Goal: Task Accomplishment & Management: Complete application form

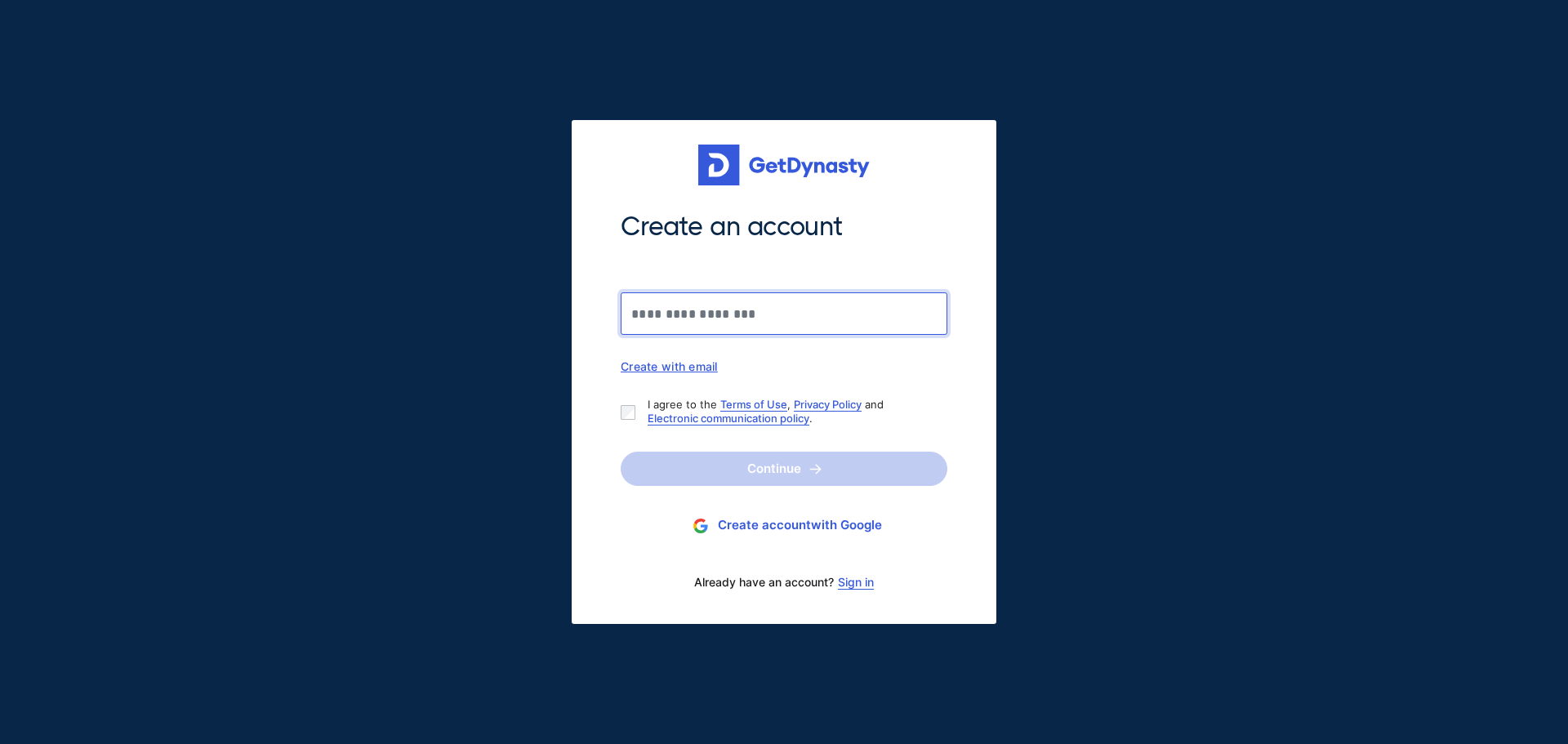
click at [796, 311] on input "Create an account" at bounding box center [784, 314] width 326 height 43
click at [868, 587] on link "Sign in" at bounding box center [856, 583] width 36 height 13
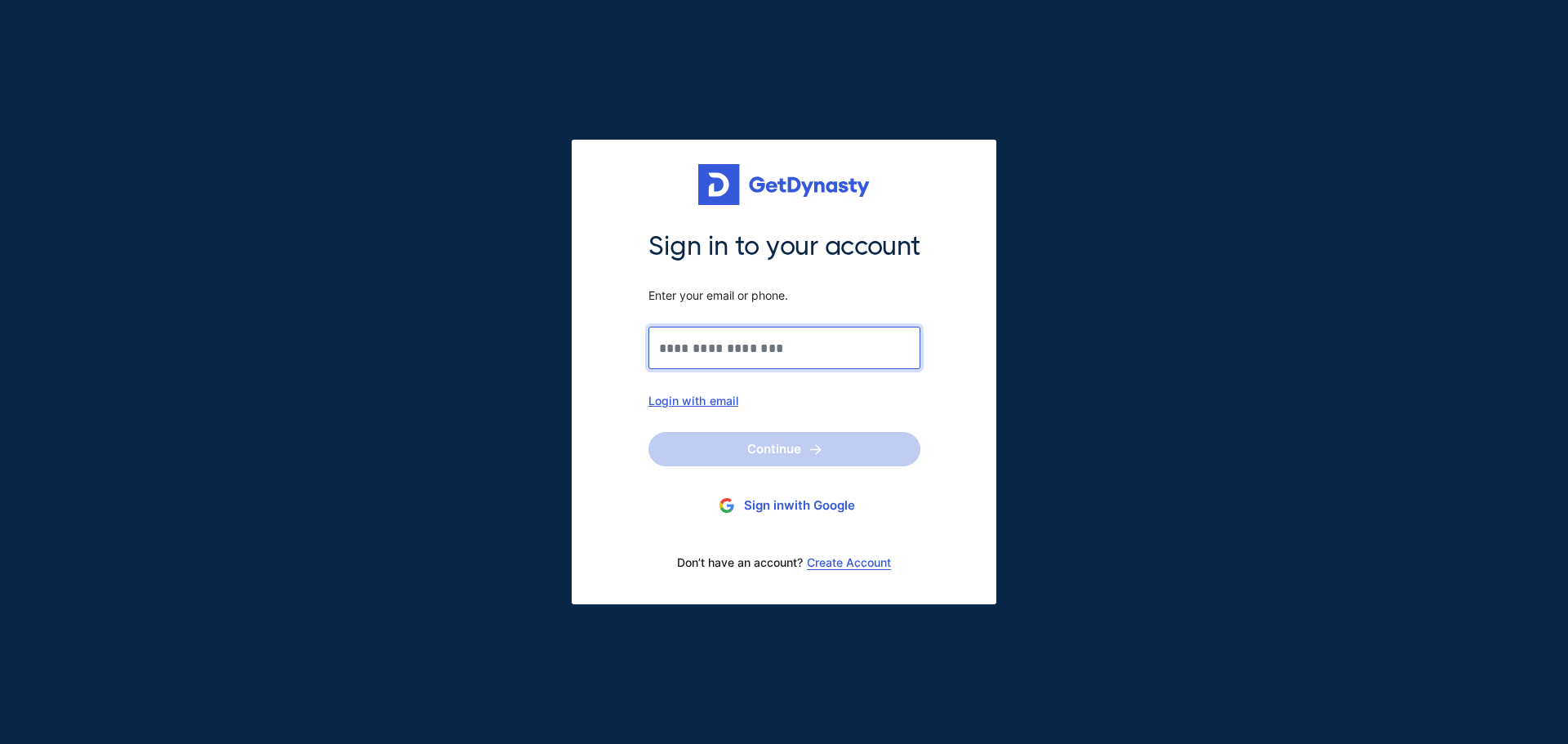
click at [763, 356] on input "Sign in to your account Enter your email or phone." at bounding box center [784, 348] width 272 height 43
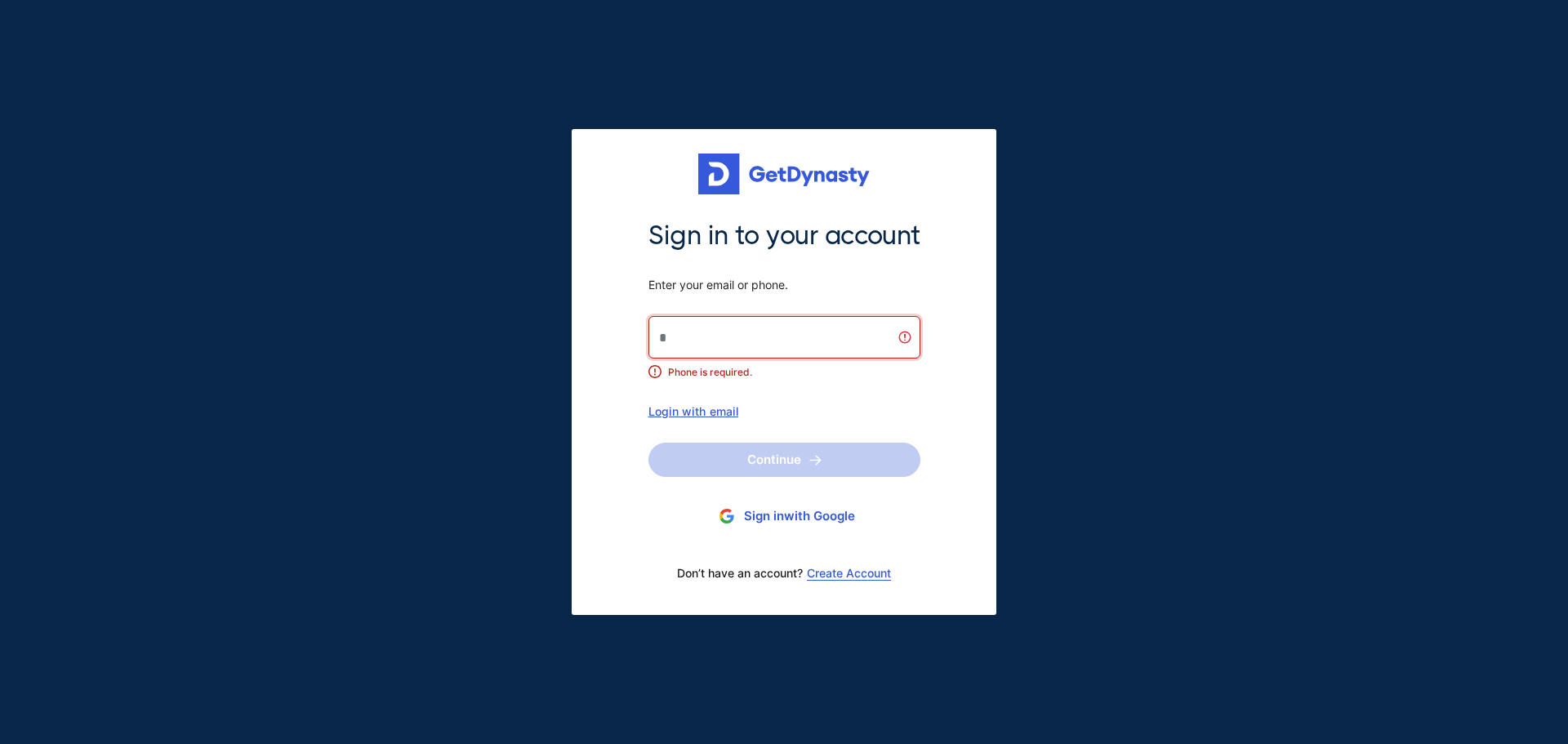
click at [653, 409] on div "Login with email" at bounding box center [784, 411] width 272 height 14
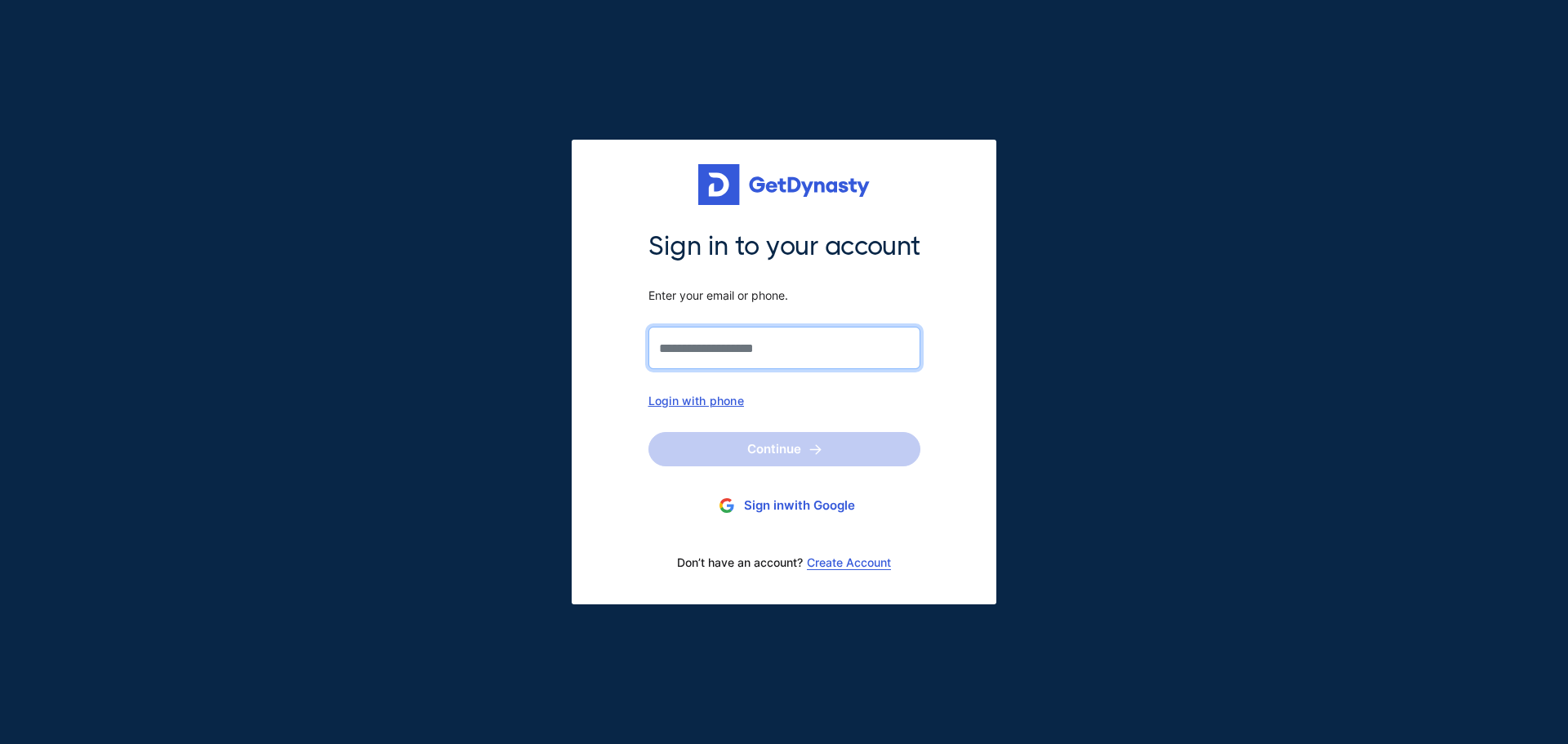
click at [720, 344] on input "Sign in to your account Enter your email or phone." at bounding box center [784, 348] width 272 height 43
type input "**********"
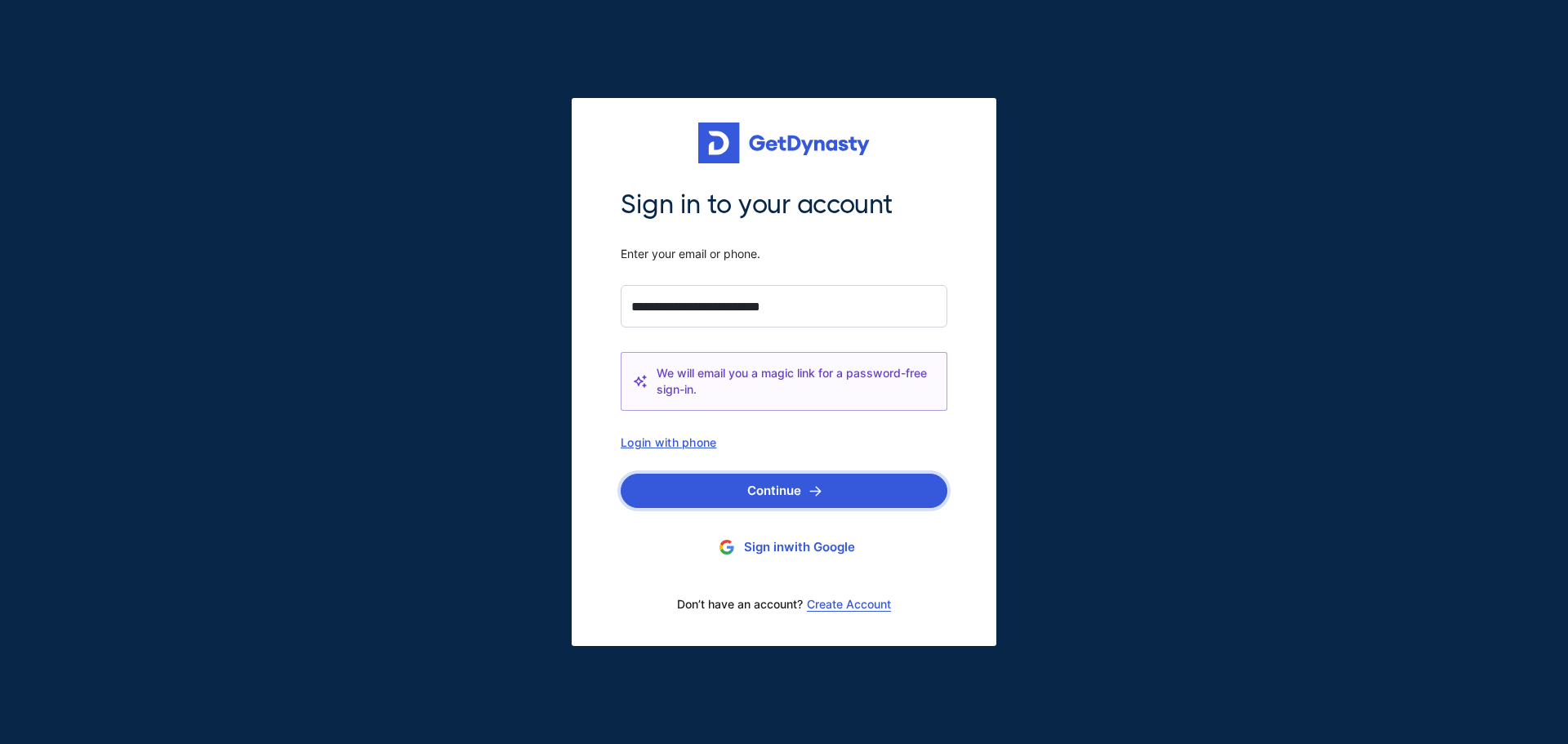
click at [735, 498] on button "Continue" at bounding box center [784, 491] width 326 height 35
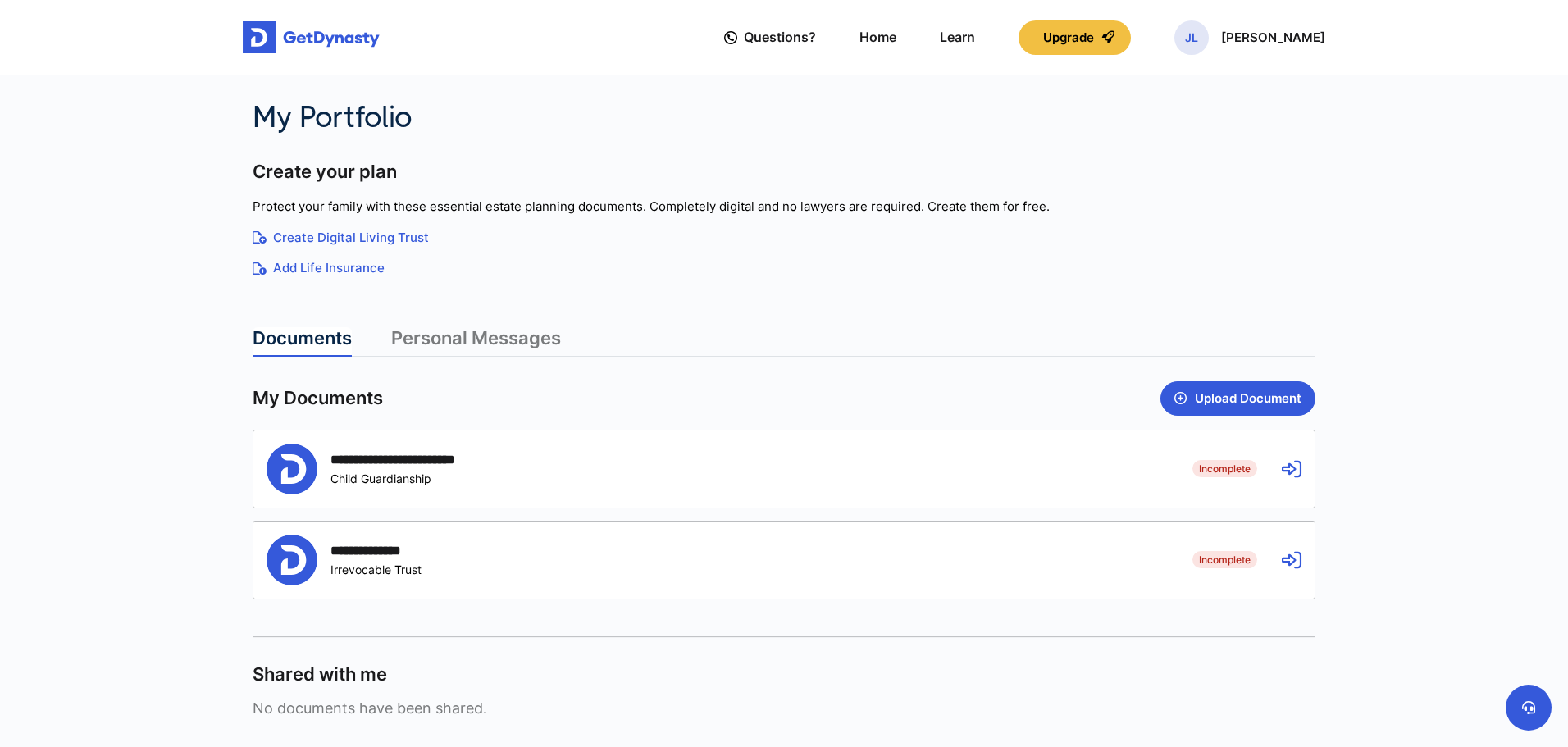
click at [503, 459] on div "**********" at bounding box center [717, 468] width 901 height 50
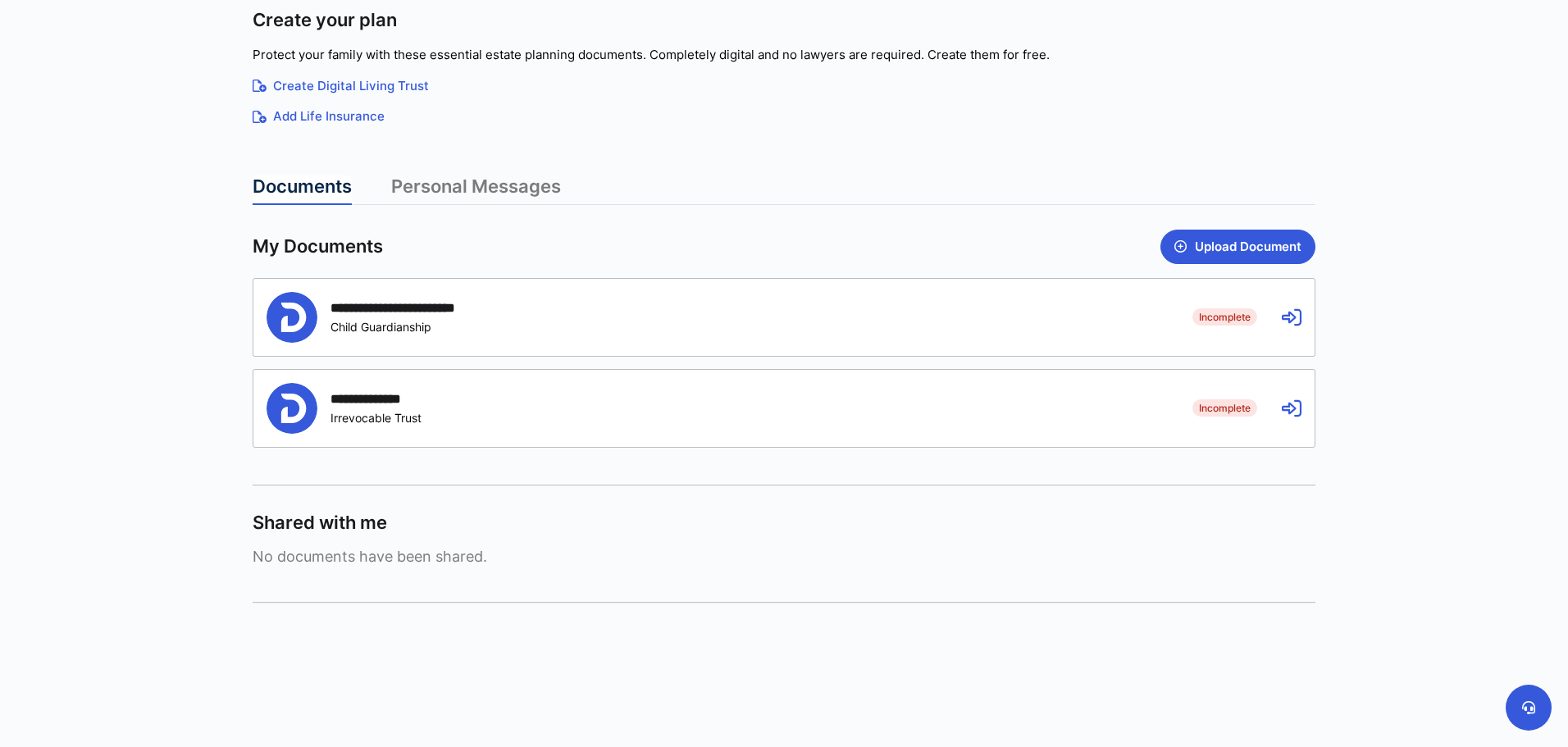
scroll to position [165, 0]
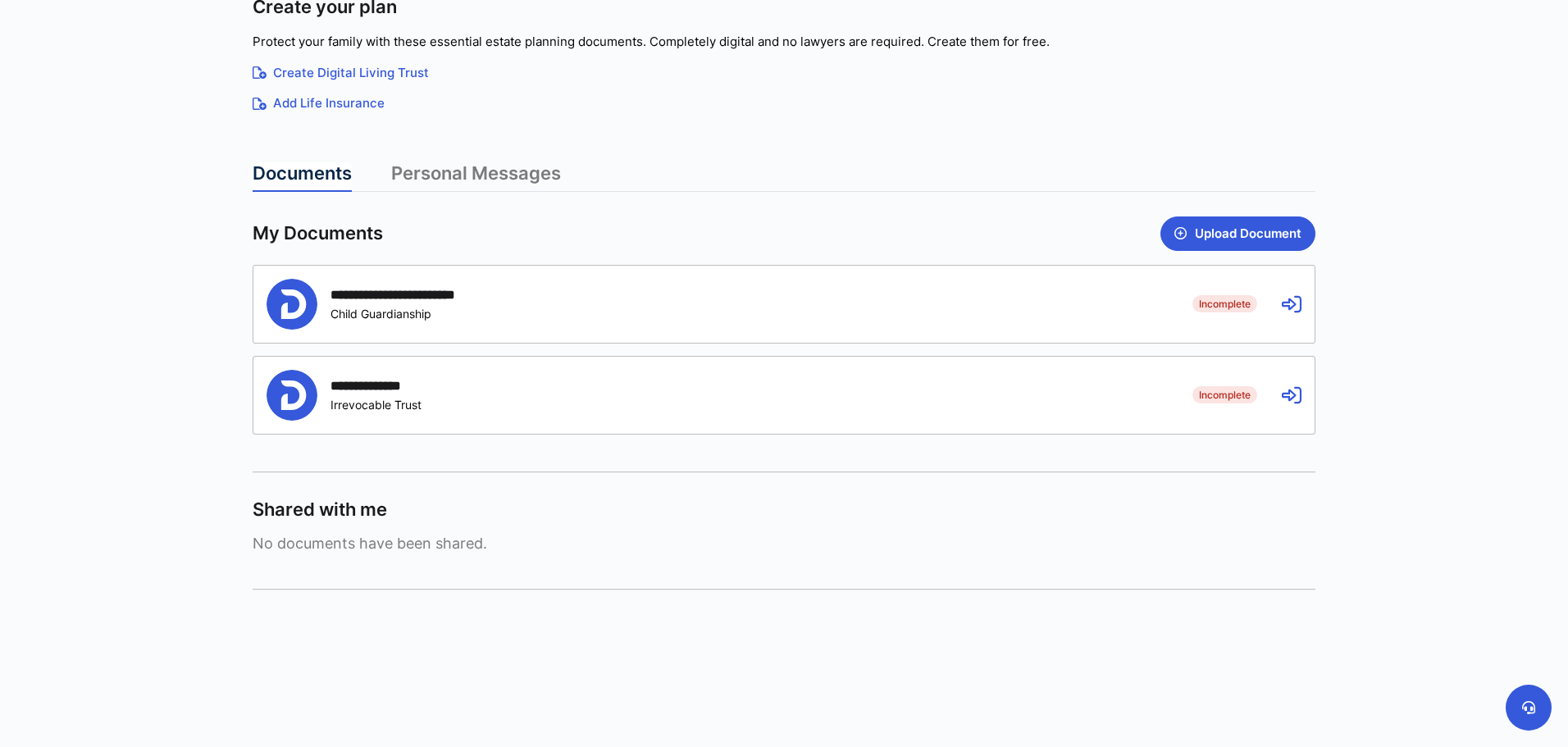
click at [418, 386] on div "**********" at bounding box center [376, 385] width 91 height 16
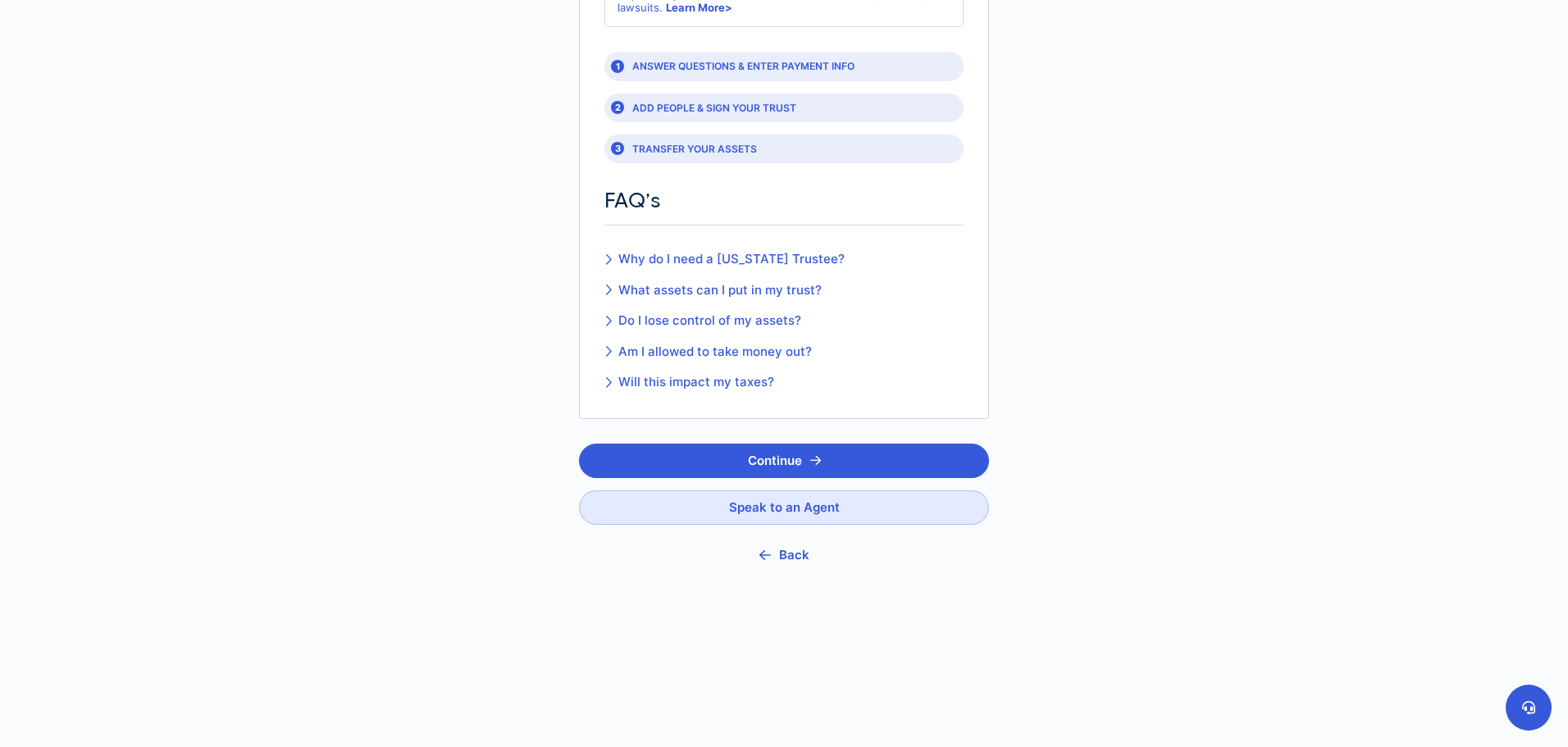
scroll to position [241, 0]
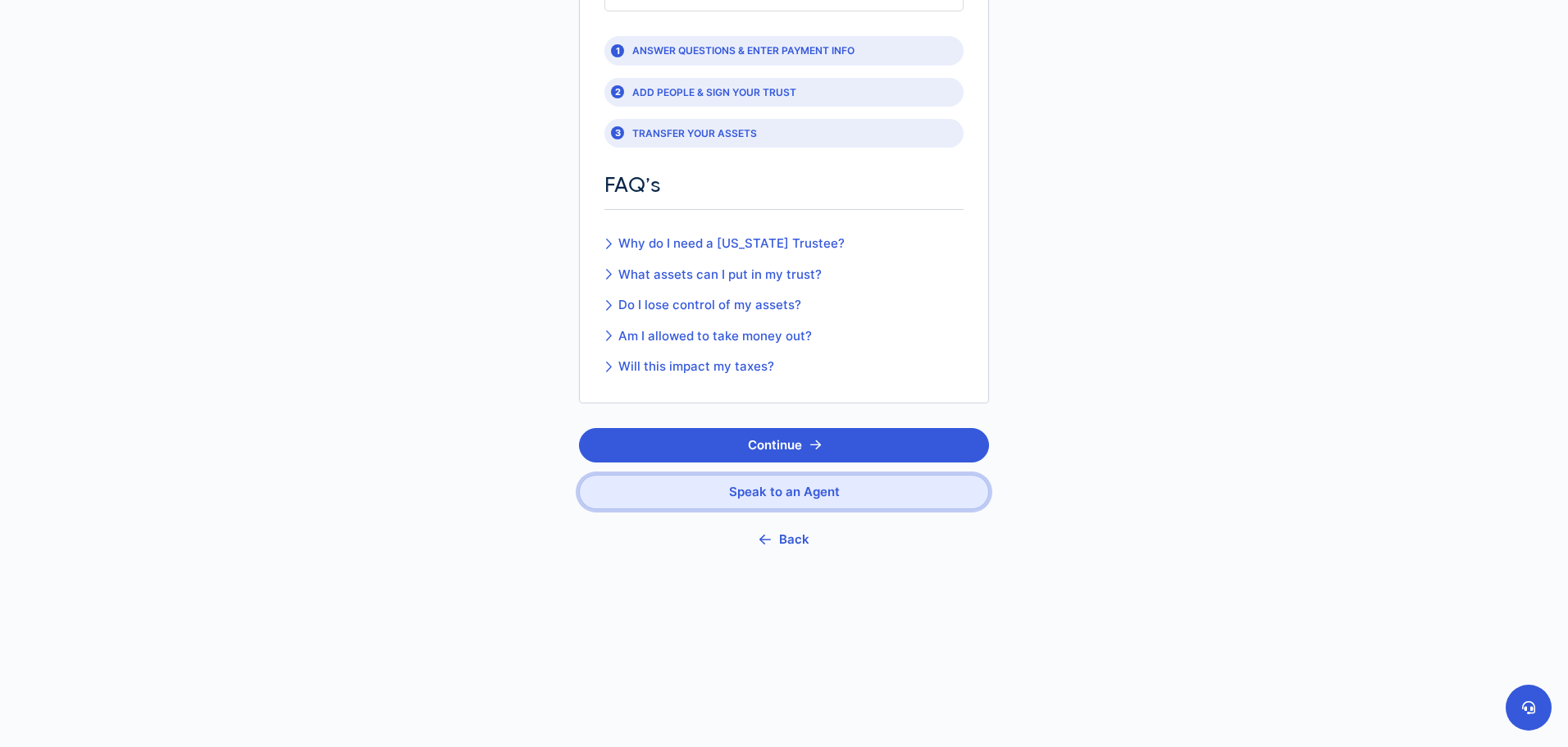
click at [869, 481] on link "Speak to an Agent" at bounding box center [784, 492] width 410 height 35
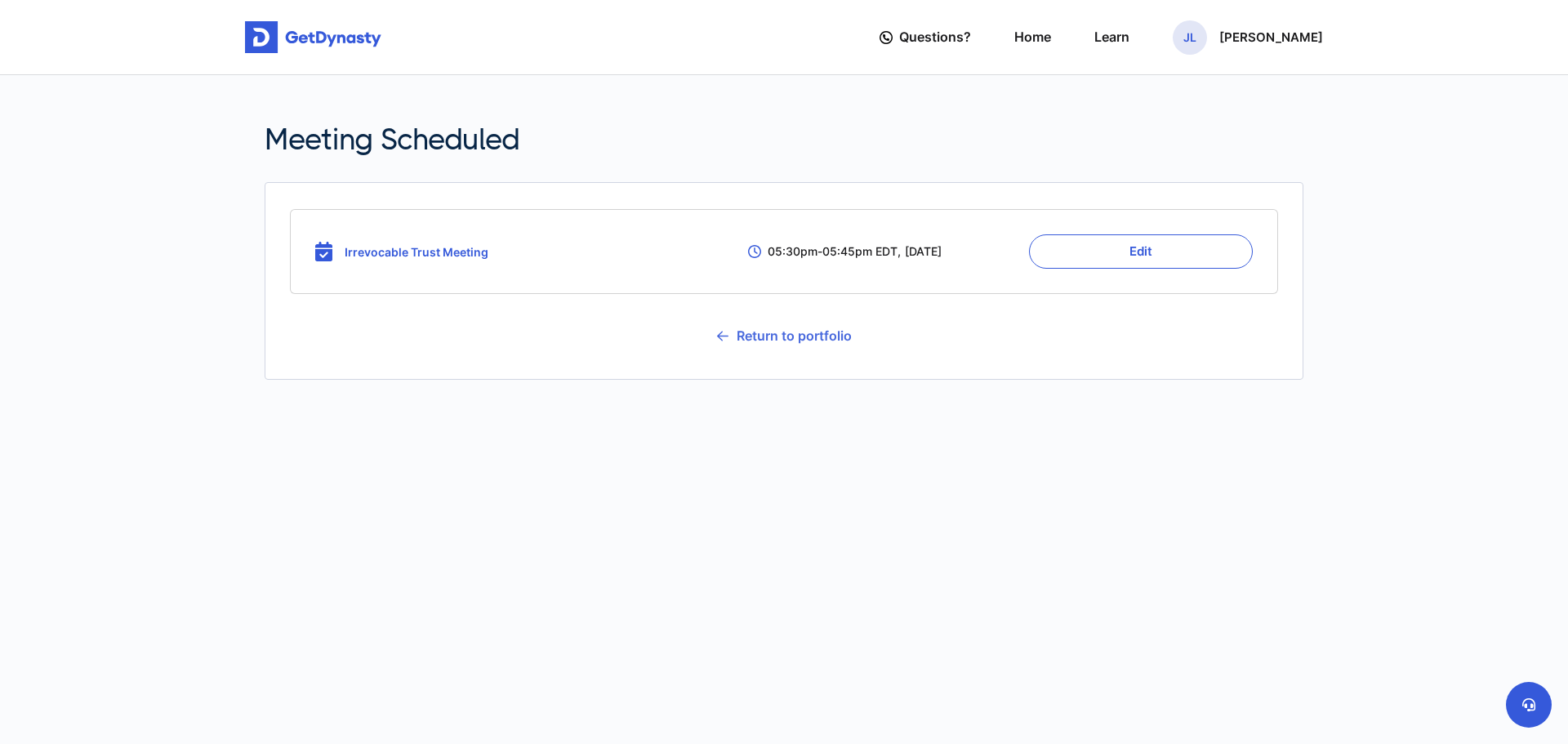
click at [767, 335] on link "Return to portfolio" at bounding box center [784, 336] width 135 height 41
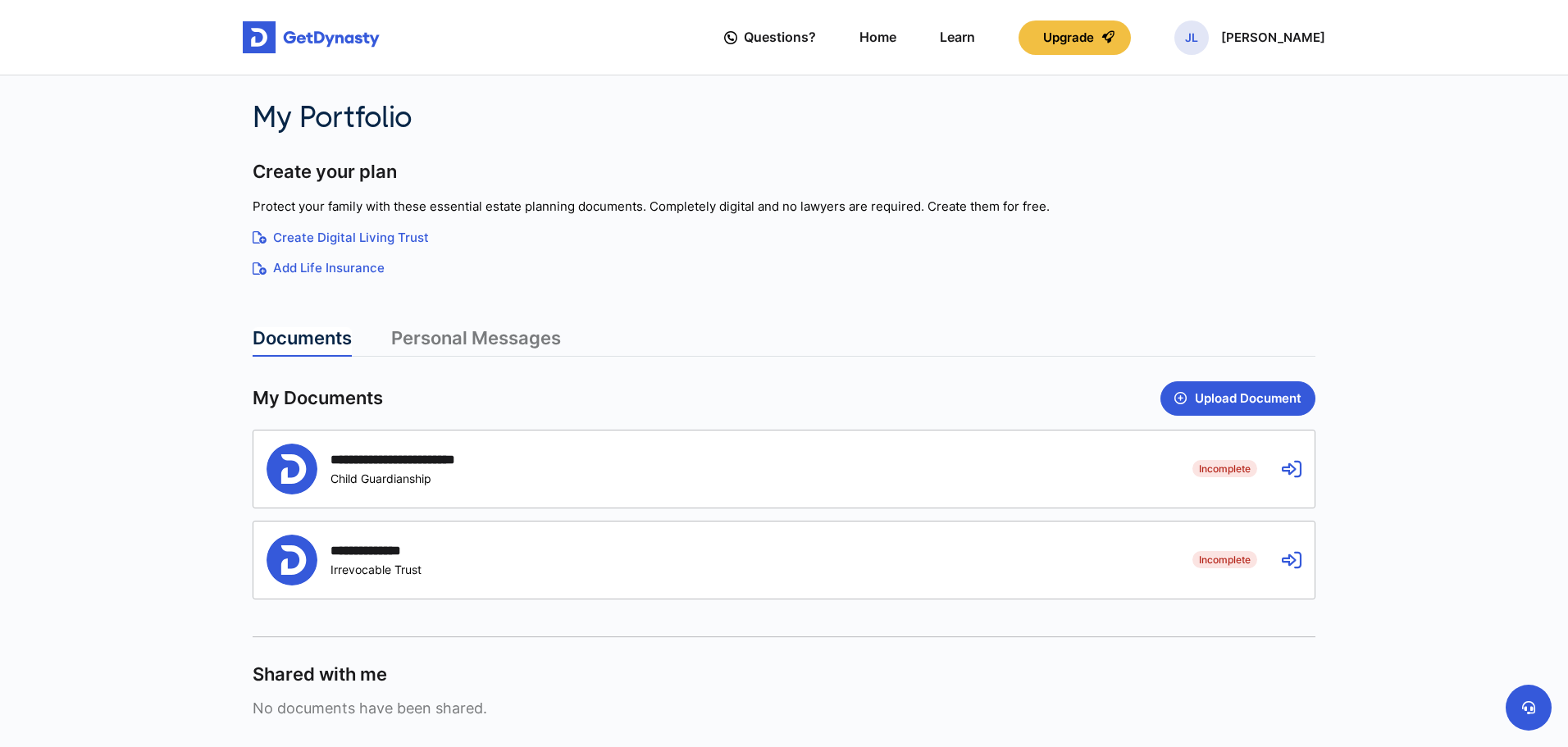
click at [411, 555] on div "**********" at bounding box center [376, 550] width 91 height 16
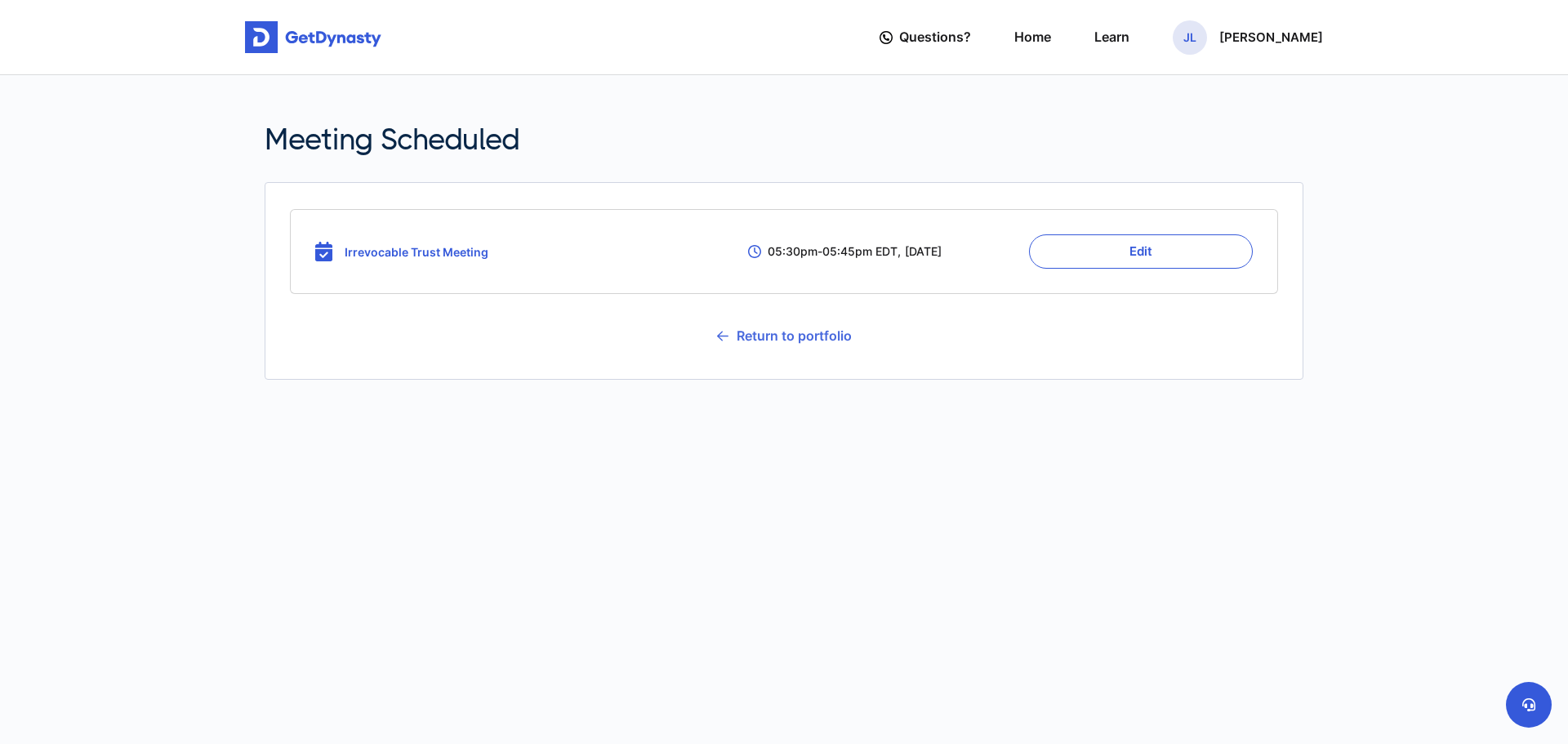
click at [770, 334] on link "Return to portfolio" at bounding box center [784, 336] width 135 height 41
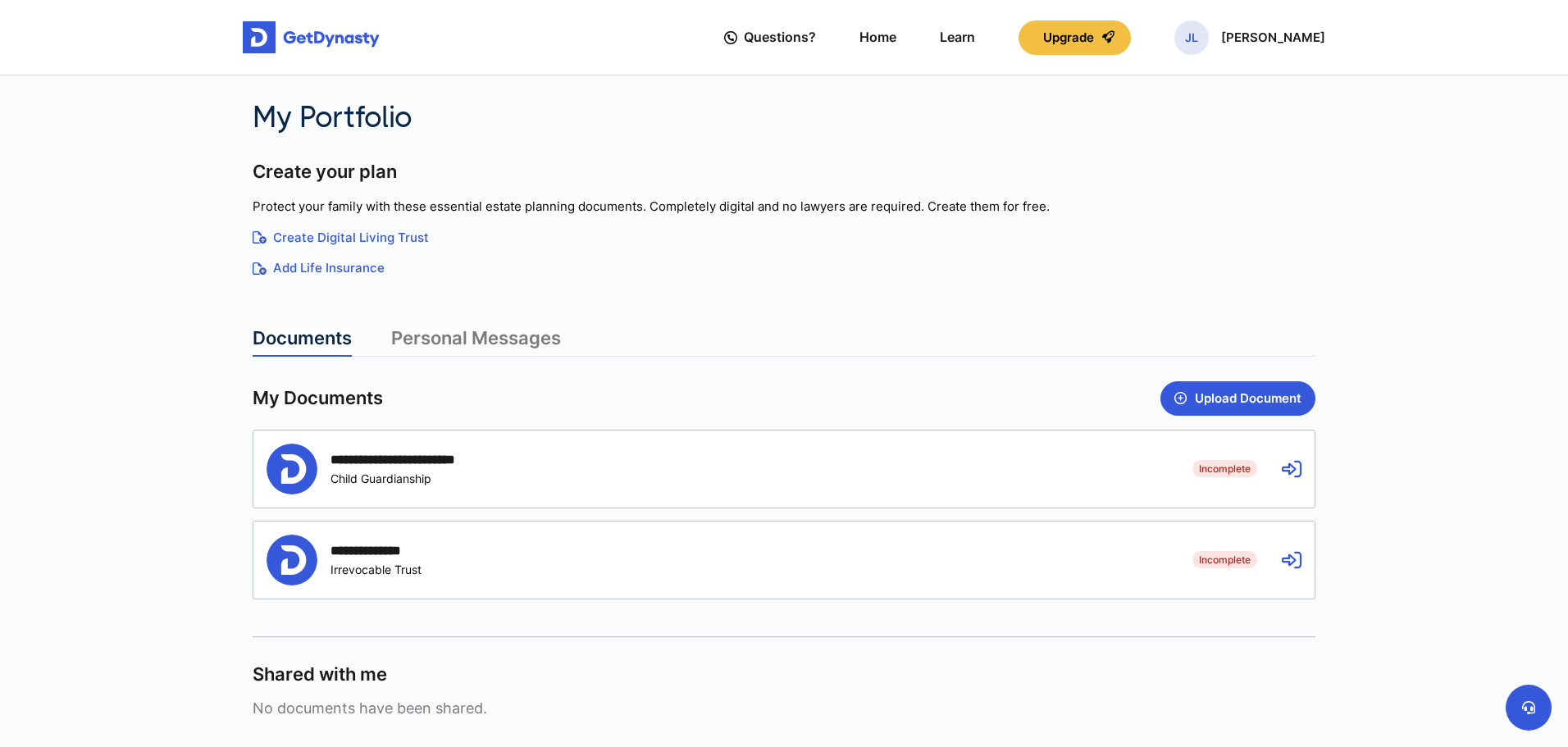
click at [1302, 563] on div "**********" at bounding box center [784, 559] width 1062 height 77
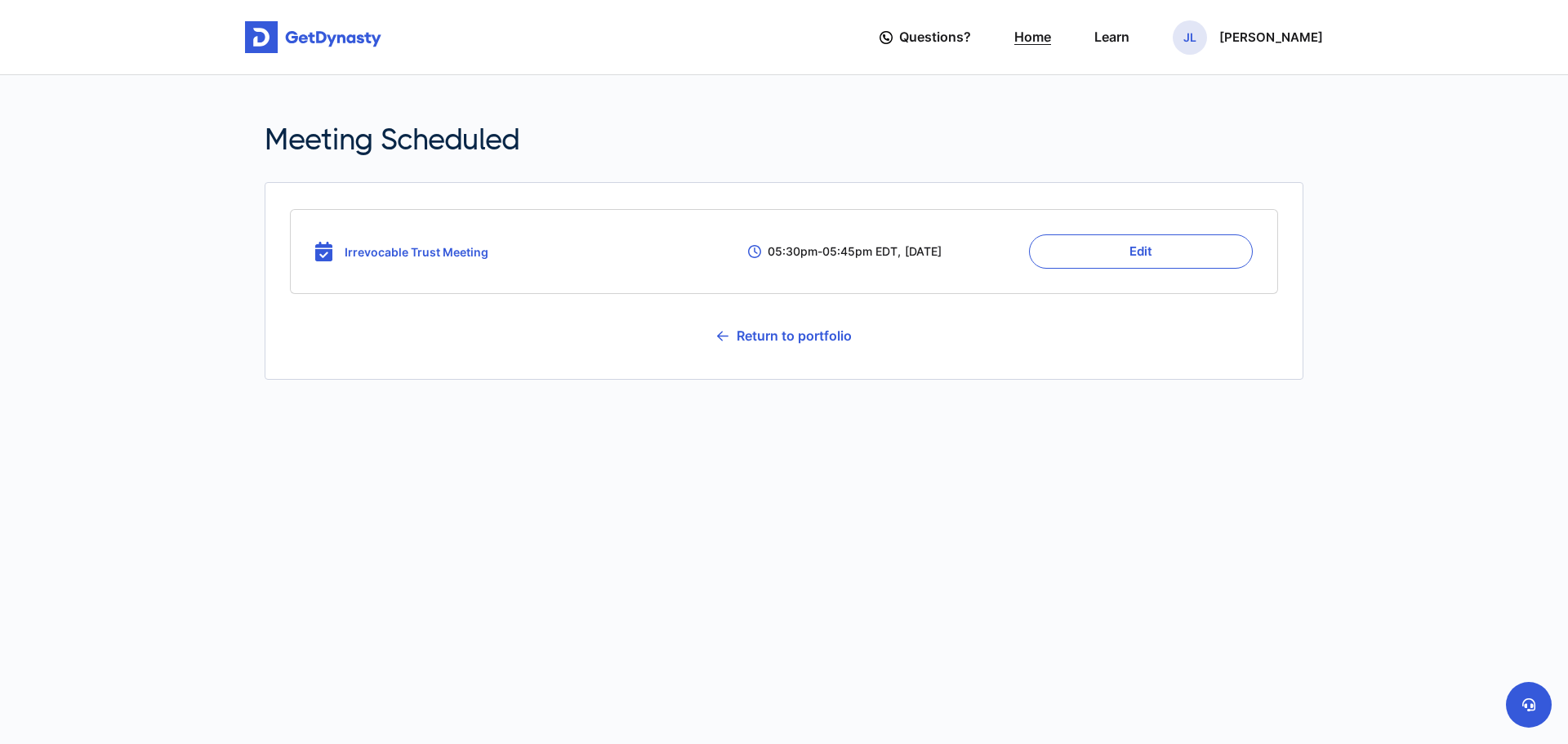
click at [1039, 46] on link "Home" at bounding box center [1032, 37] width 37 height 46
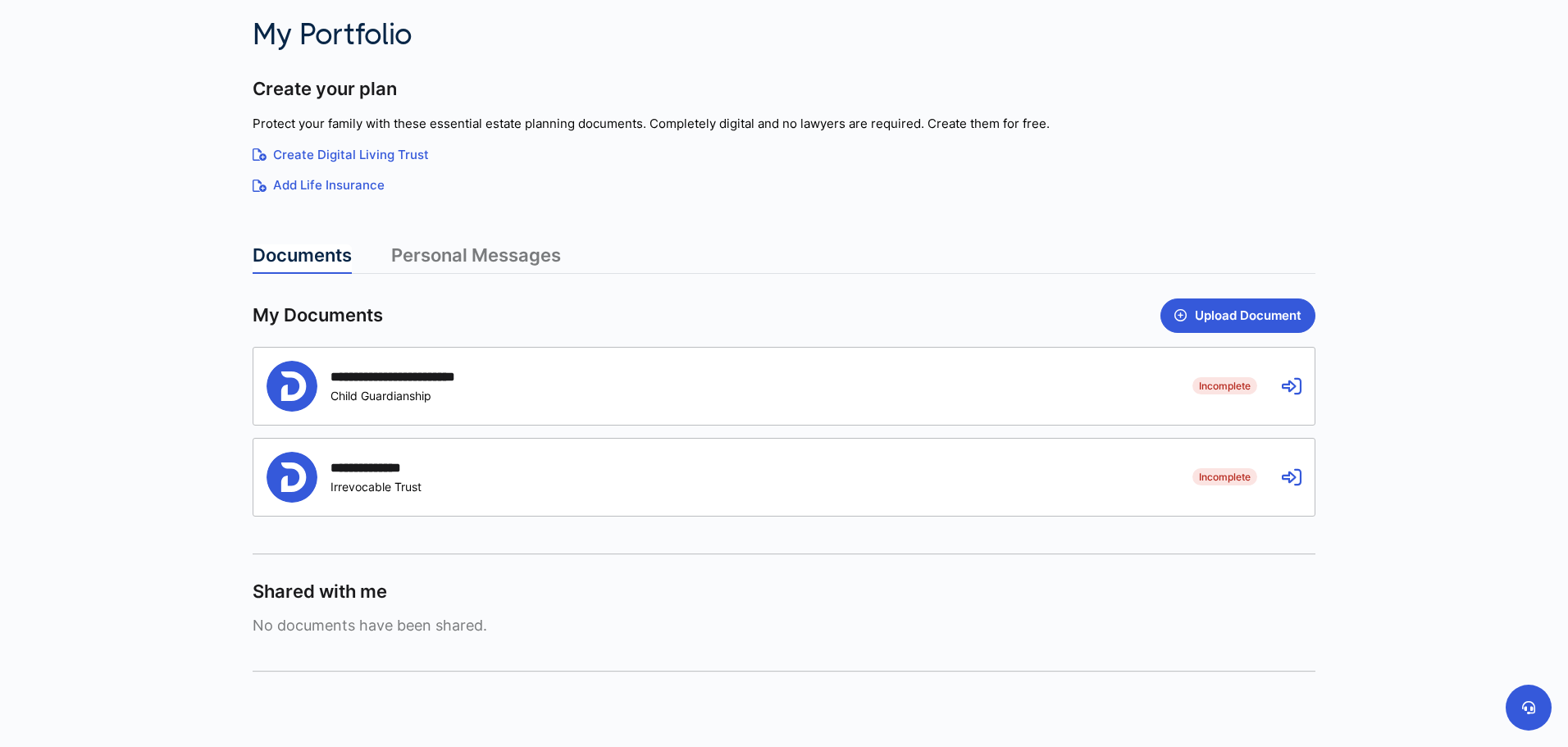
scroll to position [1, 0]
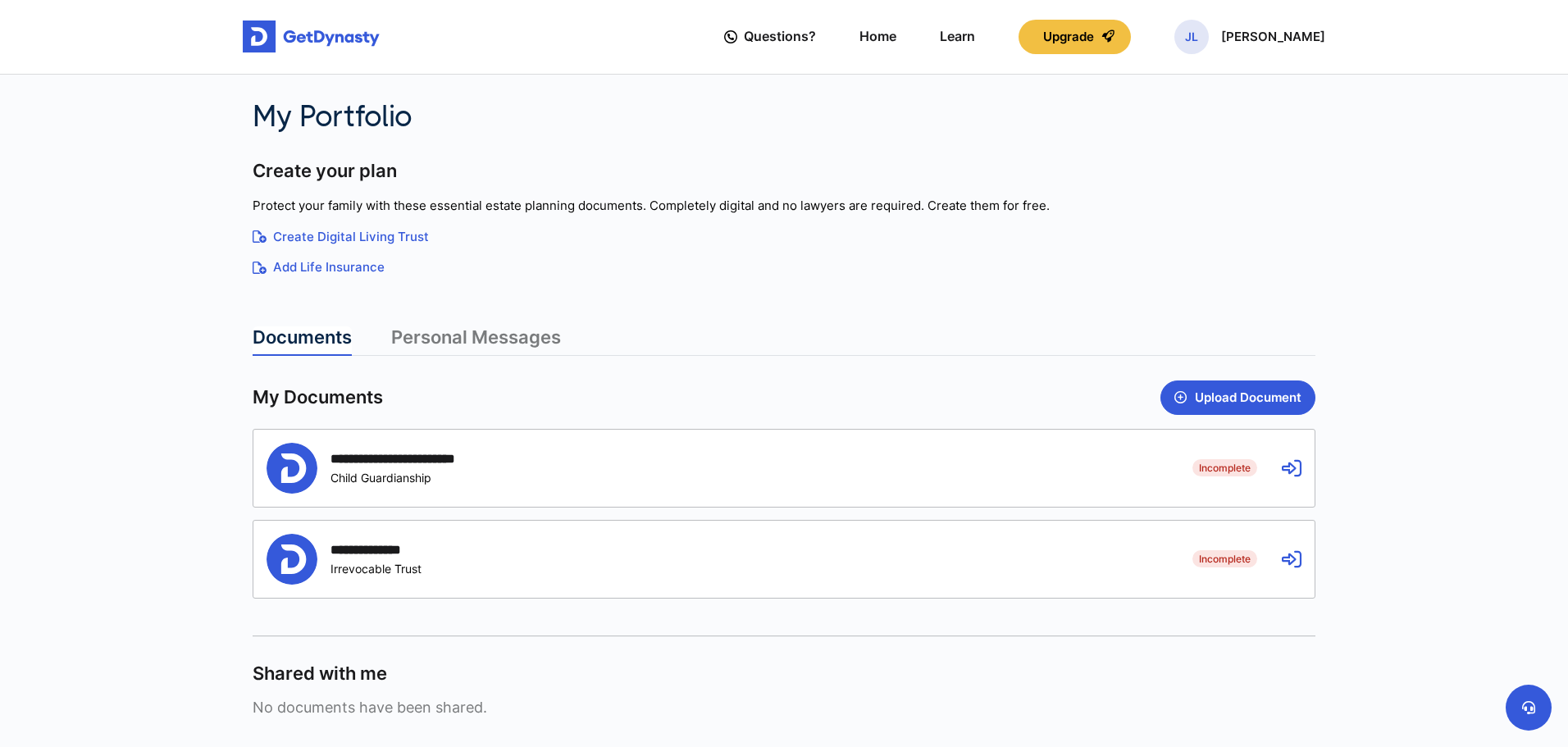
click at [481, 328] on link "Personal Messages" at bounding box center [476, 341] width 170 height 30
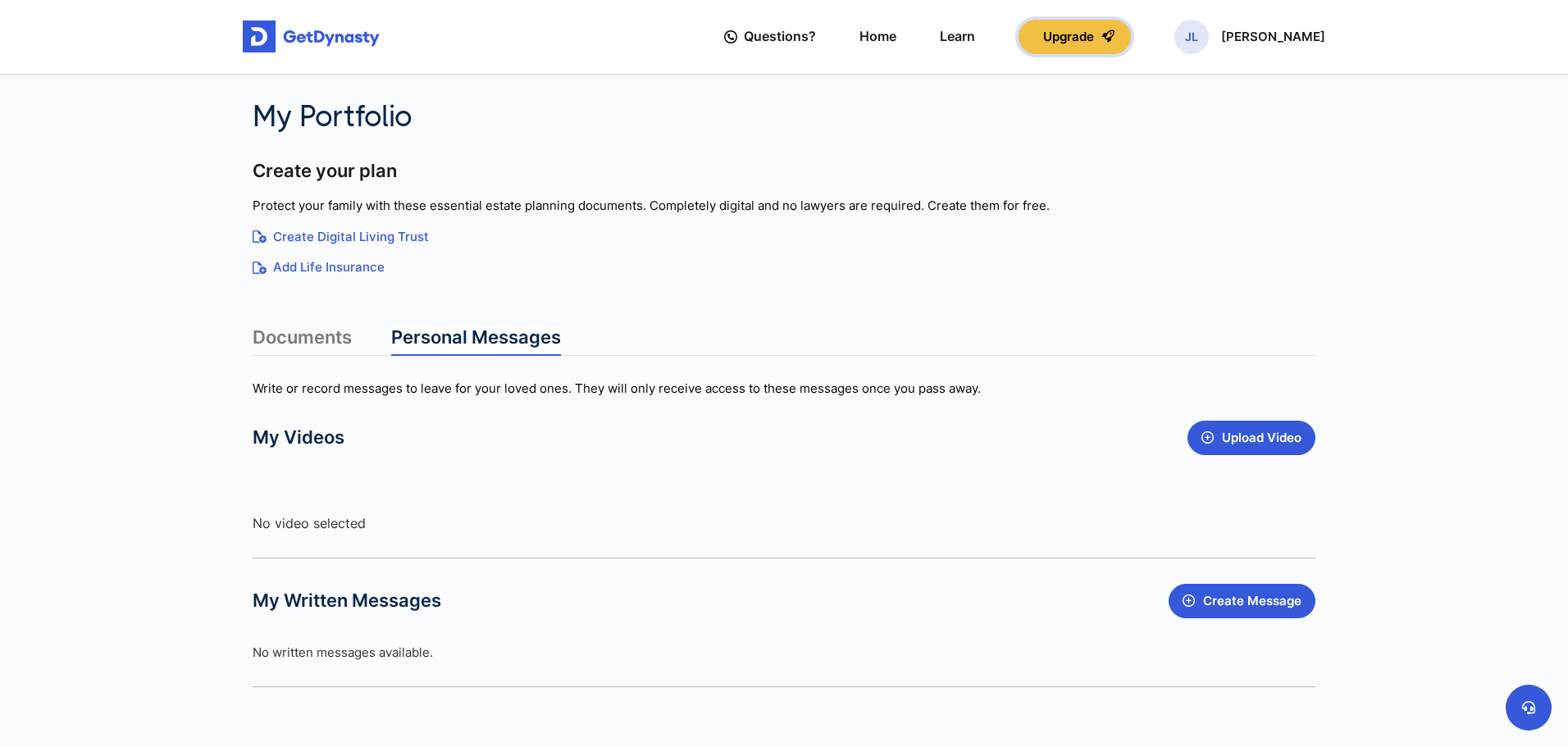
click at [1088, 29] on button "Upgrade" at bounding box center [1075, 37] width 113 height 35
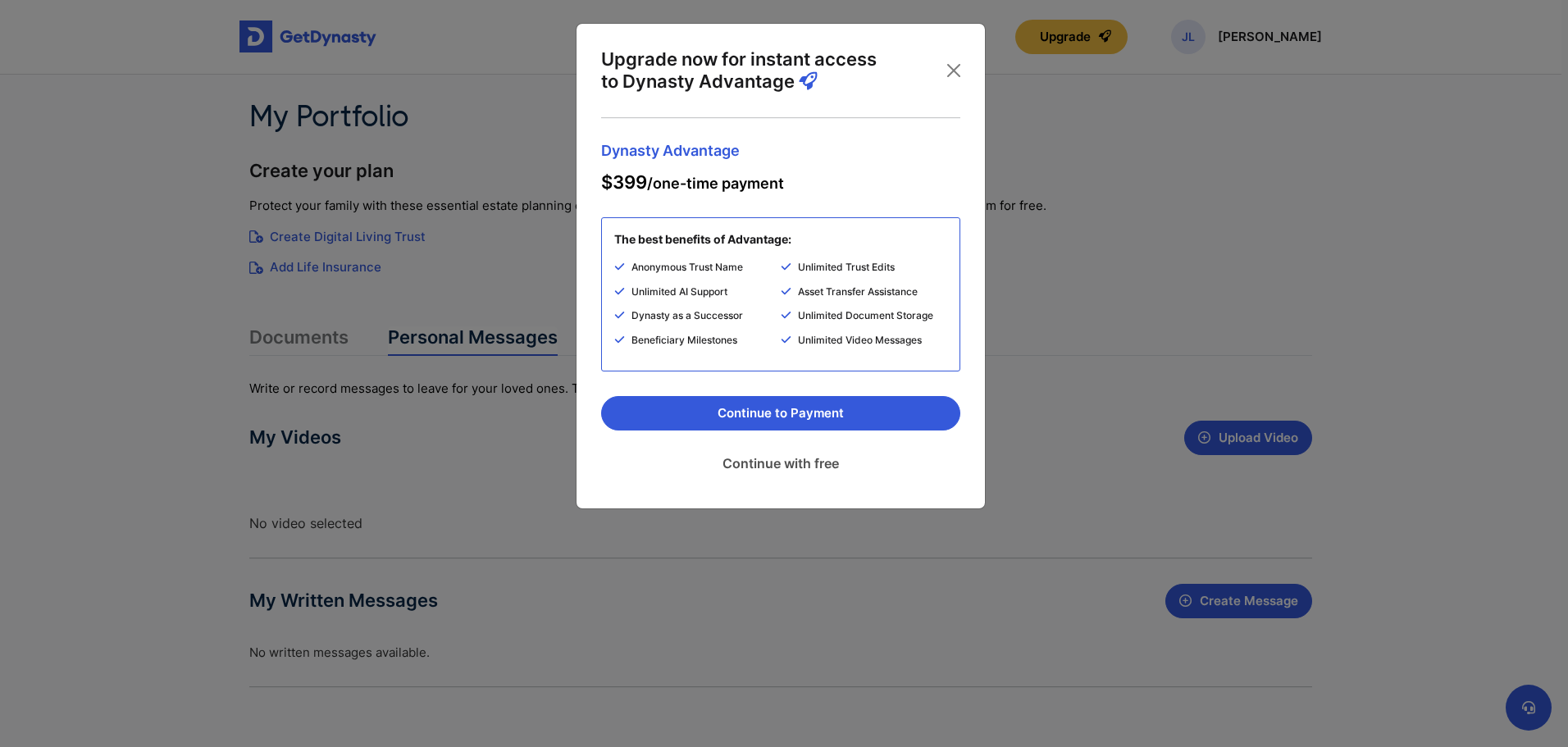
click at [808, 469] on link "Continue with free" at bounding box center [780, 463] width 359 height 41
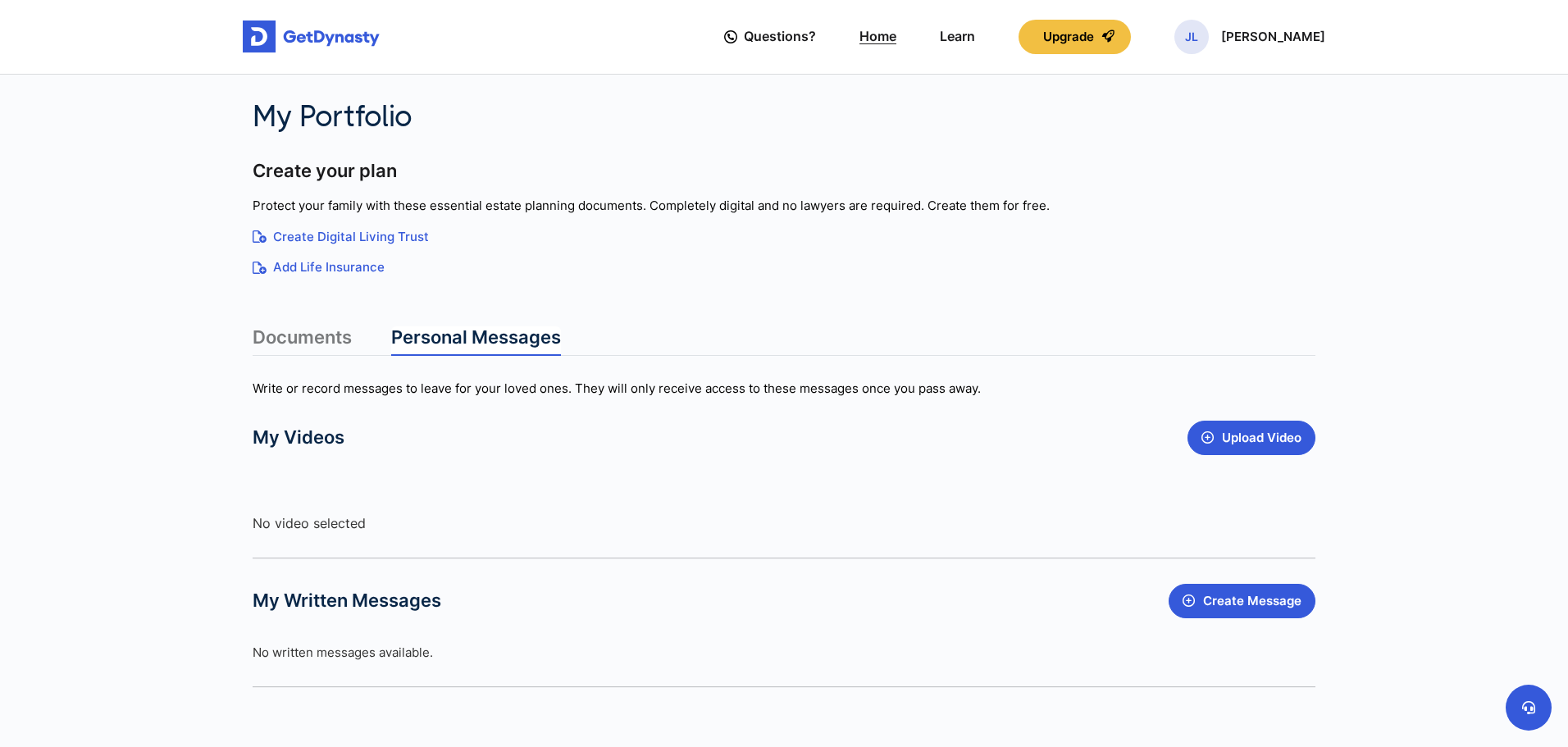
click at [896, 25] on link "Home" at bounding box center [878, 36] width 37 height 46
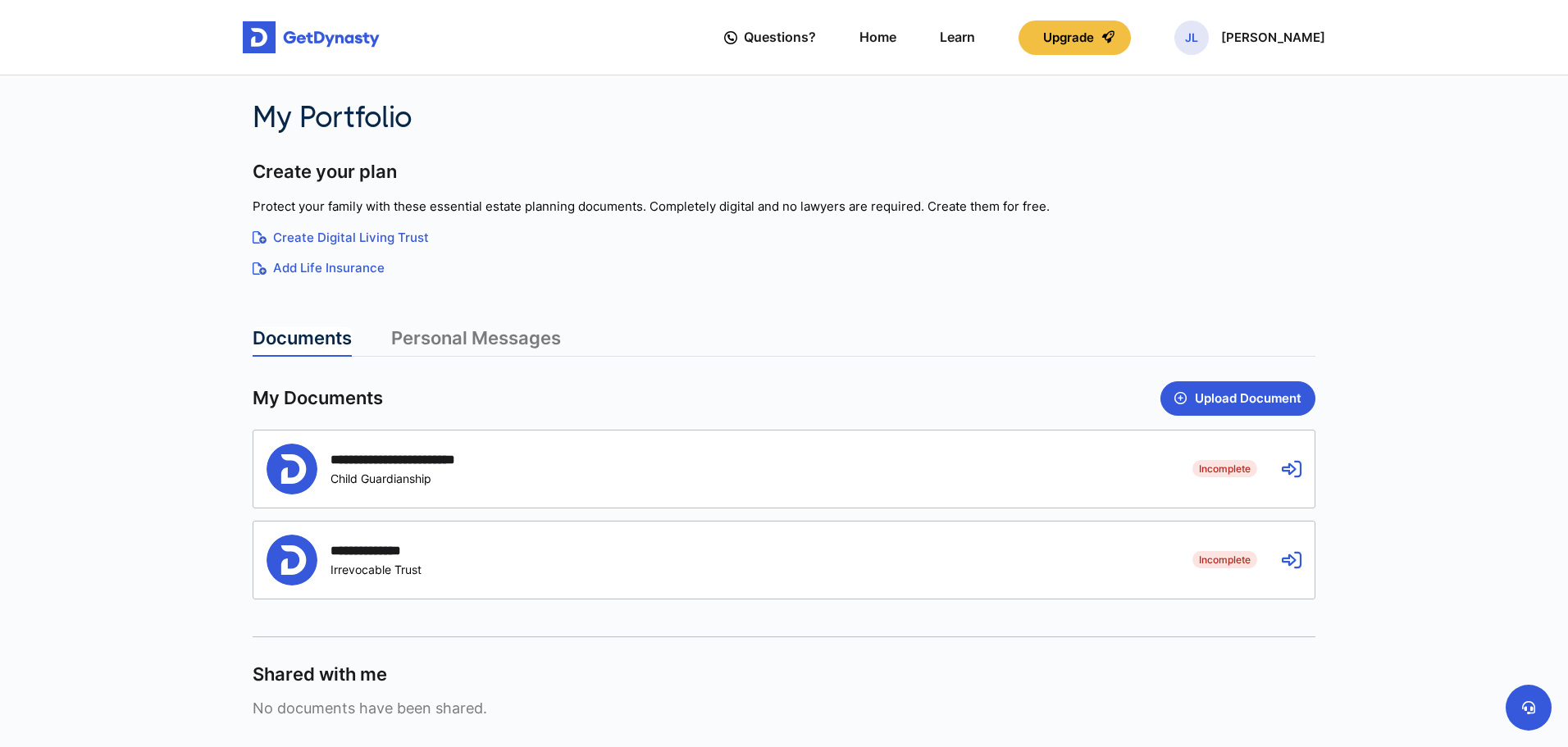
click at [896, 48] on link "Home" at bounding box center [878, 37] width 37 height 46
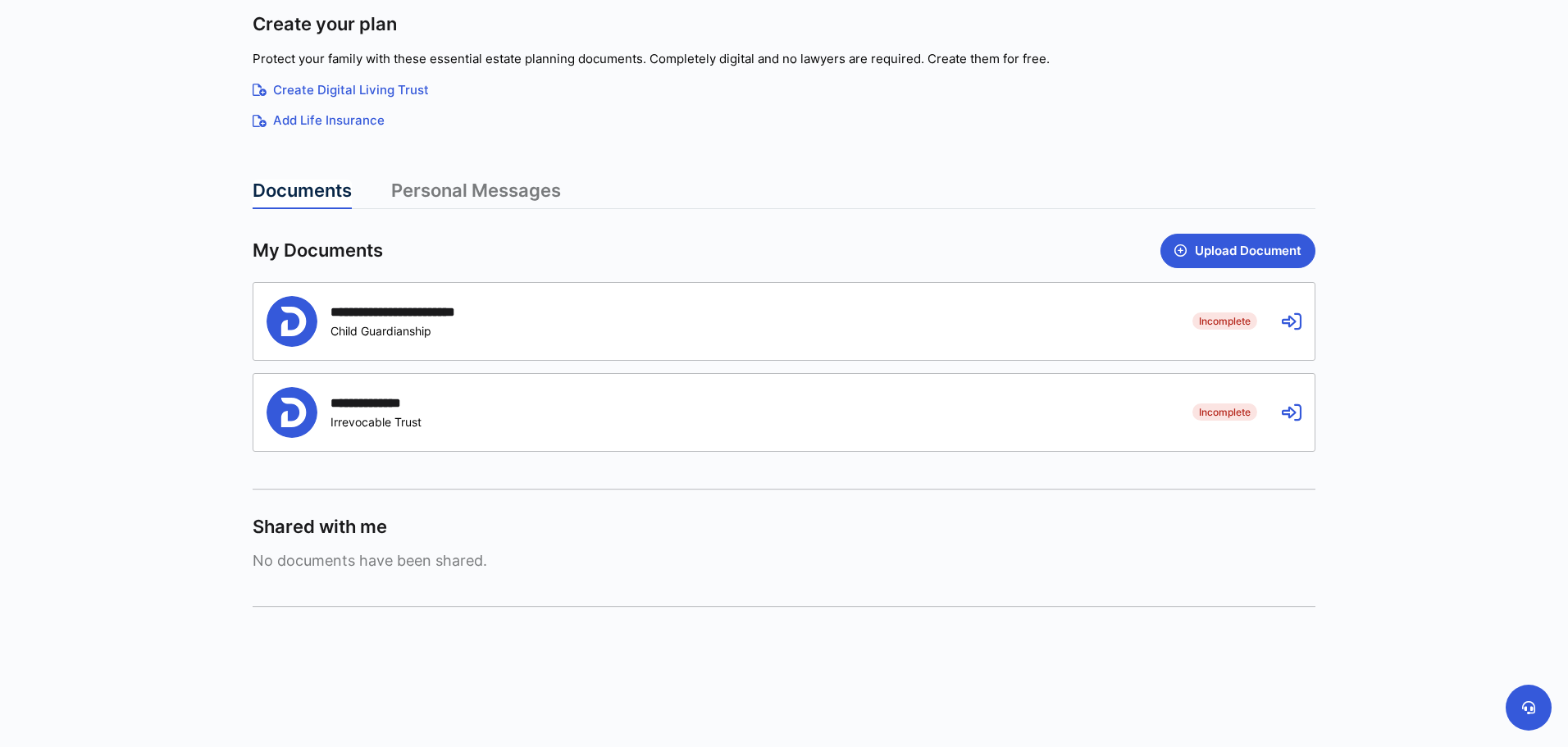
scroll to position [165, 0]
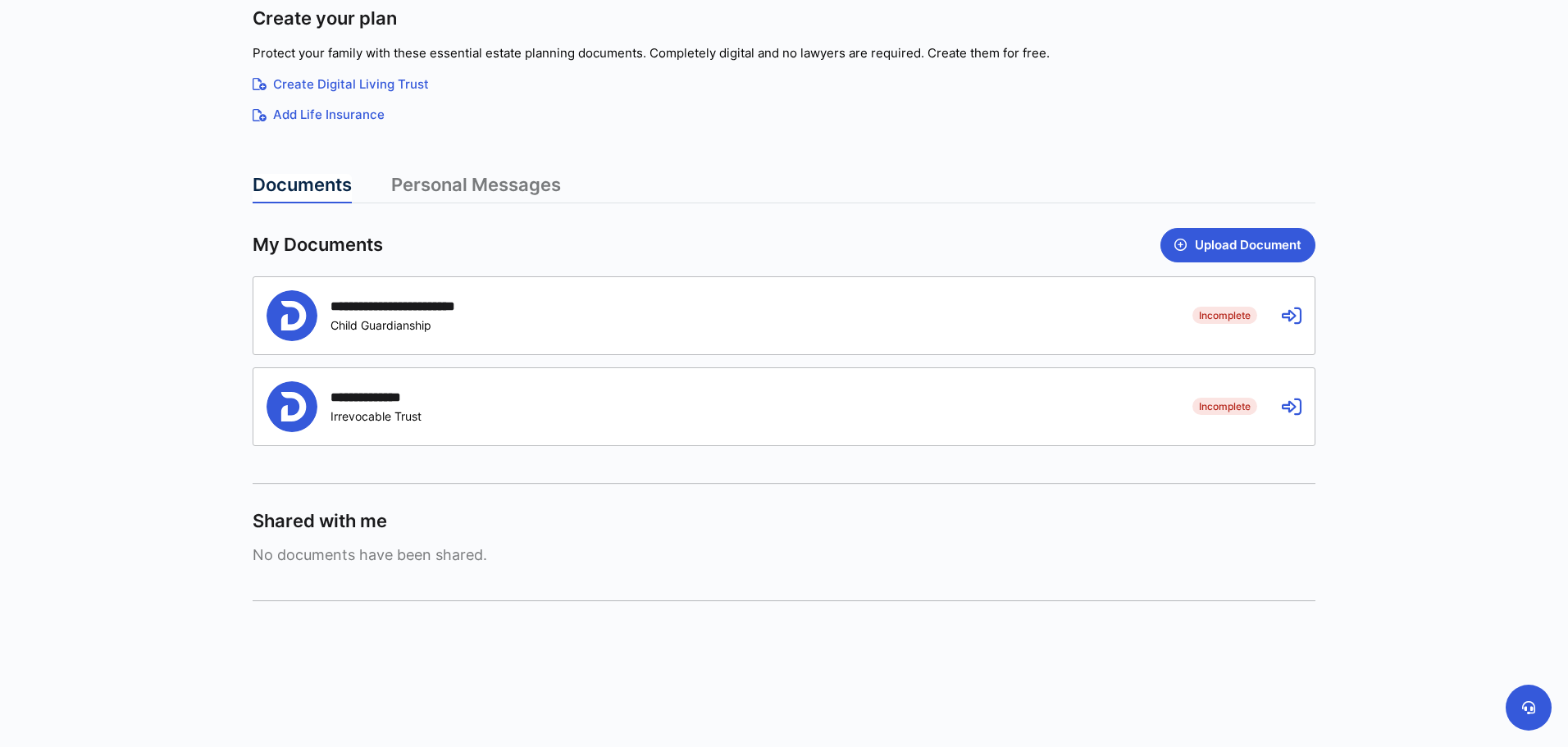
scroll to position [165, 0]
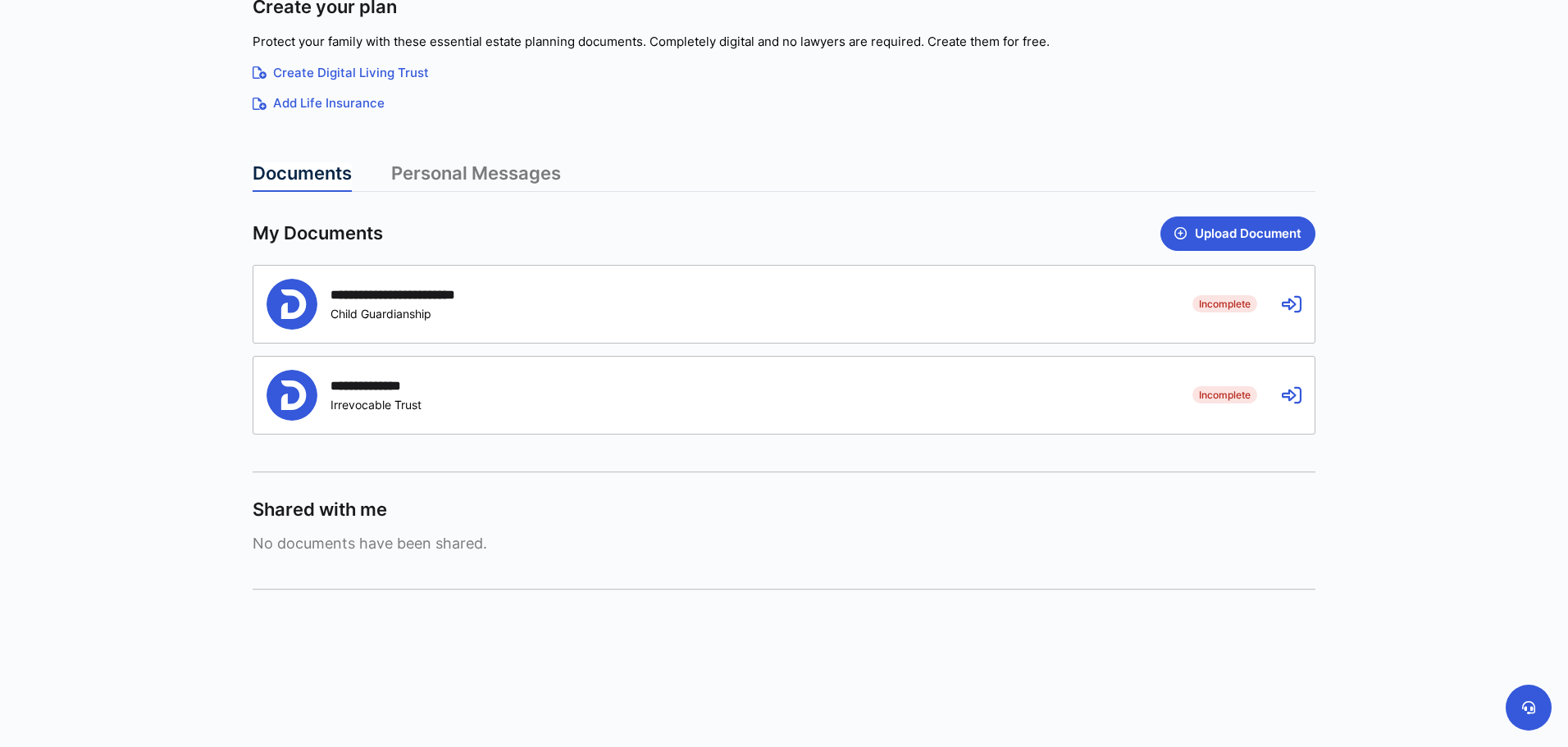
click at [943, 390] on div "**********" at bounding box center [717, 395] width 901 height 50
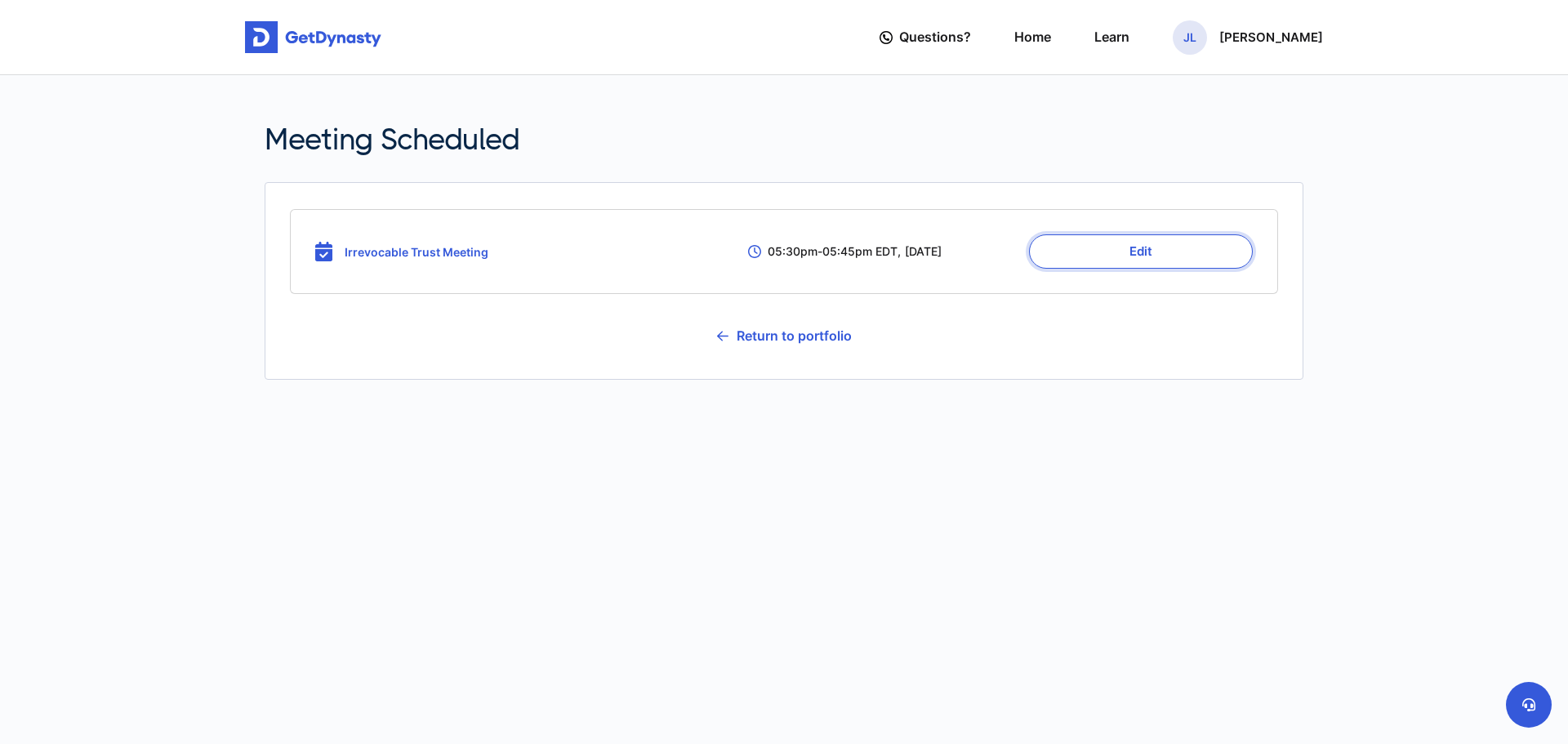
click at [1147, 247] on button "Edit" at bounding box center [1141, 251] width 224 height 35
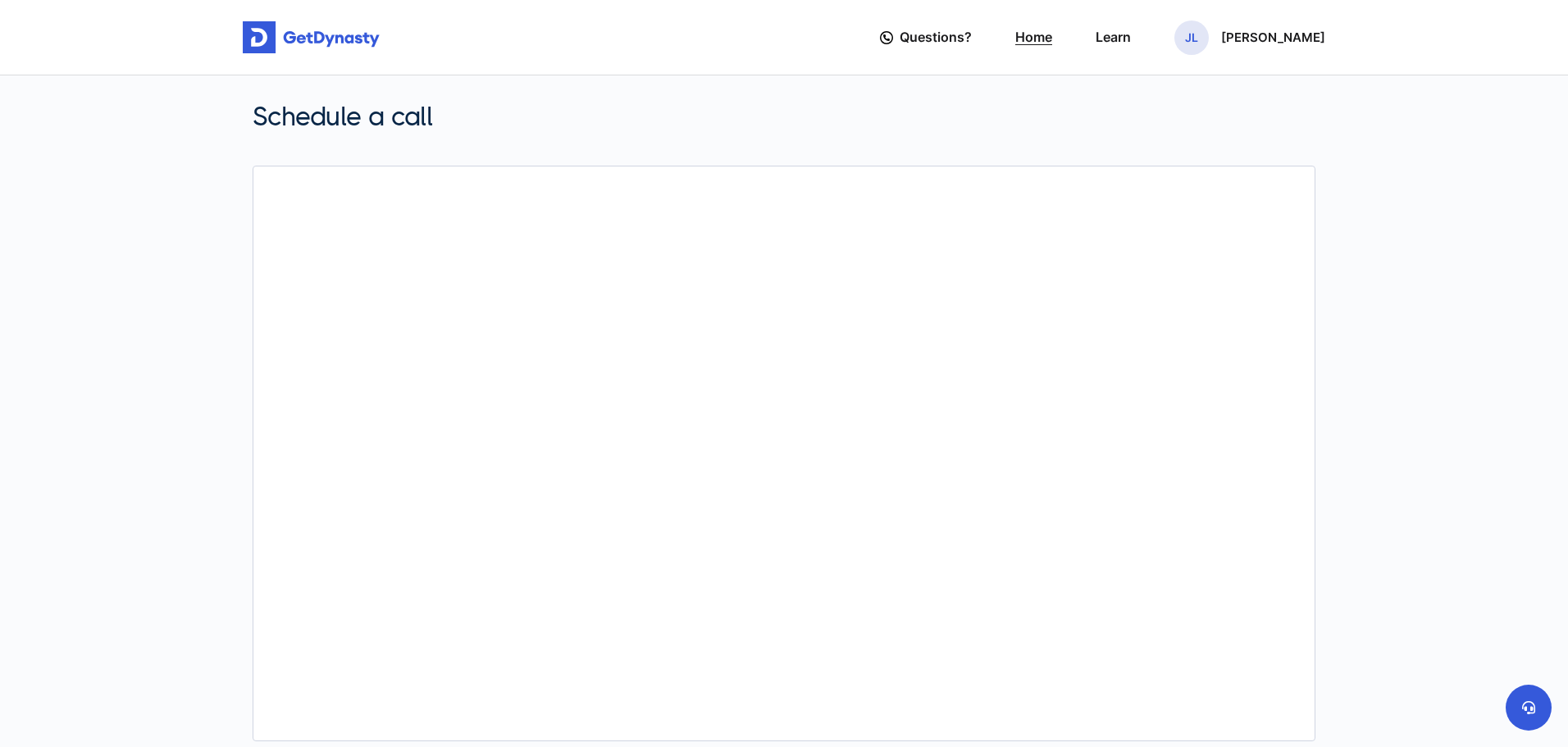
click at [1053, 26] on link "Home" at bounding box center [1033, 37] width 37 height 46
click at [1273, 31] on p "[PERSON_NAME]" at bounding box center [1273, 38] width 104 height 13
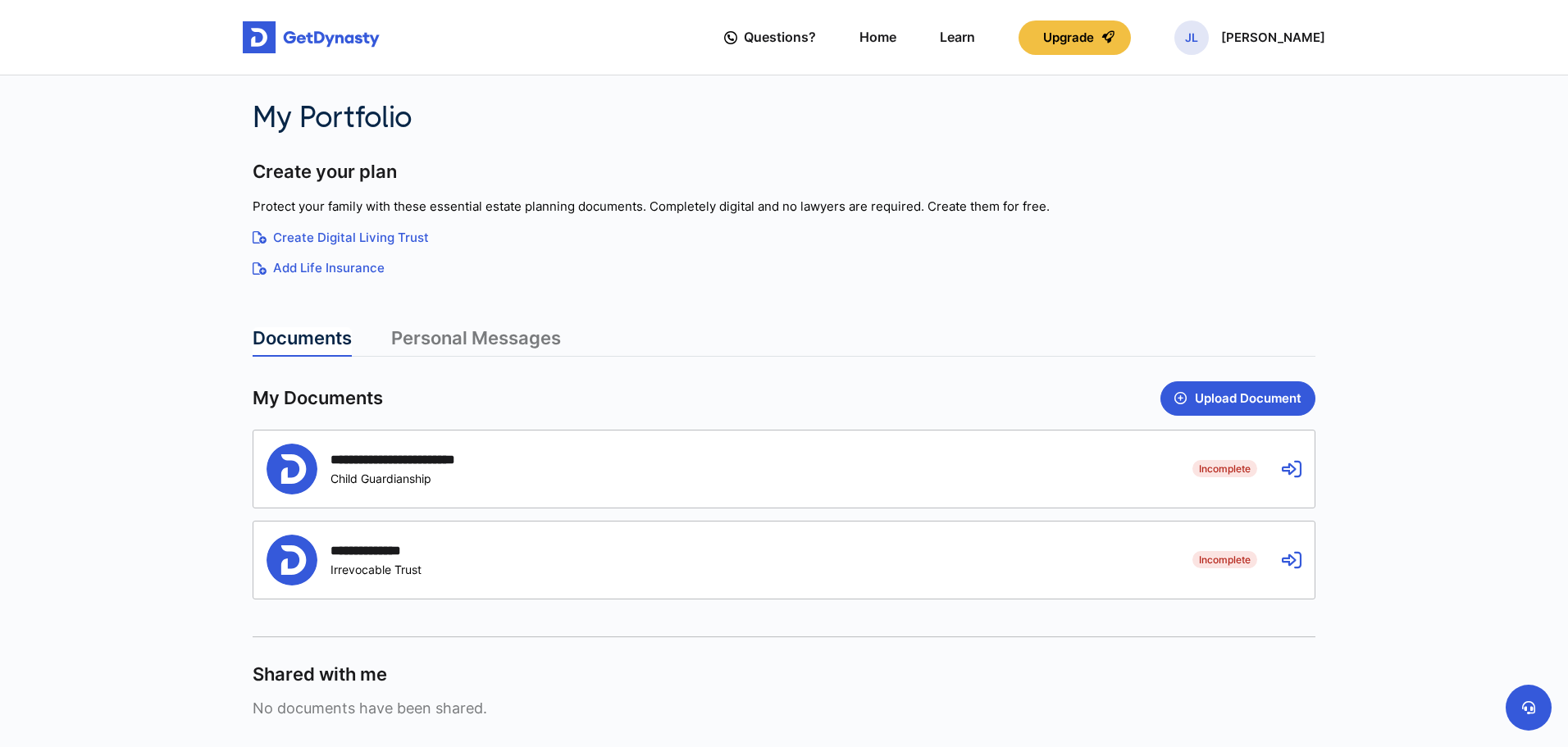
click at [1273, 31] on p "[PERSON_NAME]" at bounding box center [1273, 38] width 104 height 13
click at [1225, 129] on link "My Portfolio" at bounding box center [1193, 138] width 130 height 44
click at [1259, 54] on div "JL Justiny Logan" at bounding box center [1249, 38] width 151 height 35
click at [1248, 90] on link "Profile" at bounding box center [1193, 94] width 130 height 44
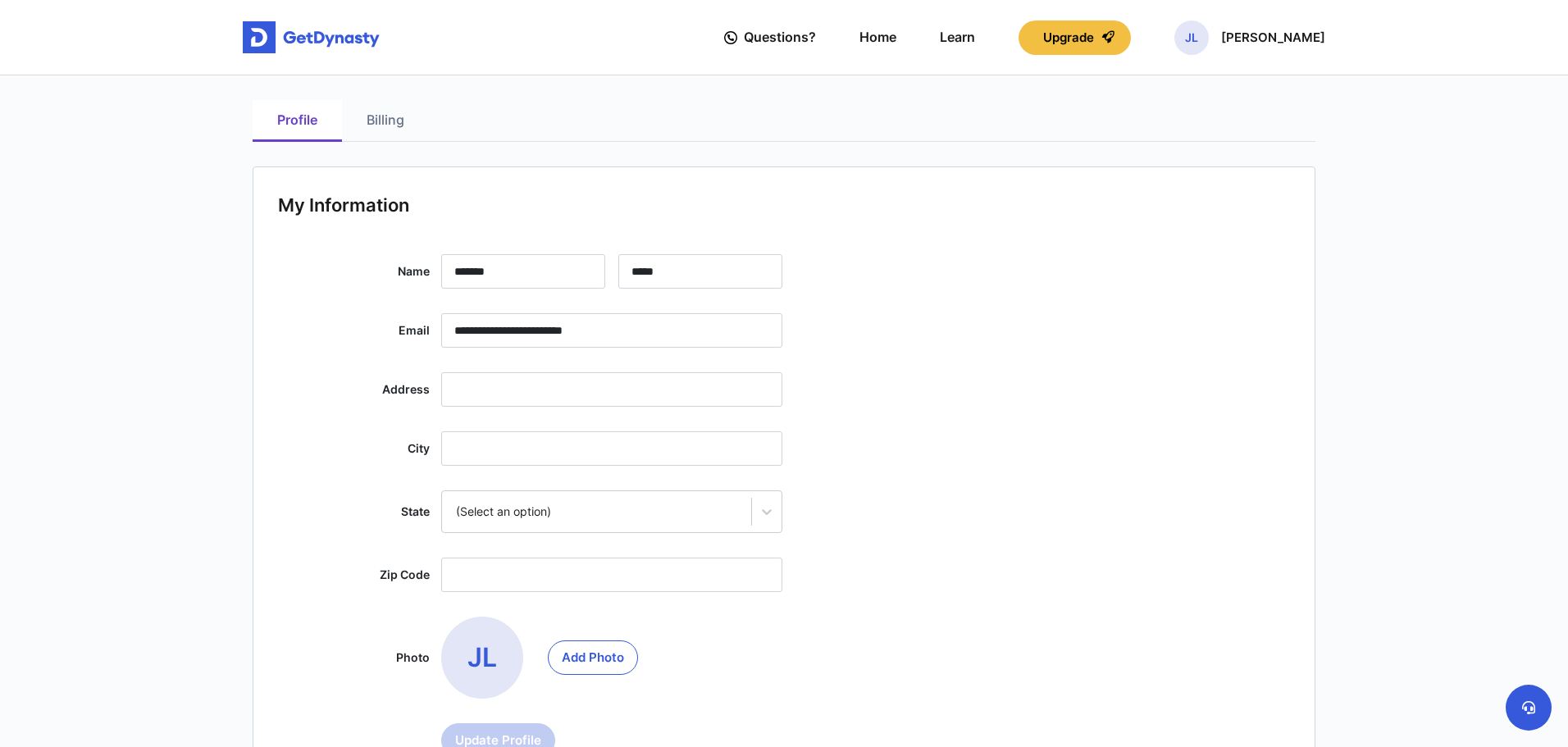
click at [1253, 60] on div "Questions? Home Learn Upgrade JL Justiny Logan" at bounding box center [1024, 37] width 601 height 46
click at [1259, 41] on p "[PERSON_NAME]" at bounding box center [1273, 38] width 104 height 13
click at [1226, 139] on link "My Portfolio" at bounding box center [1193, 138] width 130 height 44
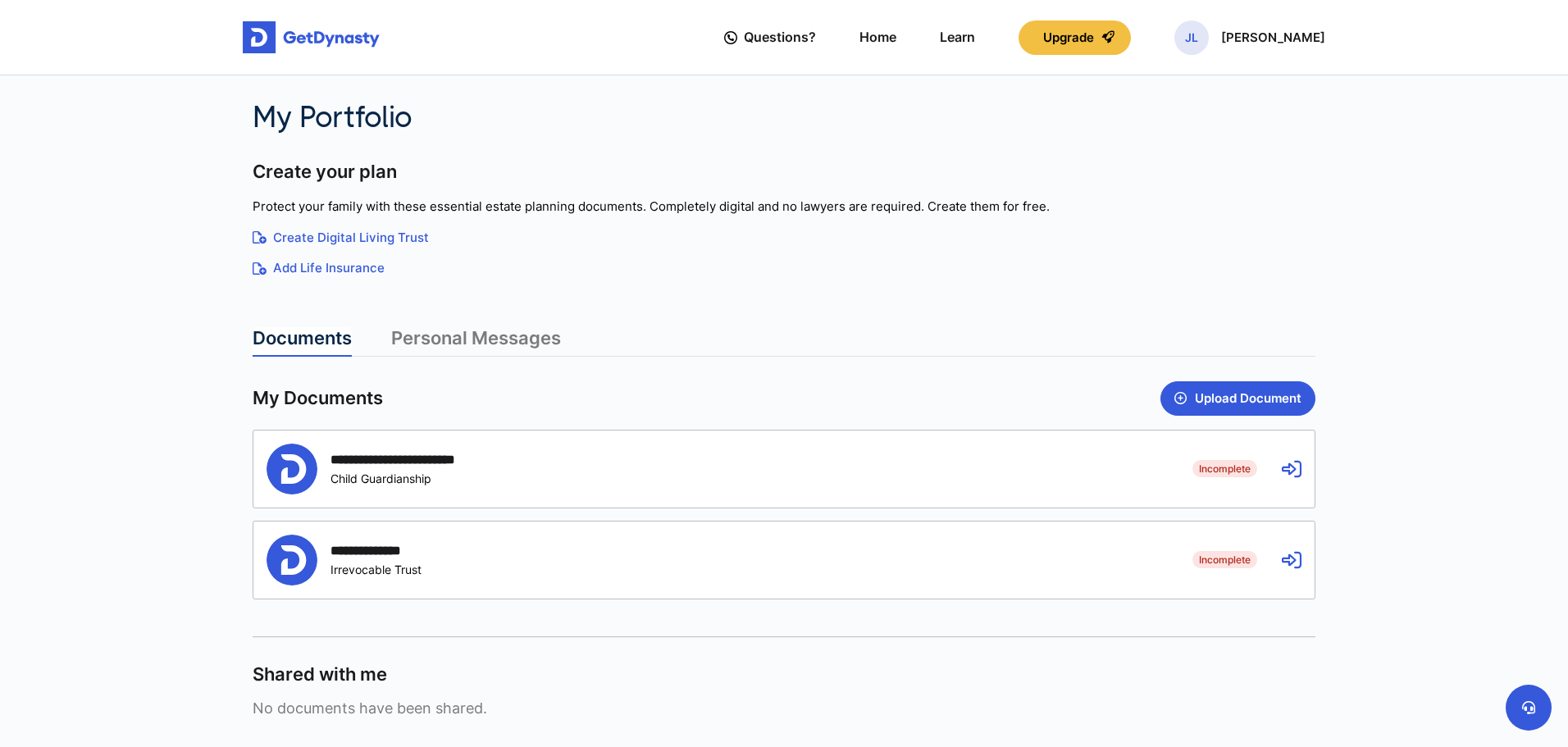
click at [1292, 561] on icon at bounding box center [1292, 560] width 20 height 20
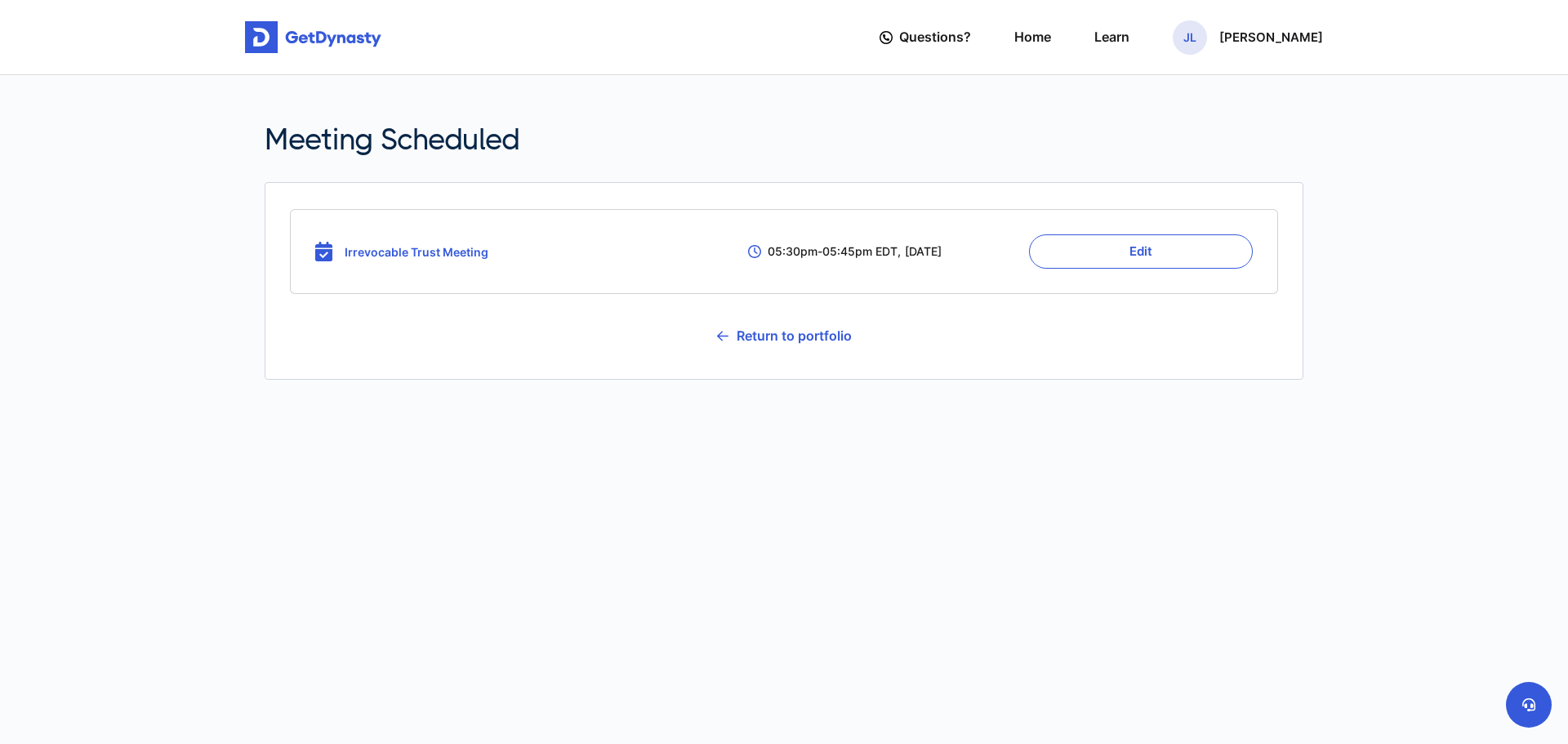
click at [372, 258] on span "Irrevocable Trust Meeting" at bounding box center [416, 251] width 143 height 14
click at [323, 257] on img at bounding box center [324, 251] width 17 height 20
click at [768, 335] on link "Return to portfolio" at bounding box center [784, 336] width 135 height 41
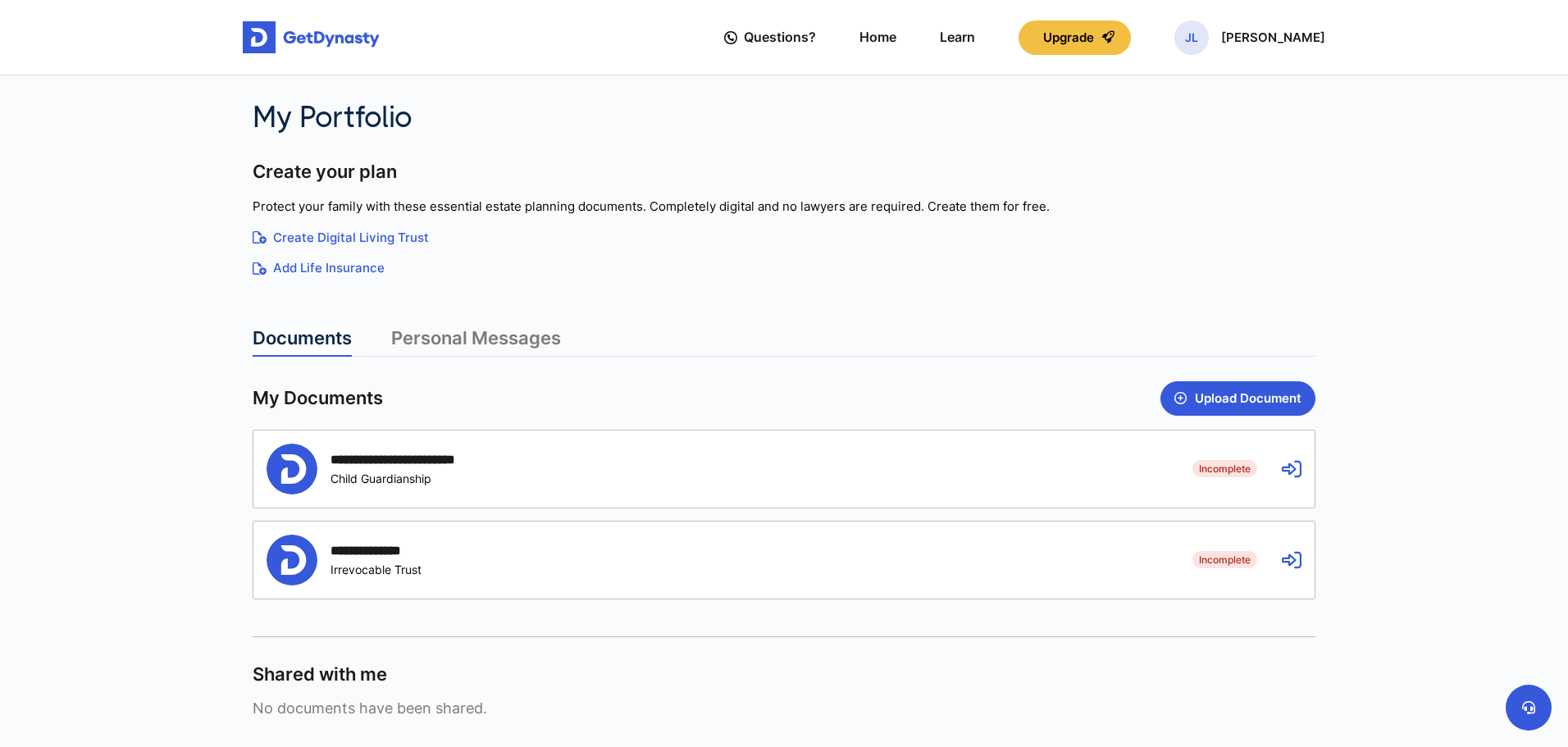
click at [1283, 555] on icon at bounding box center [1292, 560] width 20 height 20
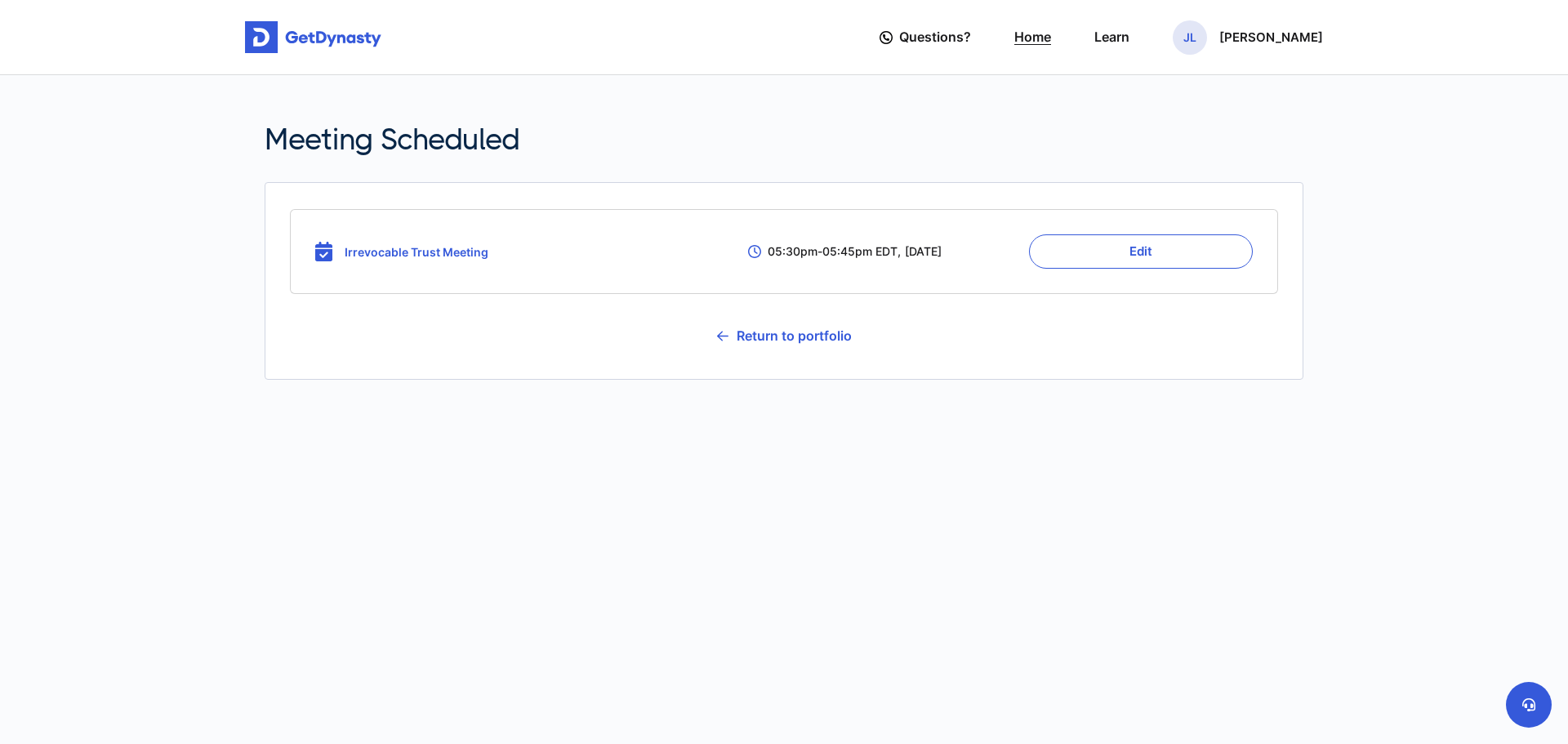
click at [1037, 35] on link "Home" at bounding box center [1032, 37] width 37 height 46
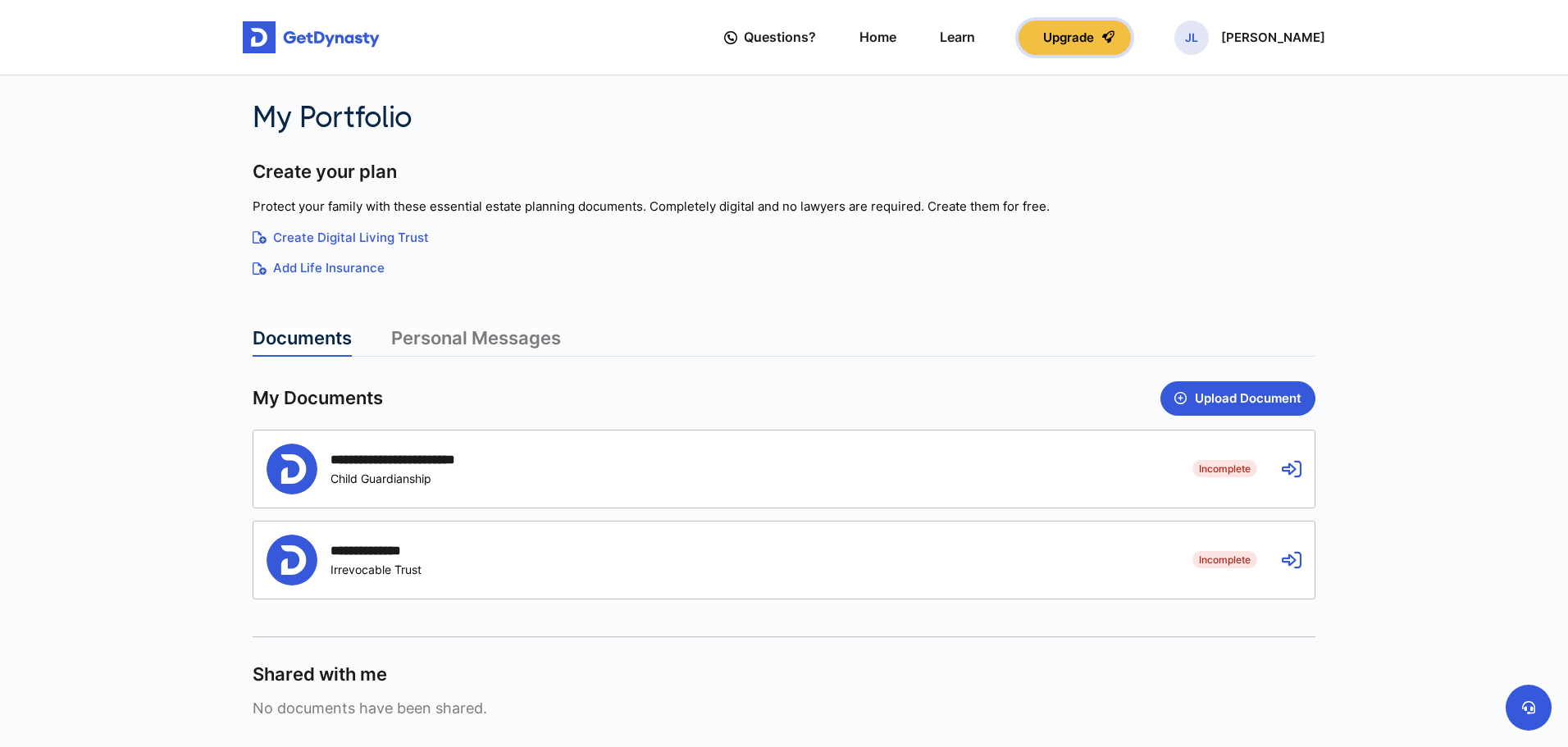
click at [1131, 42] on button "Upgrade" at bounding box center [1075, 38] width 113 height 35
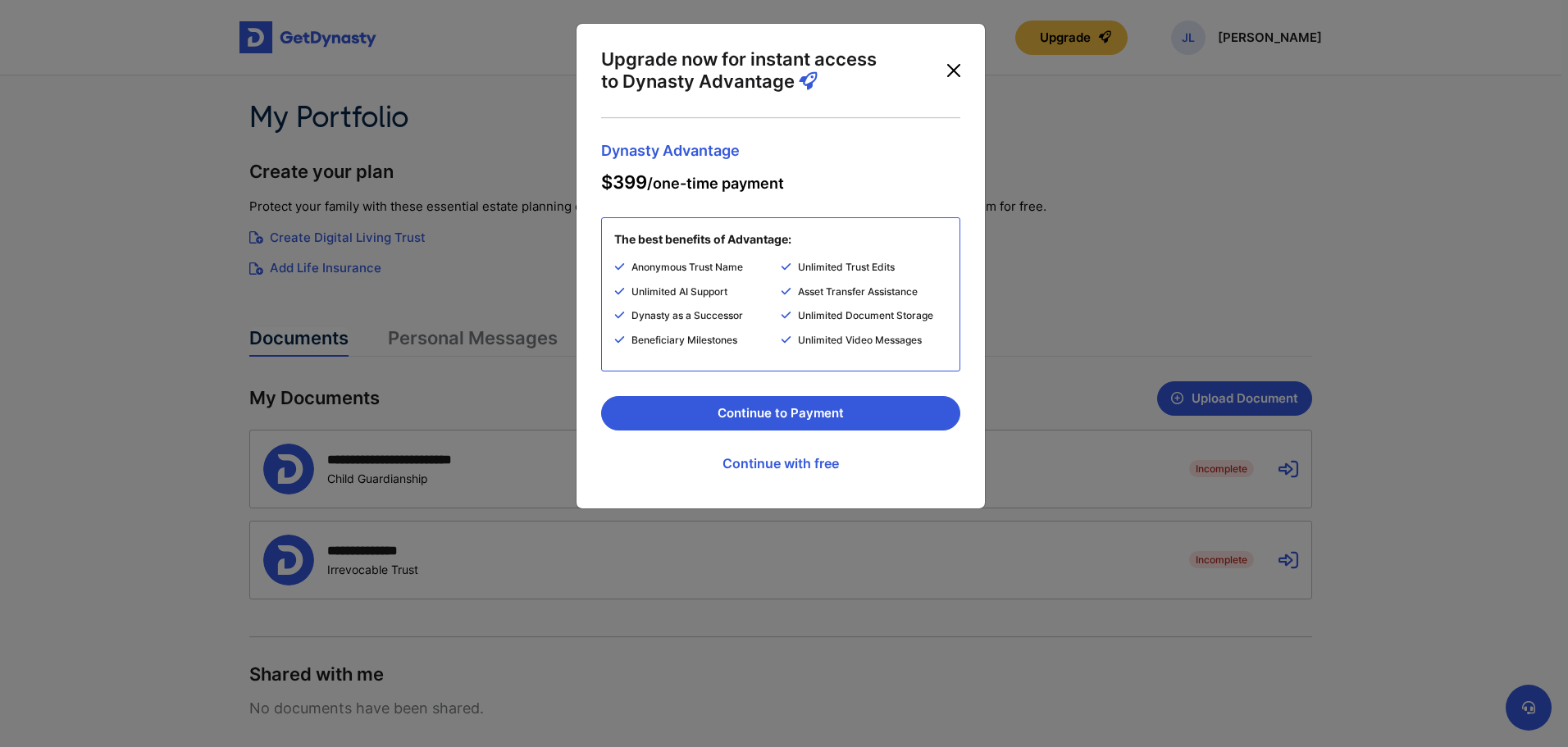
click at [941, 64] on button "Close" at bounding box center [954, 70] width 26 height 26
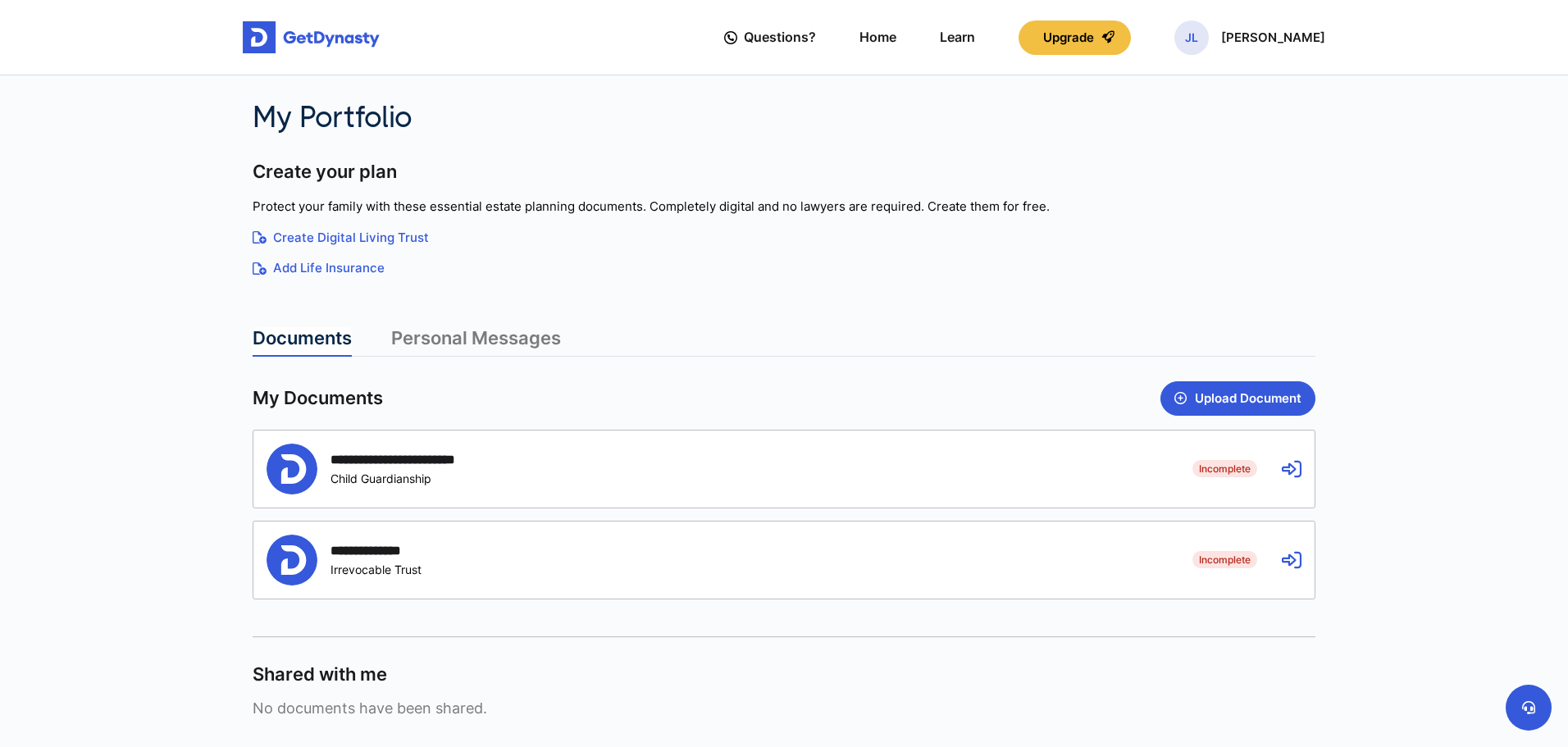
click at [362, 244] on link "Create Digital Living Trust" at bounding box center [784, 238] width 1062 height 19
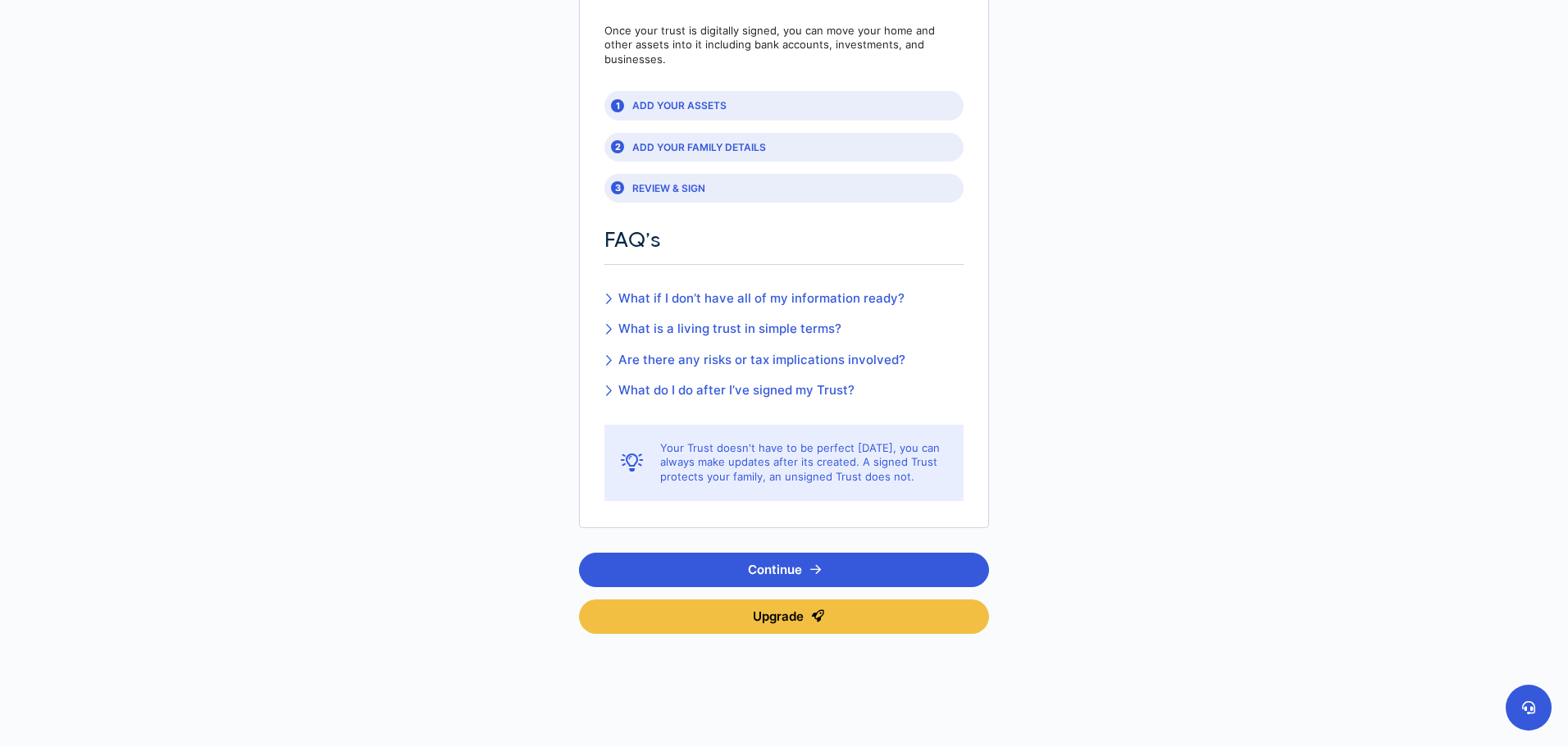
scroll to position [261, 0]
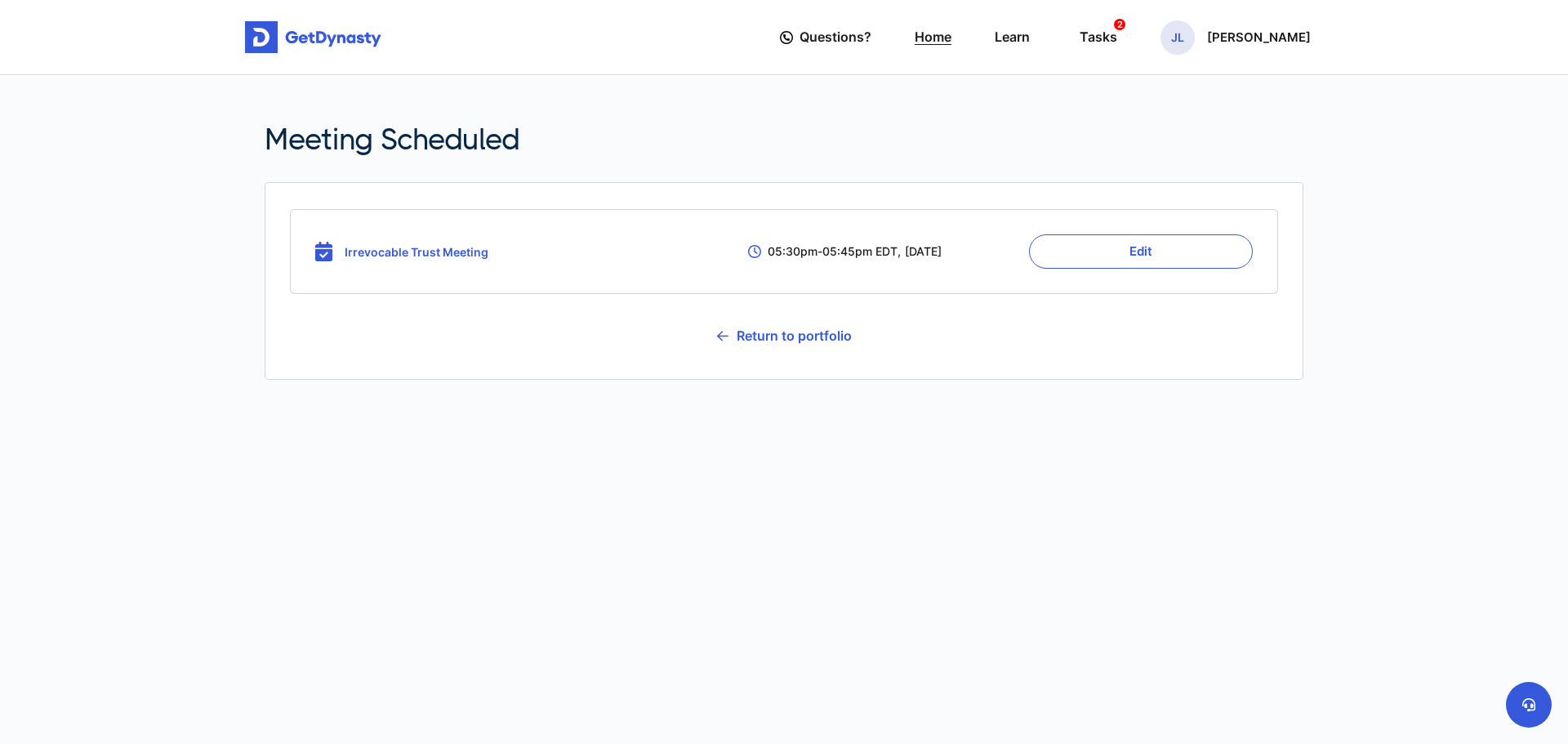
click at [952, 34] on link "Home" at bounding box center [933, 37] width 37 height 46
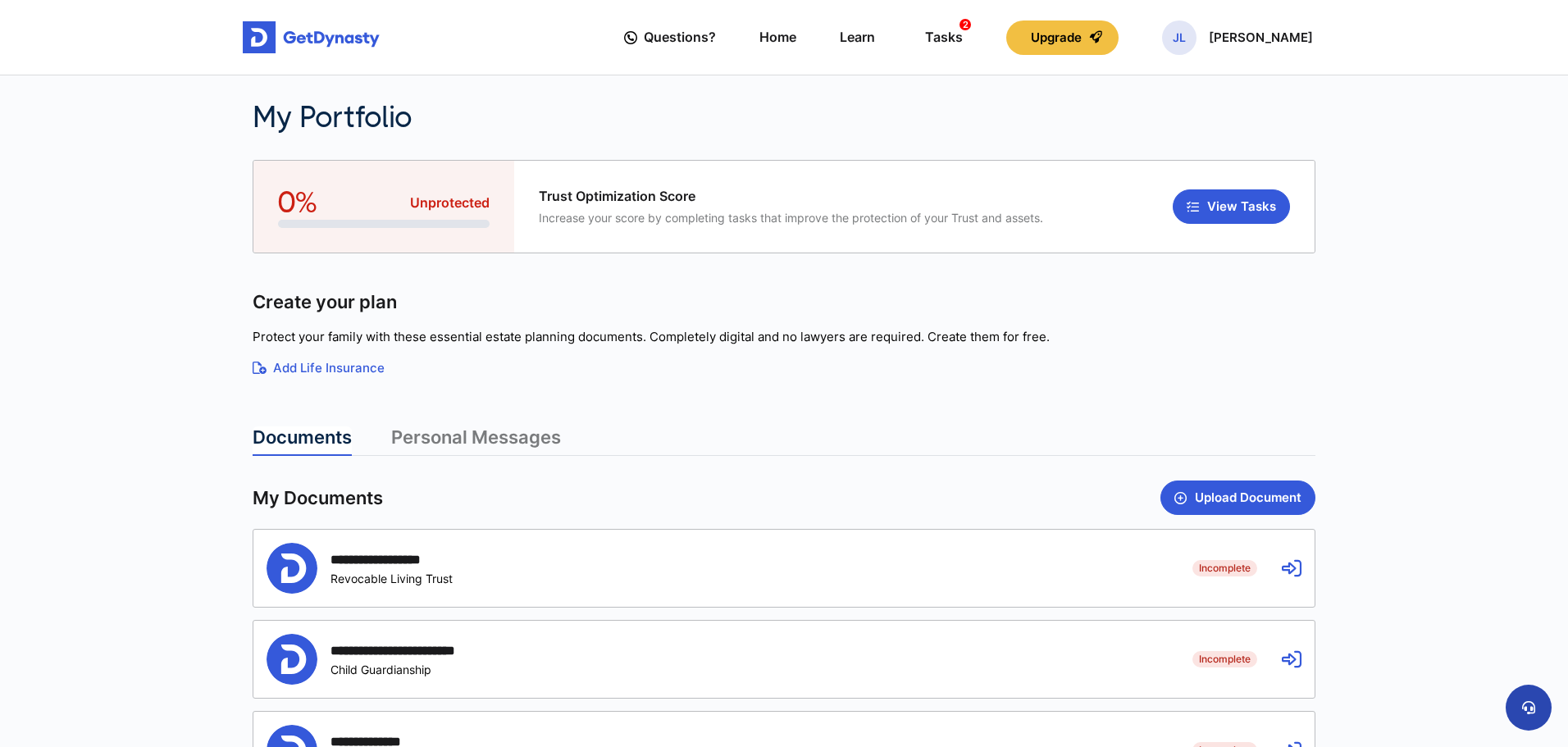
click at [1534, 700] on button at bounding box center [1529, 708] width 46 height 46
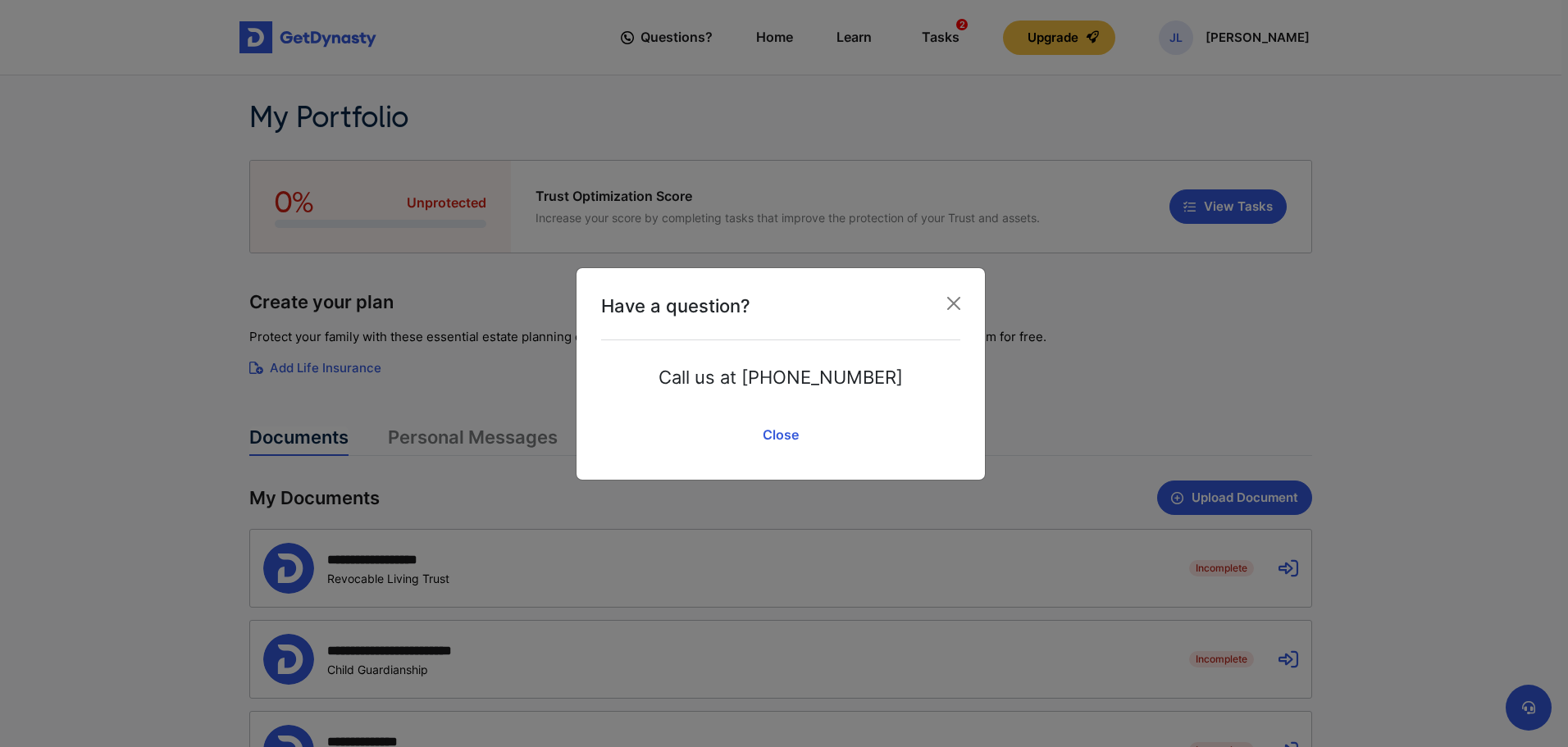
click at [573, 485] on div "Have a question? Call us at [PHONE_NUMBER] Speak to an Agent Close" at bounding box center [784, 373] width 1568 height 747
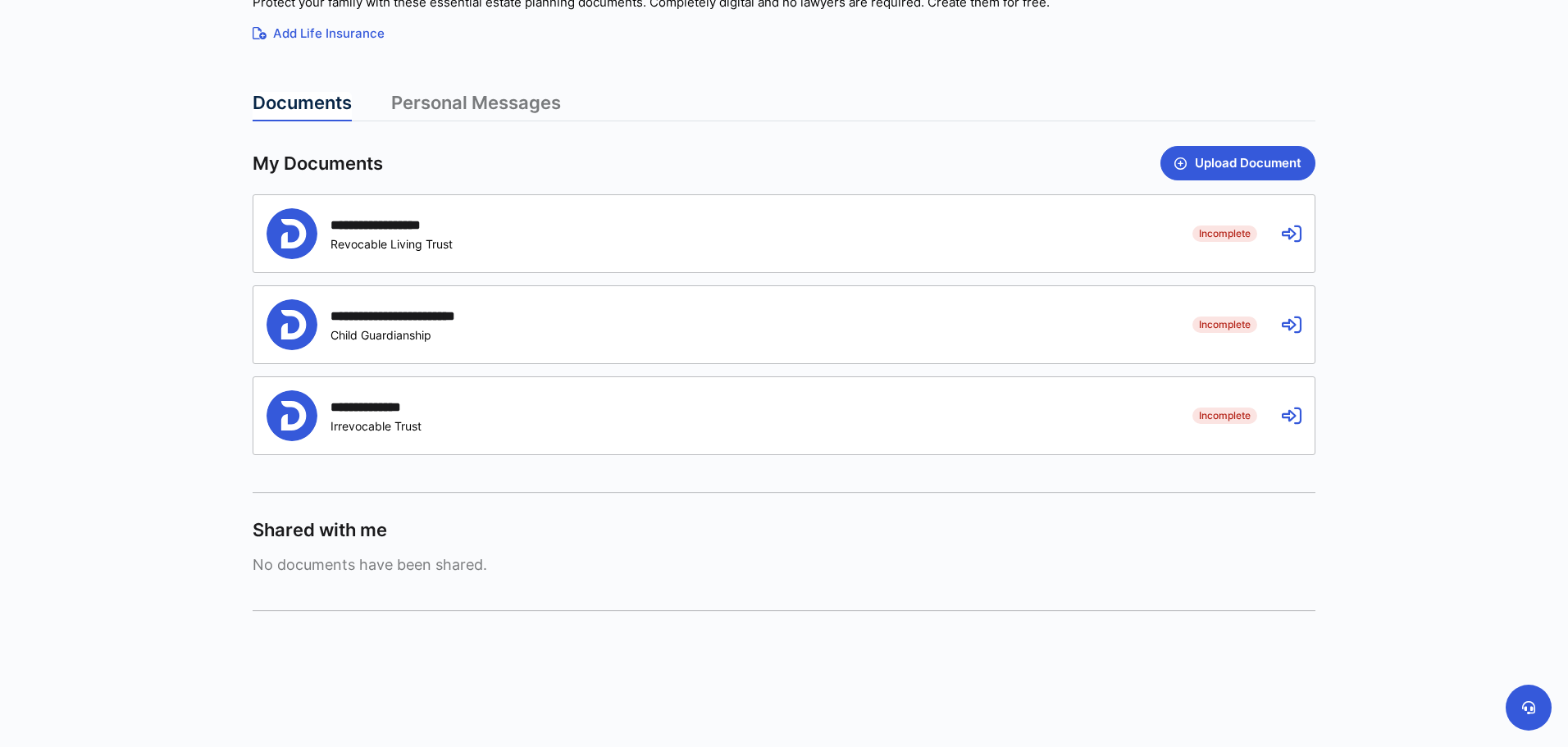
scroll to position [356, 0]
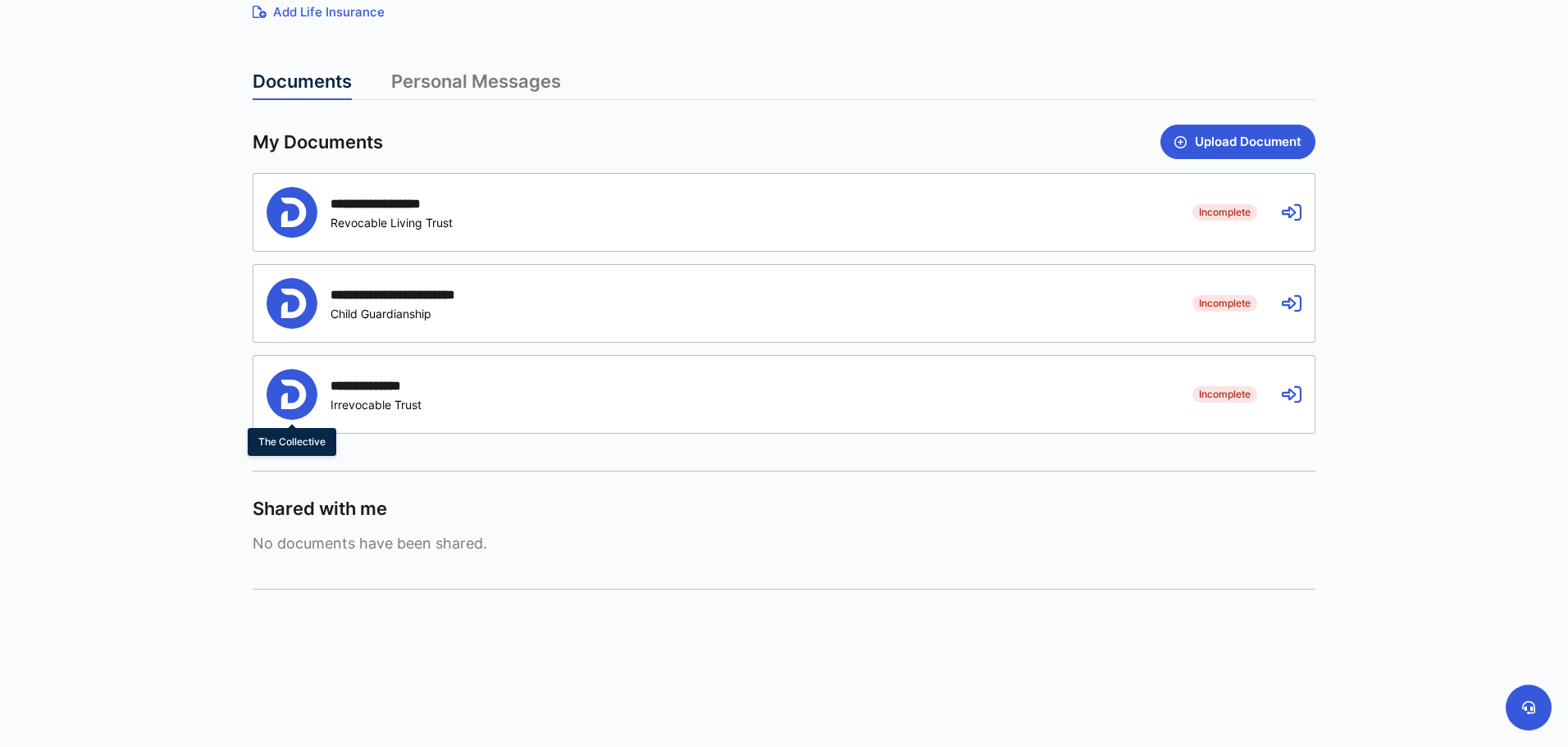
click at [271, 384] on img at bounding box center [291, 394] width 50 height 50
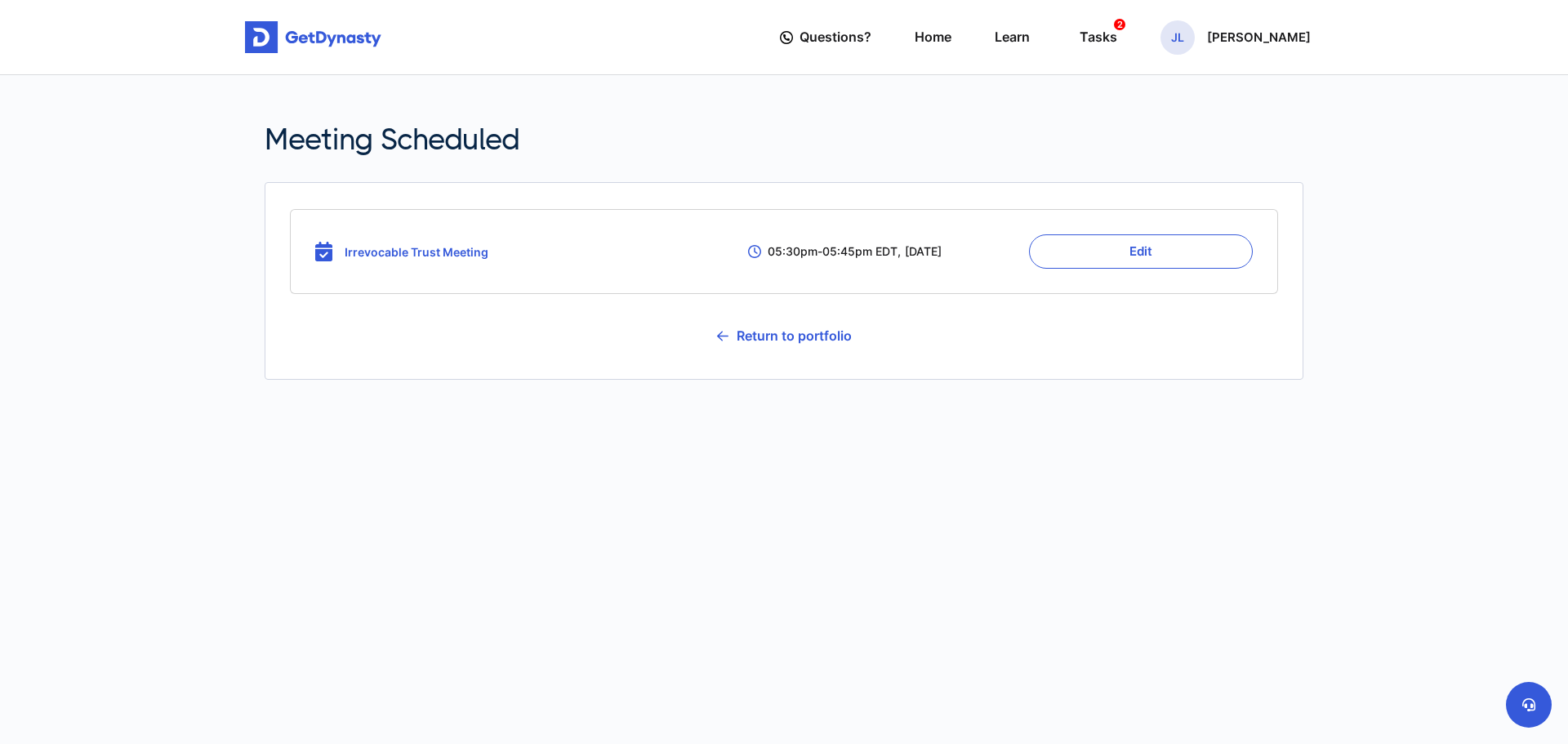
click at [338, 386] on div "Meeting Scheduled Irrevocable Trust Meeting 05:30 pm - 05:45 pm EDT , Wednesday…" at bounding box center [784, 292] width 1058 height 386
click at [1117, 44] on div "Tasks 2" at bounding box center [1098, 37] width 38 height 30
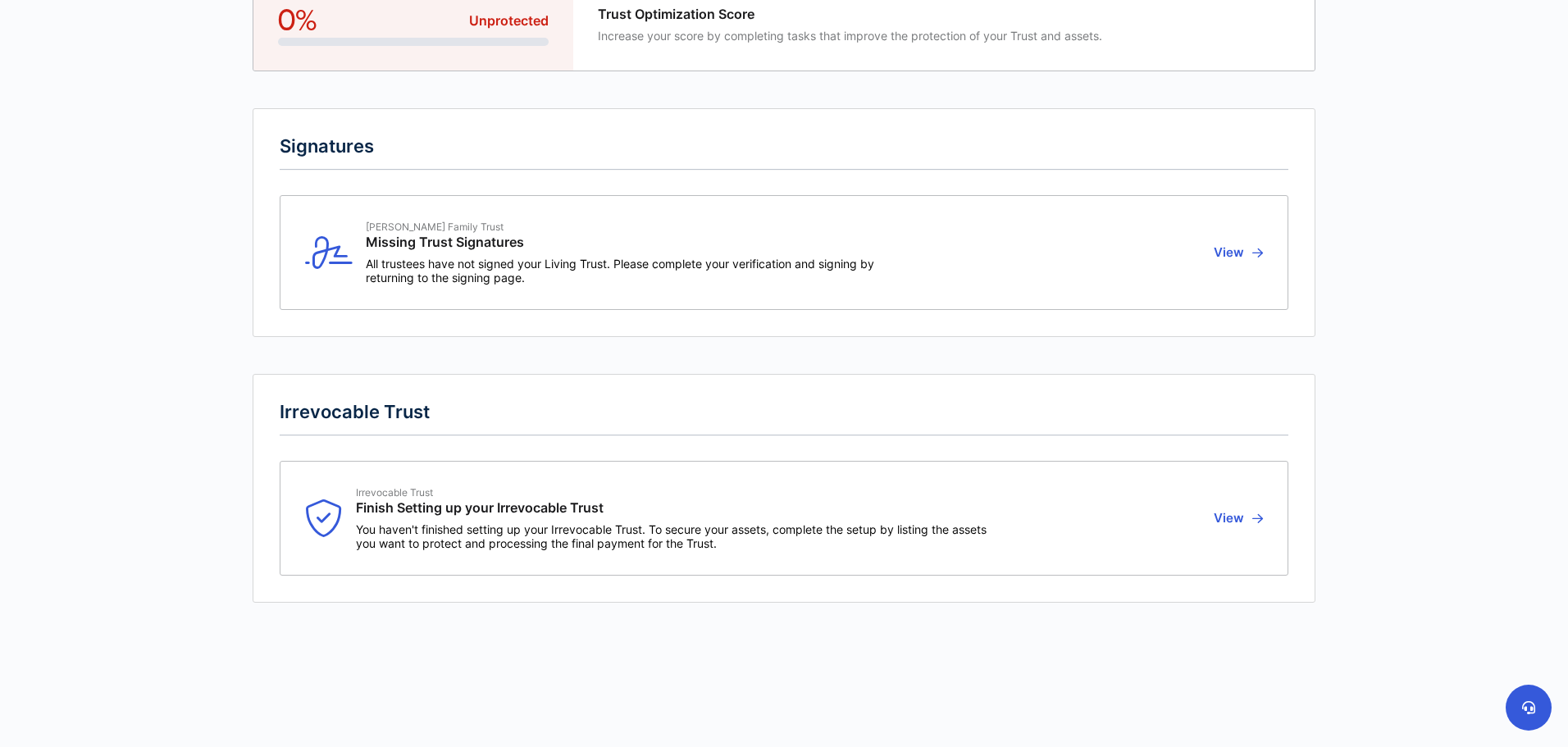
scroll to position [135, 0]
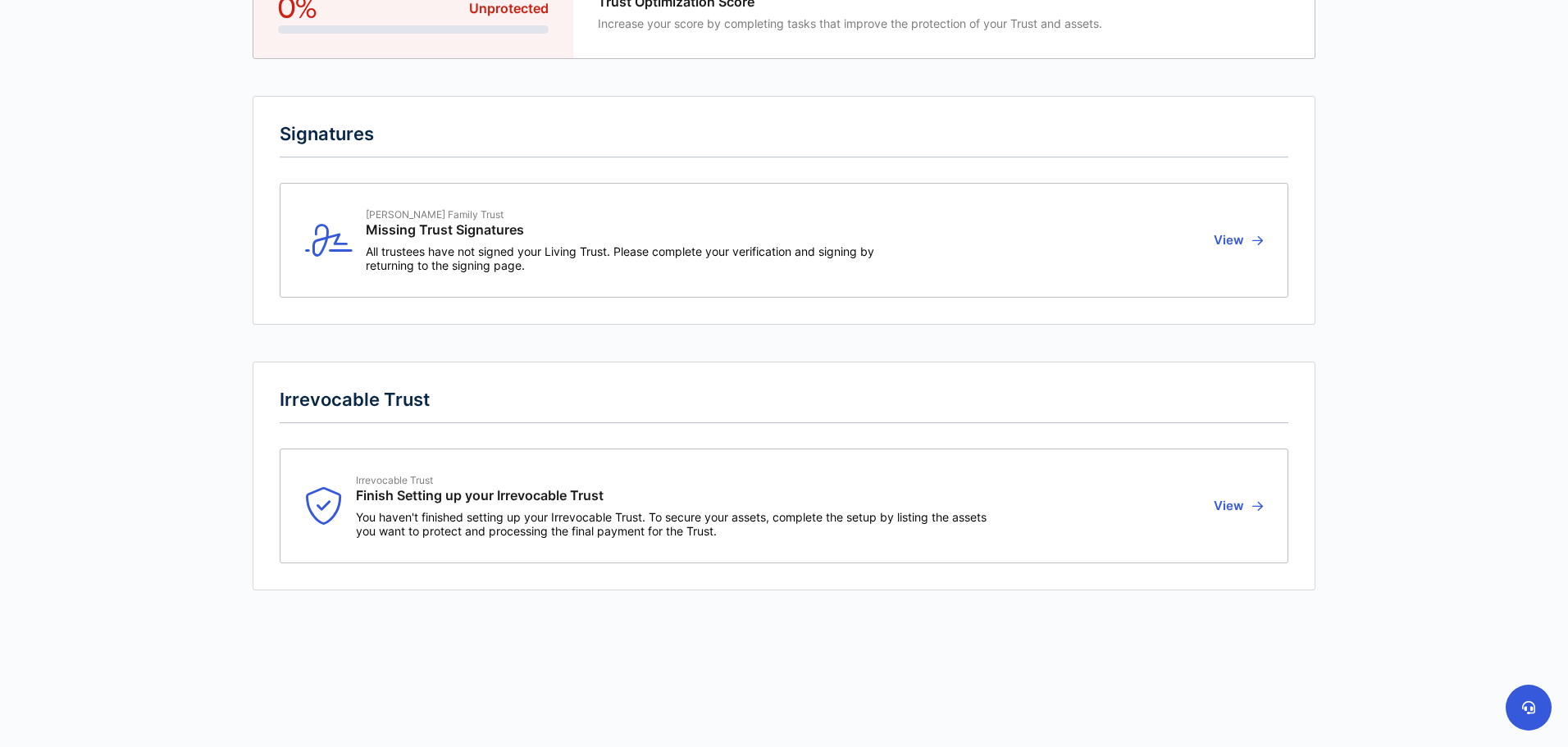
click at [1244, 507] on button "View" at bounding box center [1235, 505] width 54 height 64
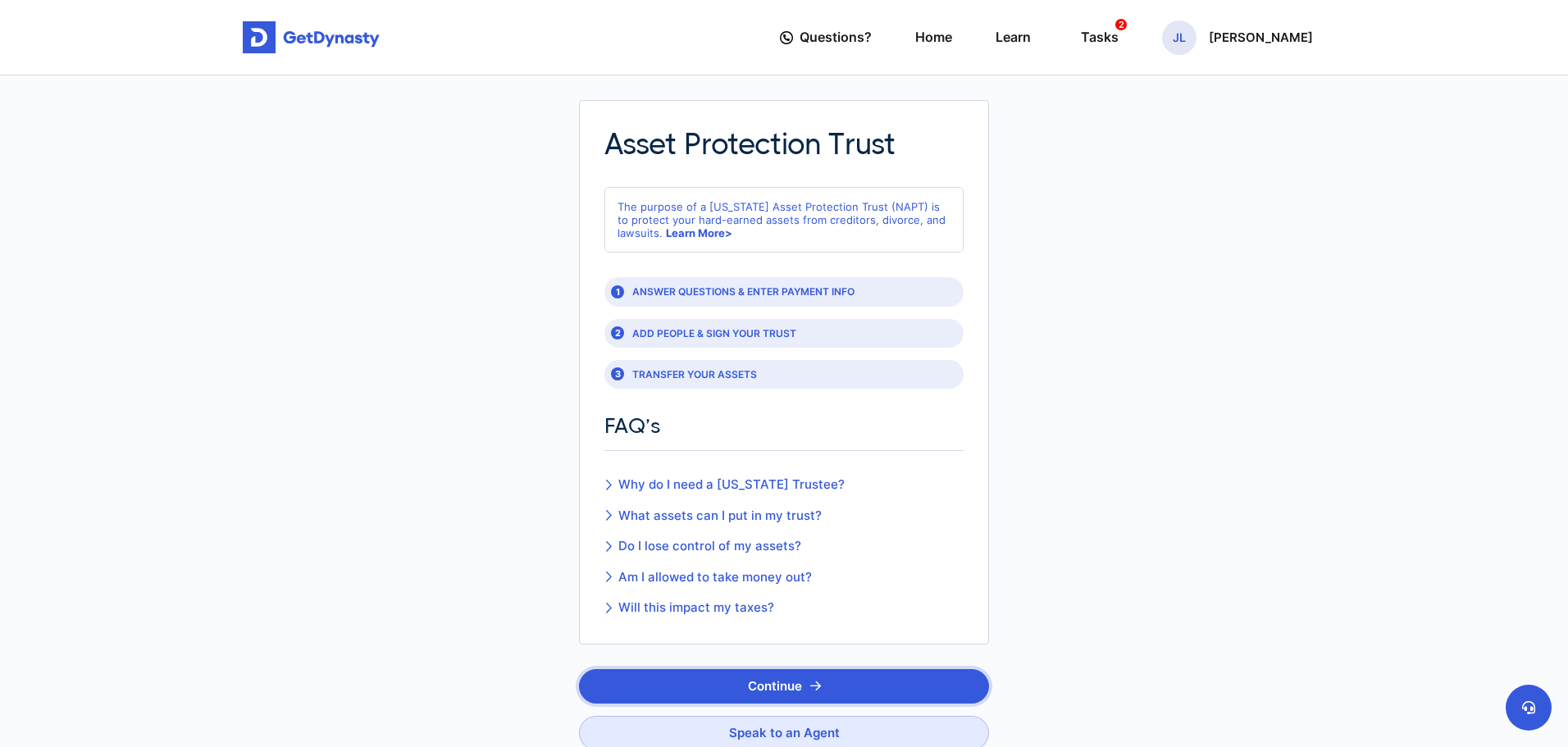
click at [792, 682] on button "Continue" at bounding box center [784, 687] width 410 height 35
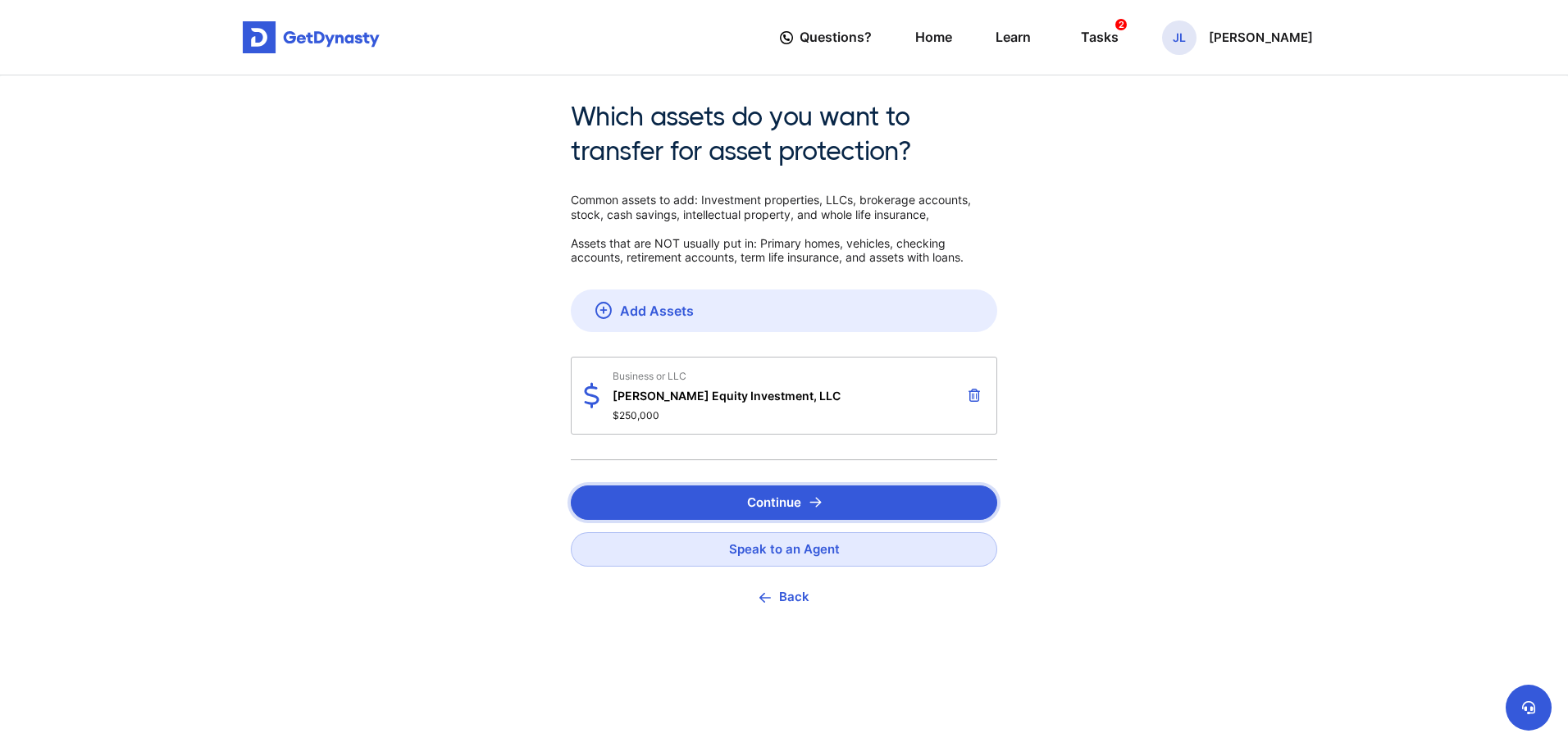
click at [774, 497] on button "Continue" at bounding box center [784, 503] width 426 height 35
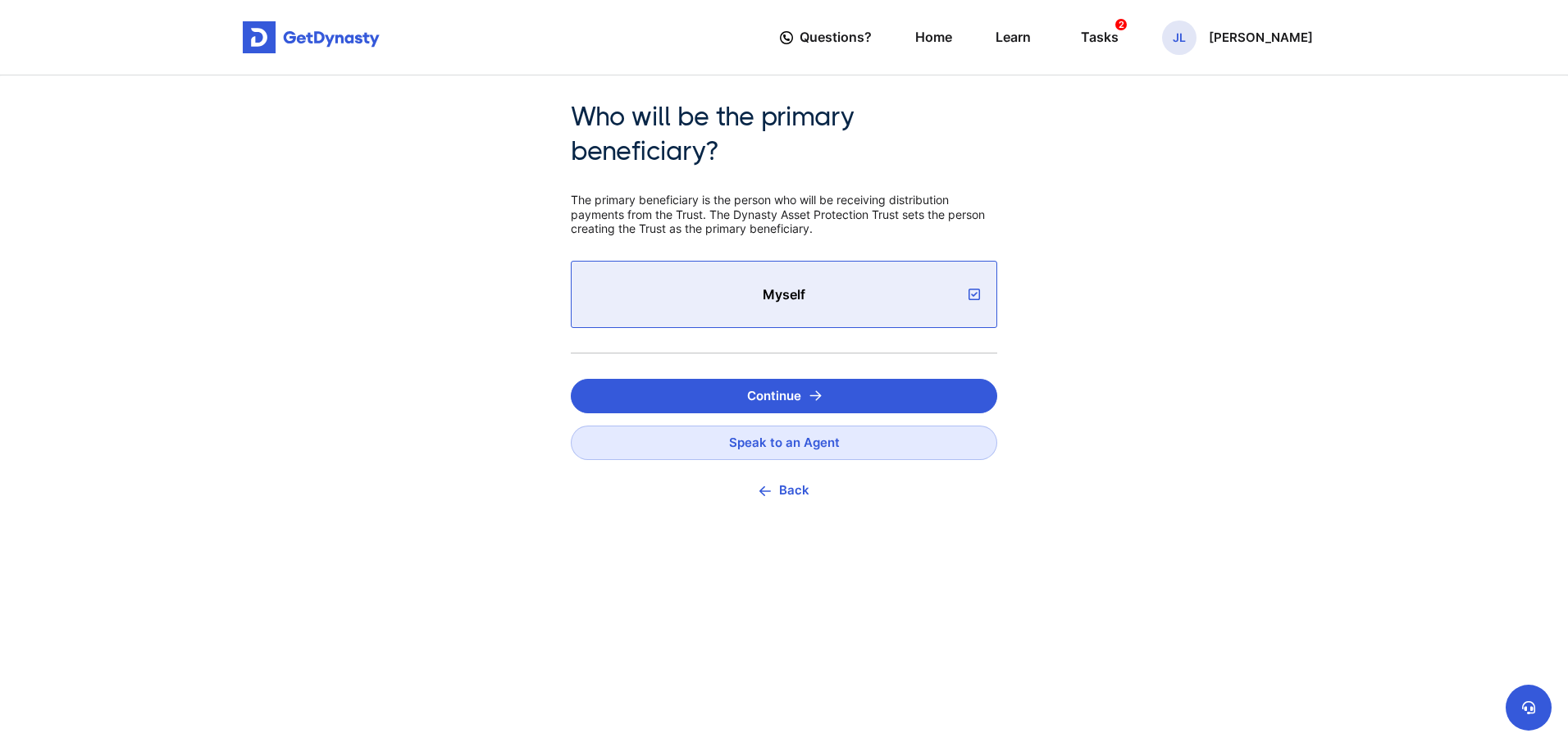
click at [974, 289] on icon at bounding box center [975, 294] width 12 height 13
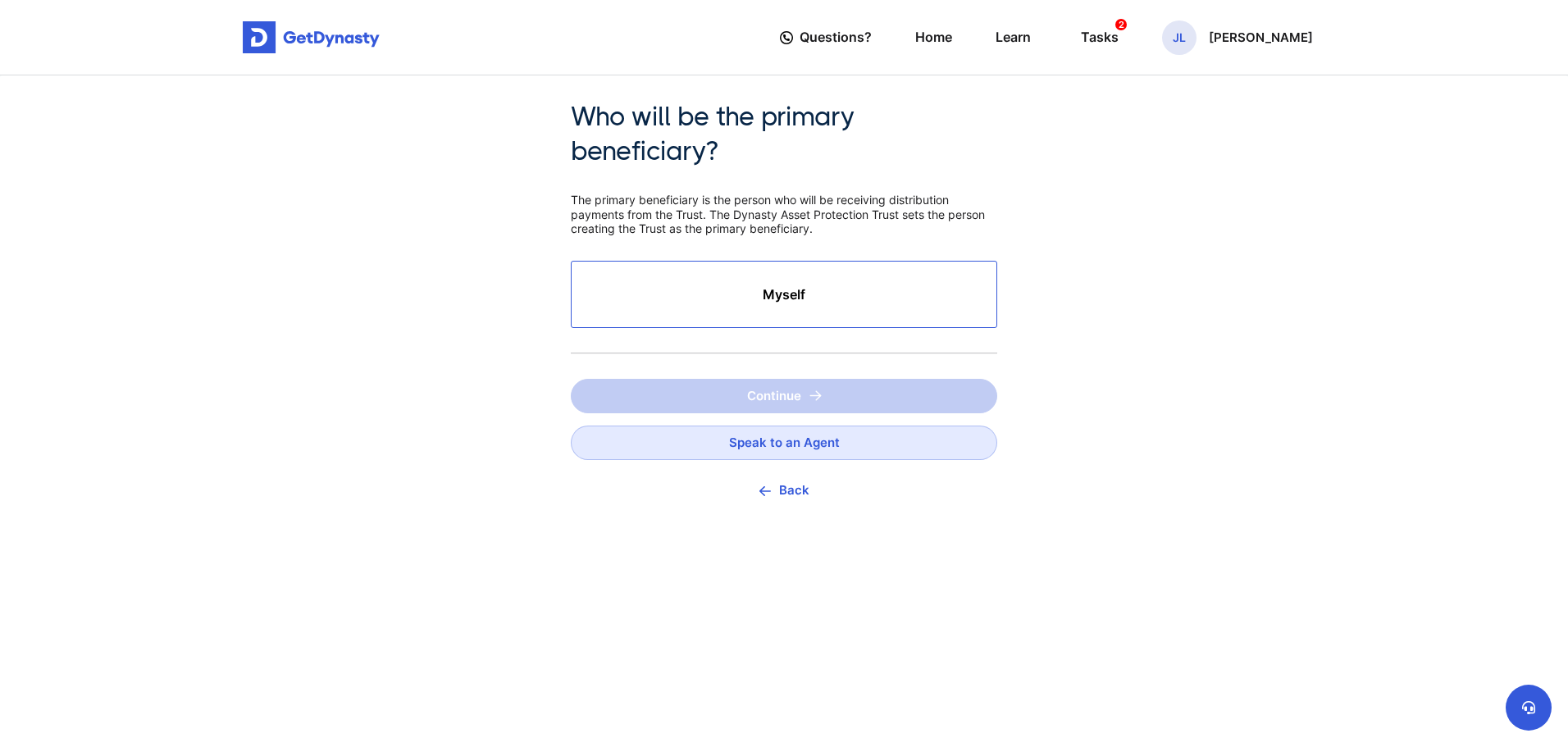
click at [974, 289] on div "Myself" at bounding box center [784, 294] width 426 height 67
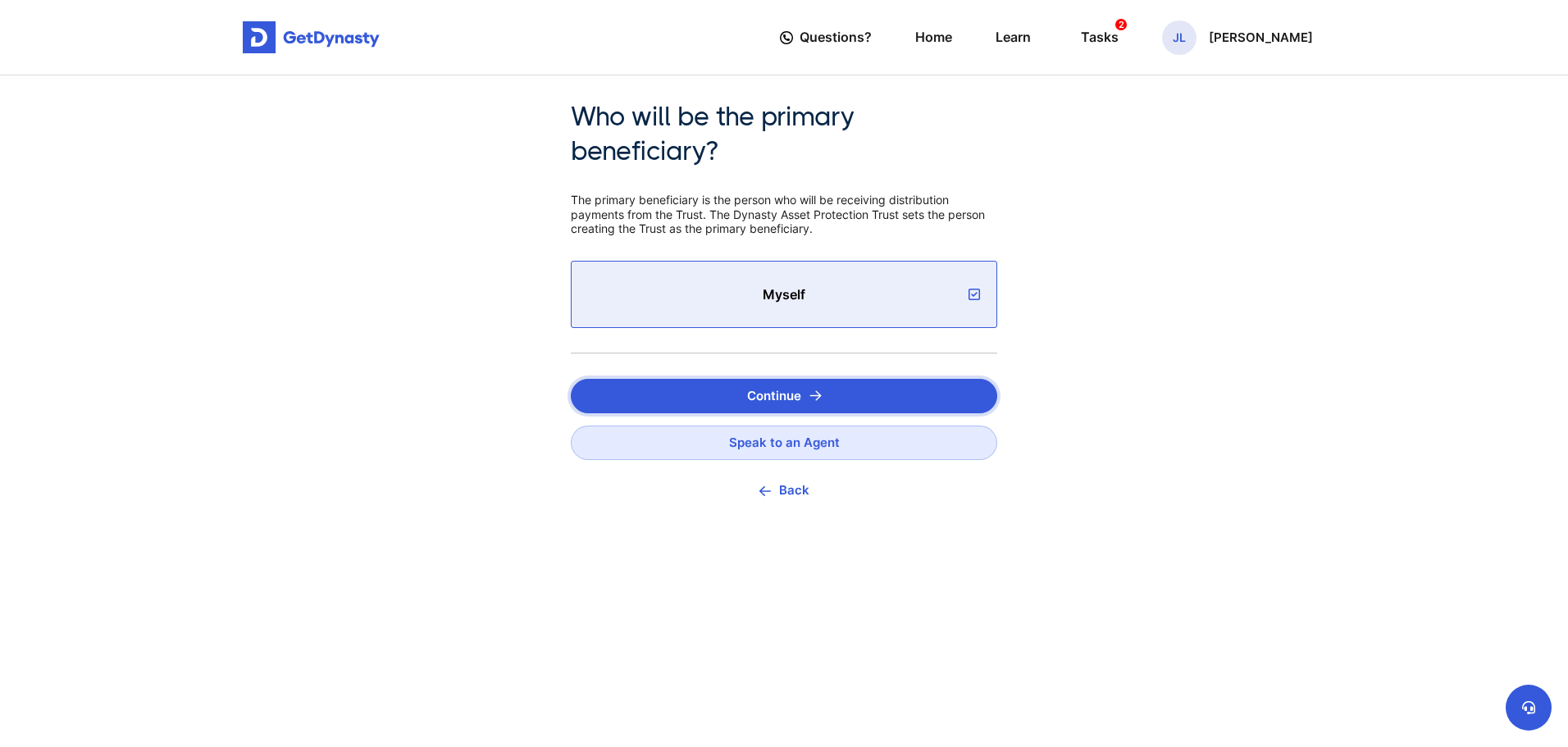
click at [972, 381] on button "Continue" at bounding box center [784, 396] width 426 height 35
drag, startPoint x: 1110, startPoint y: 386, endPoint x: 1276, endPoint y: 419, distance: 169.2
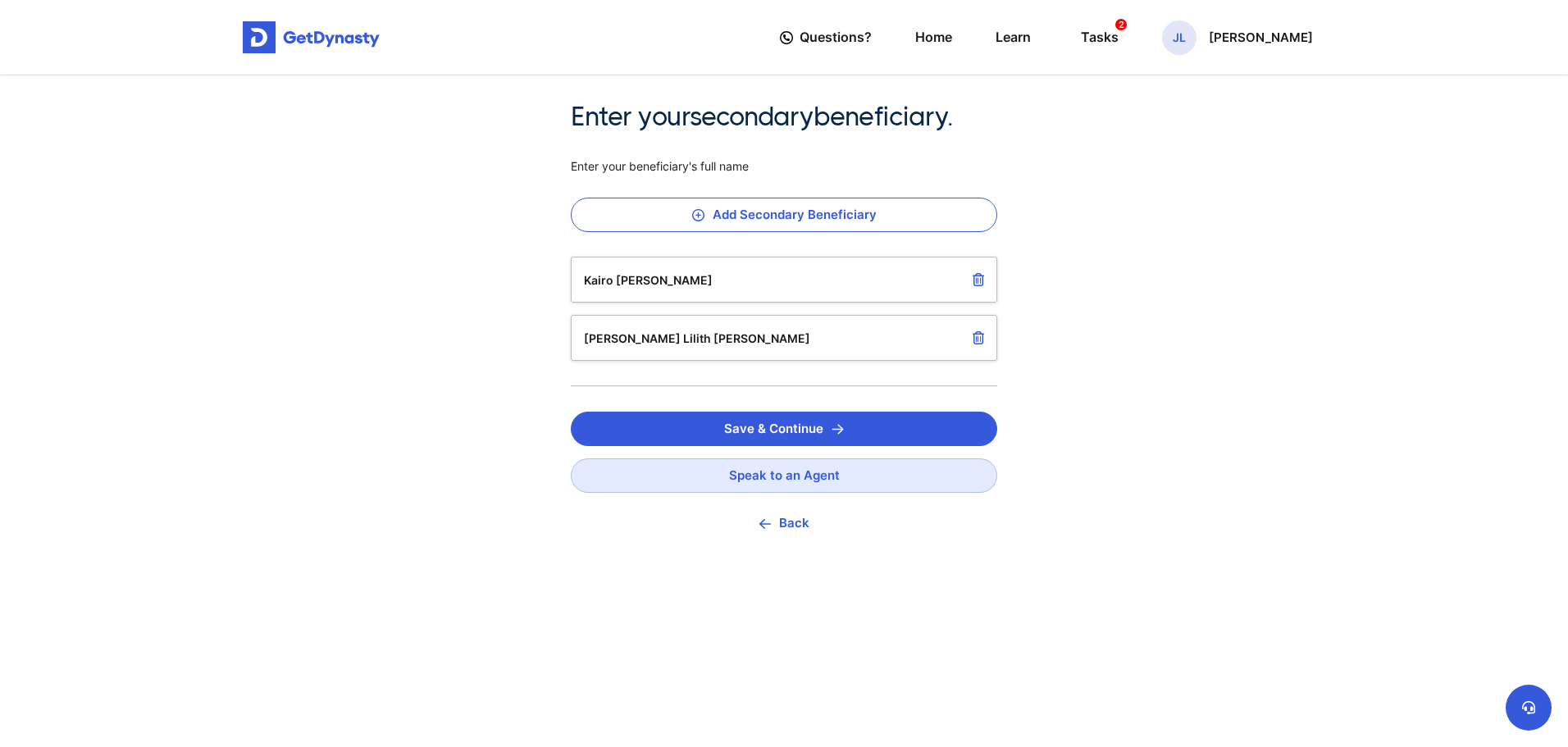
drag, startPoint x: 1276, startPoint y: 419, endPoint x: 1053, endPoint y: 229, distance: 293.0
click at [1053, 229] on div "Enter your secondary beneficiary. Enter your beneficiary's full name Add Second…" at bounding box center [784, 448] width 1568 height 747
click at [885, 422] on button "Save & Continue" at bounding box center [784, 429] width 426 height 35
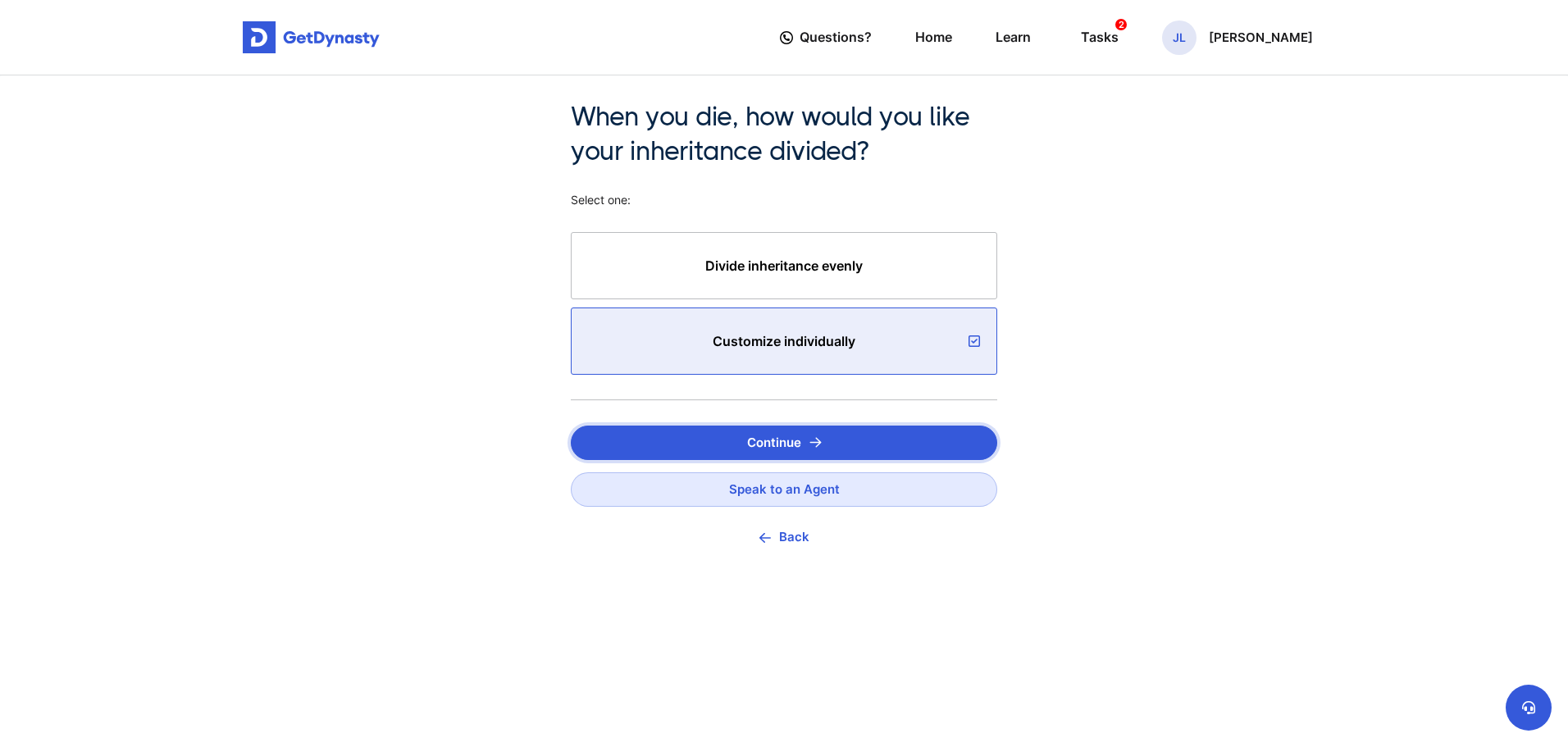
click at [888, 435] on button "Continue" at bounding box center [784, 443] width 426 height 35
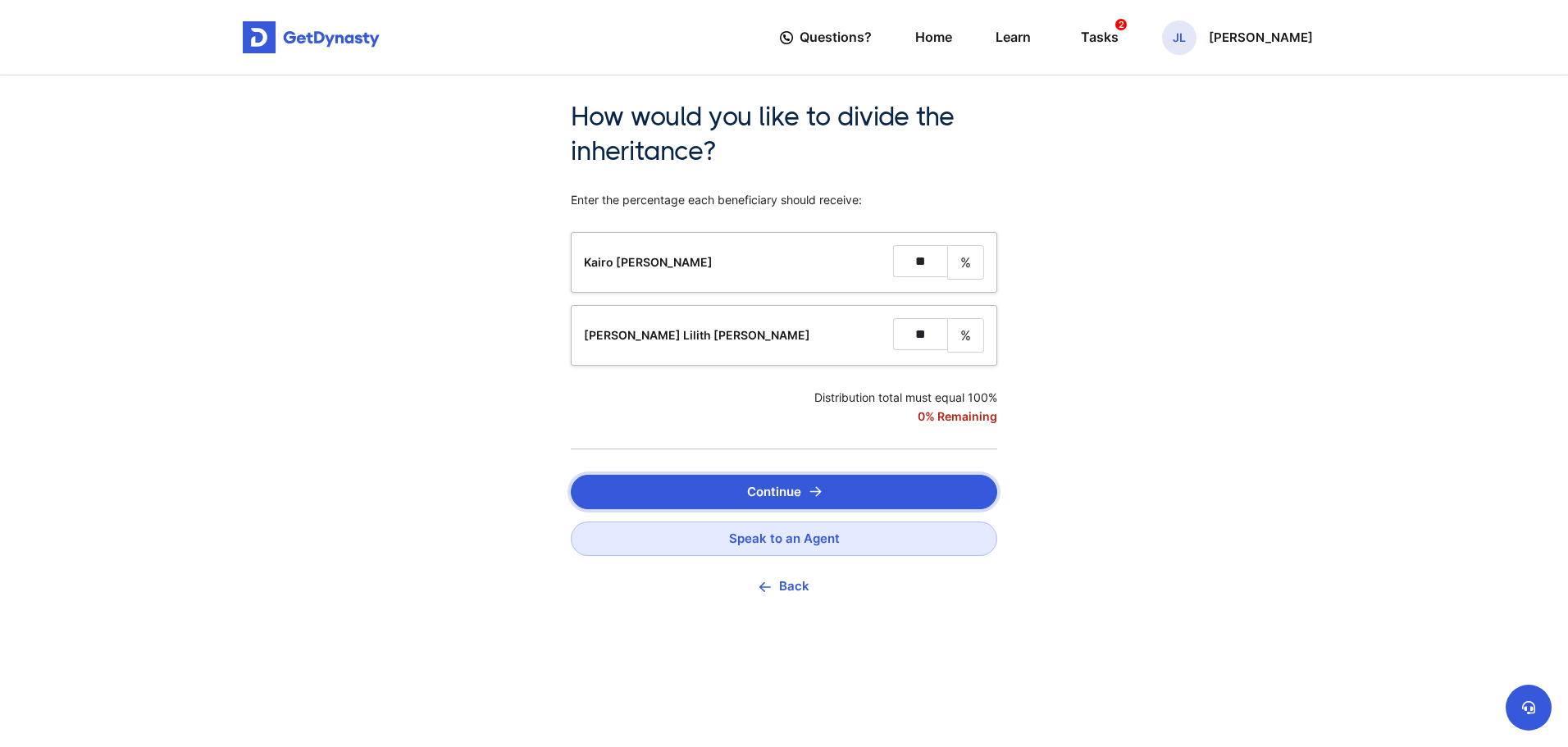
click at [894, 482] on button "Continue" at bounding box center [784, 492] width 426 height 35
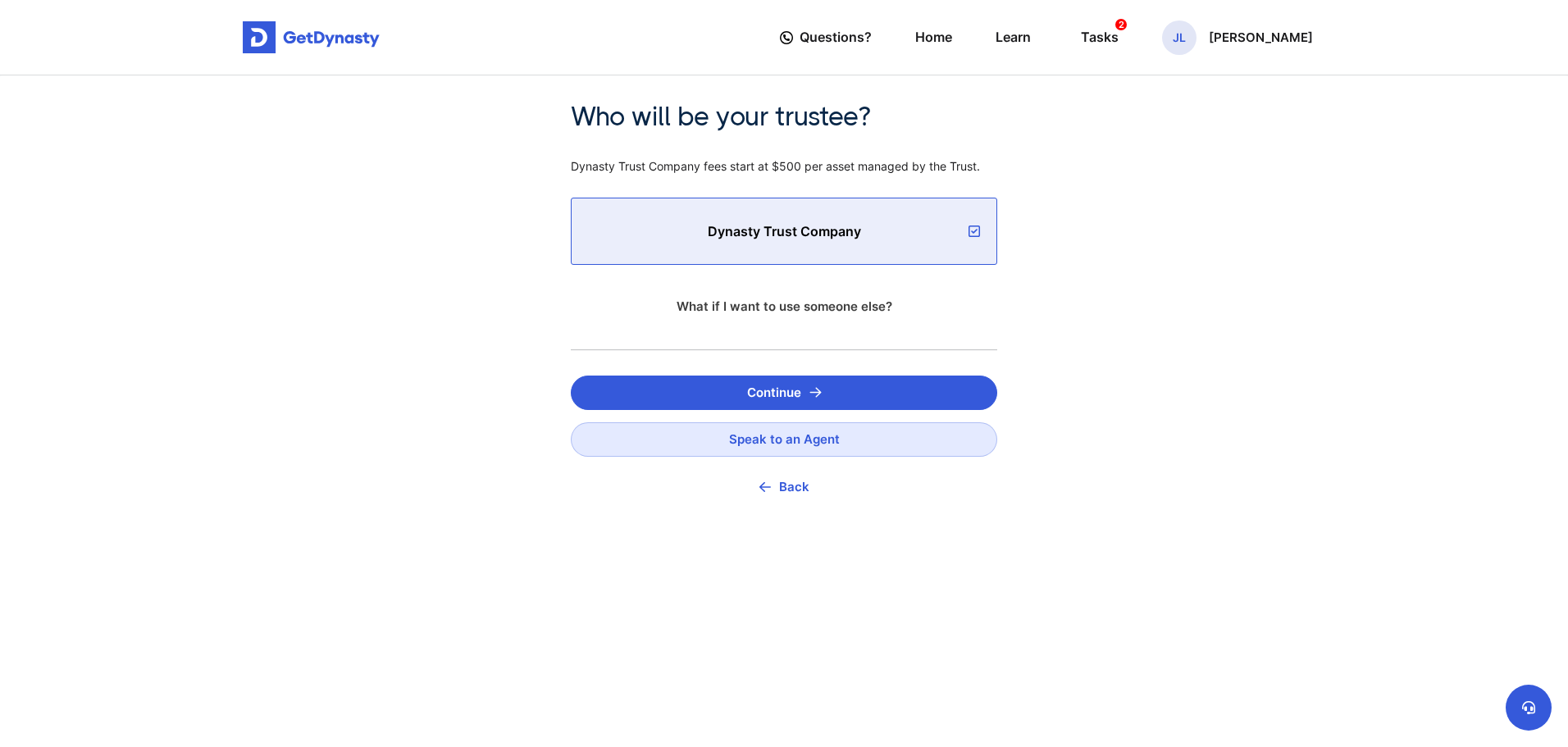
click at [870, 302] on link "What if I want to use someone else?" at bounding box center [784, 307] width 426 height 35
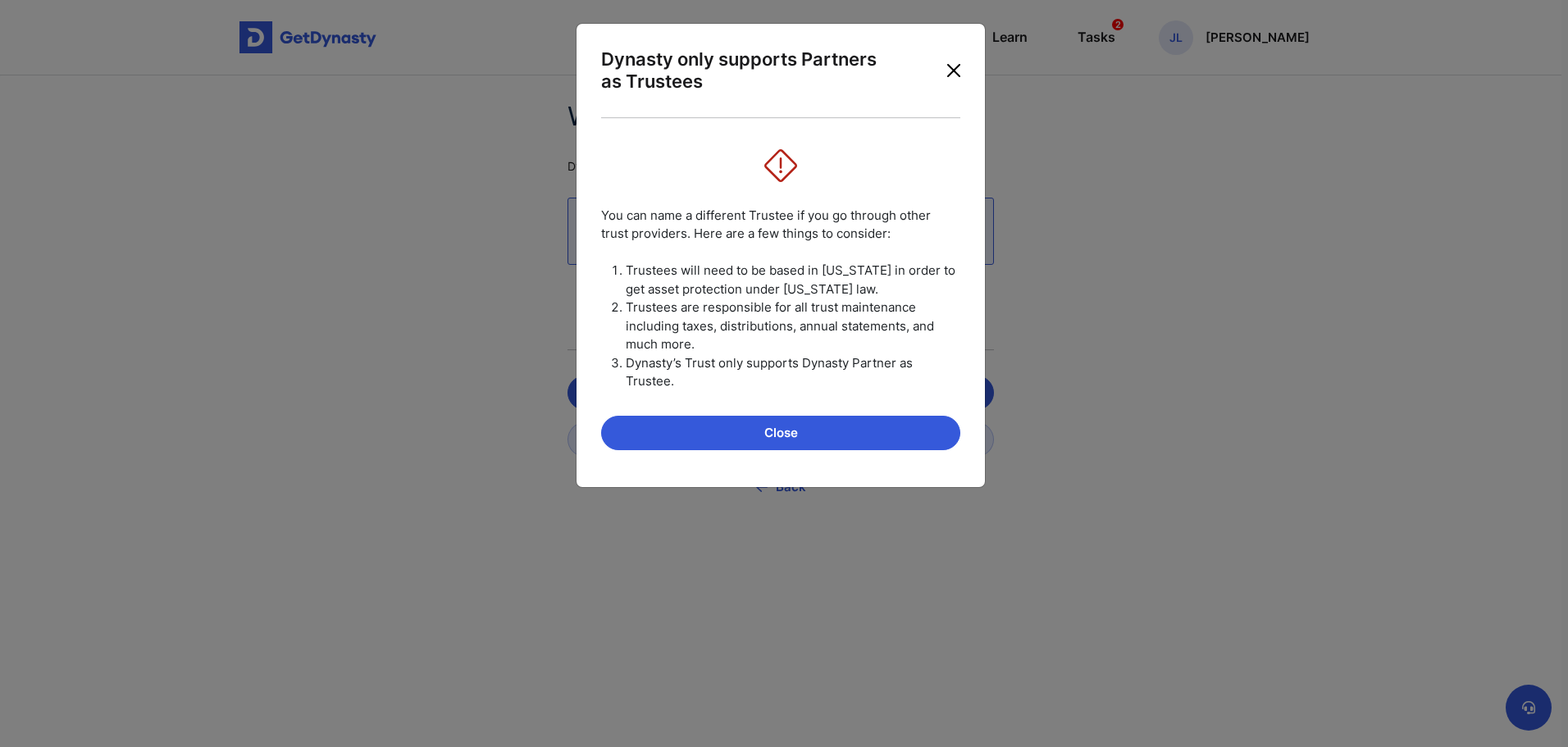
drag, startPoint x: 961, startPoint y: 69, endPoint x: 963, endPoint y: 81, distance: 12.2
click at [964, 81] on button "Close" at bounding box center [954, 70] width 26 height 26
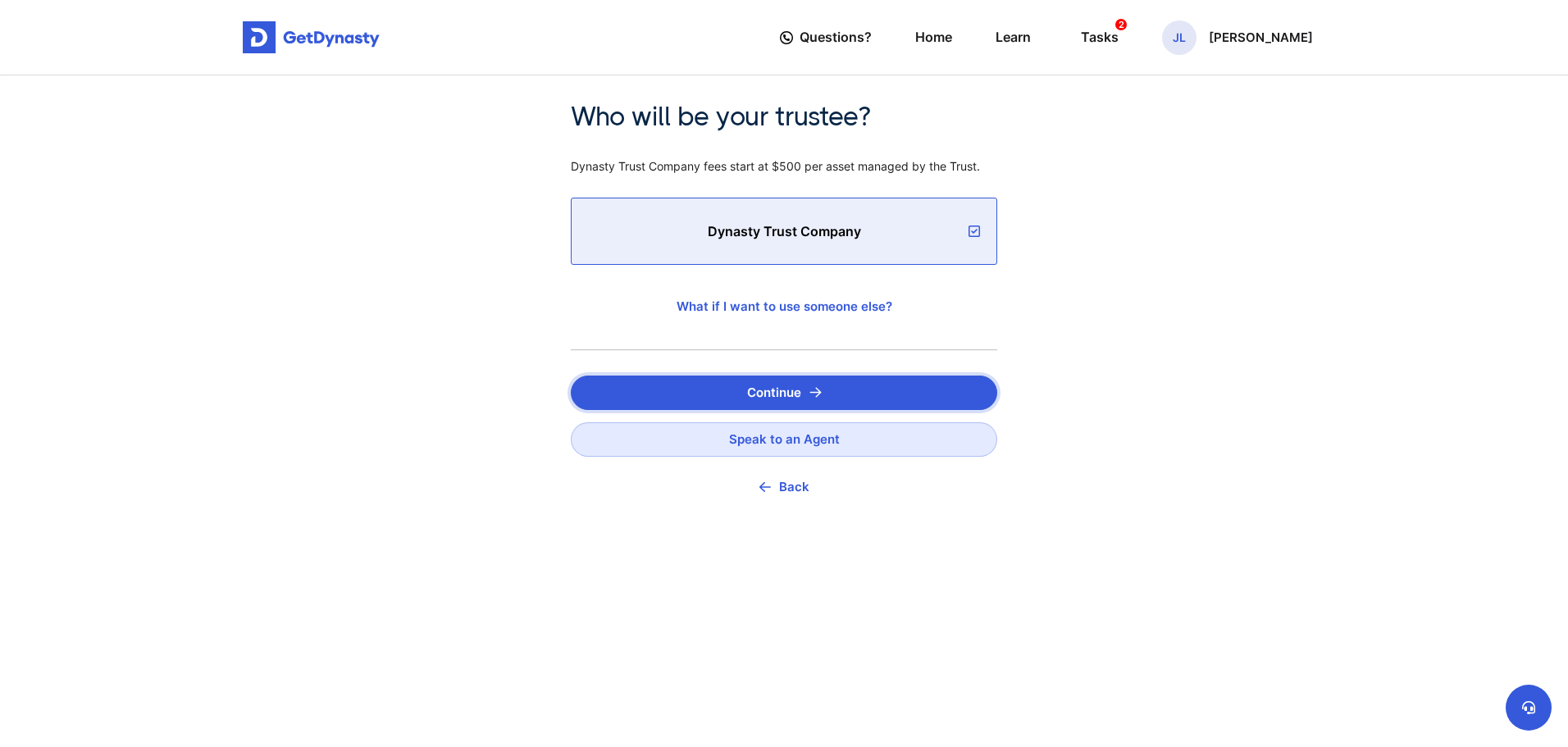
click at [816, 390] on img "submit" at bounding box center [815, 392] width 12 height 11
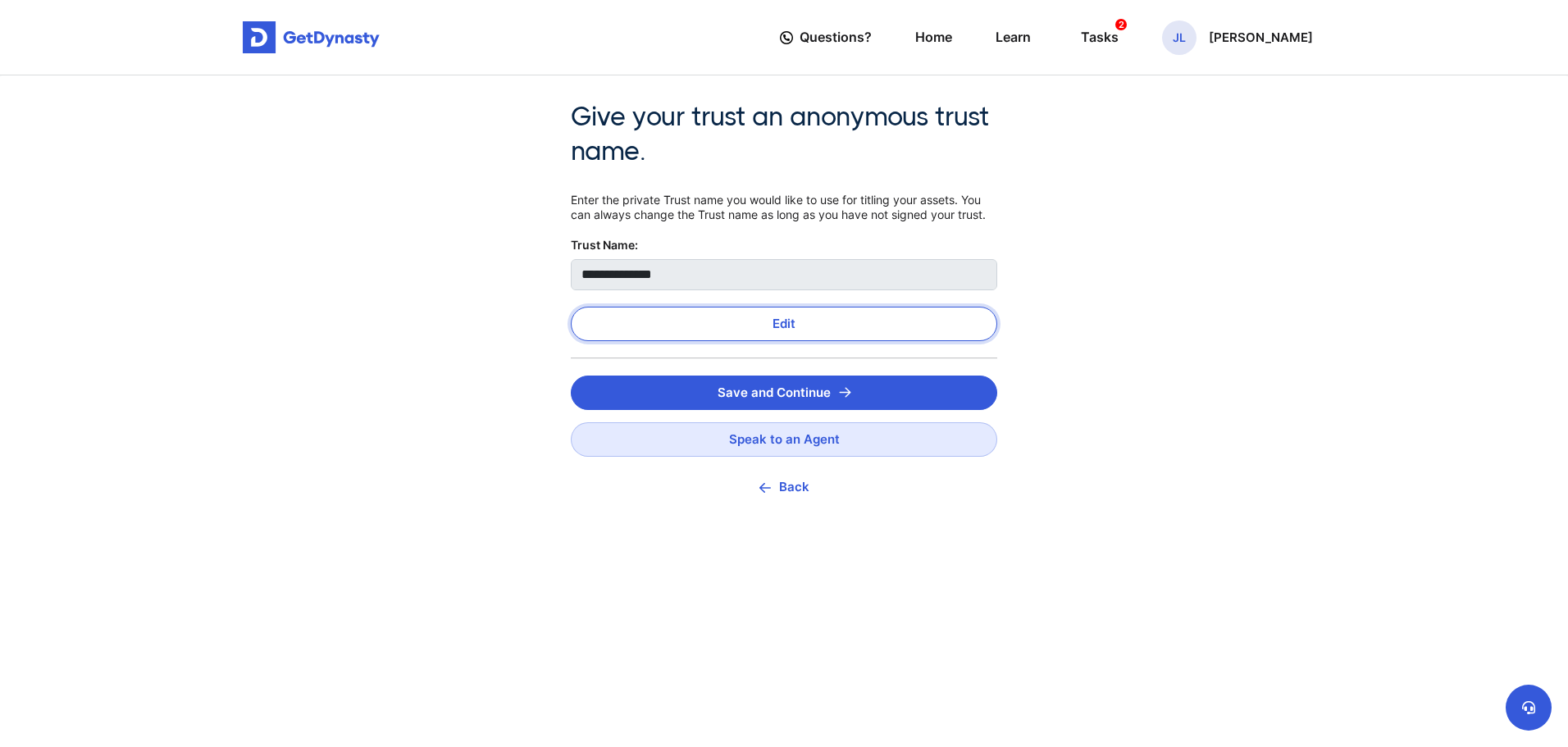
click at [814, 316] on button "Edit" at bounding box center [784, 324] width 426 height 35
click at [530, 278] on div "**********" at bounding box center [784, 448] width 1568 height 747
click at [815, 388] on button "Save and Continue" at bounding box center [784, 393] width 426 height 35
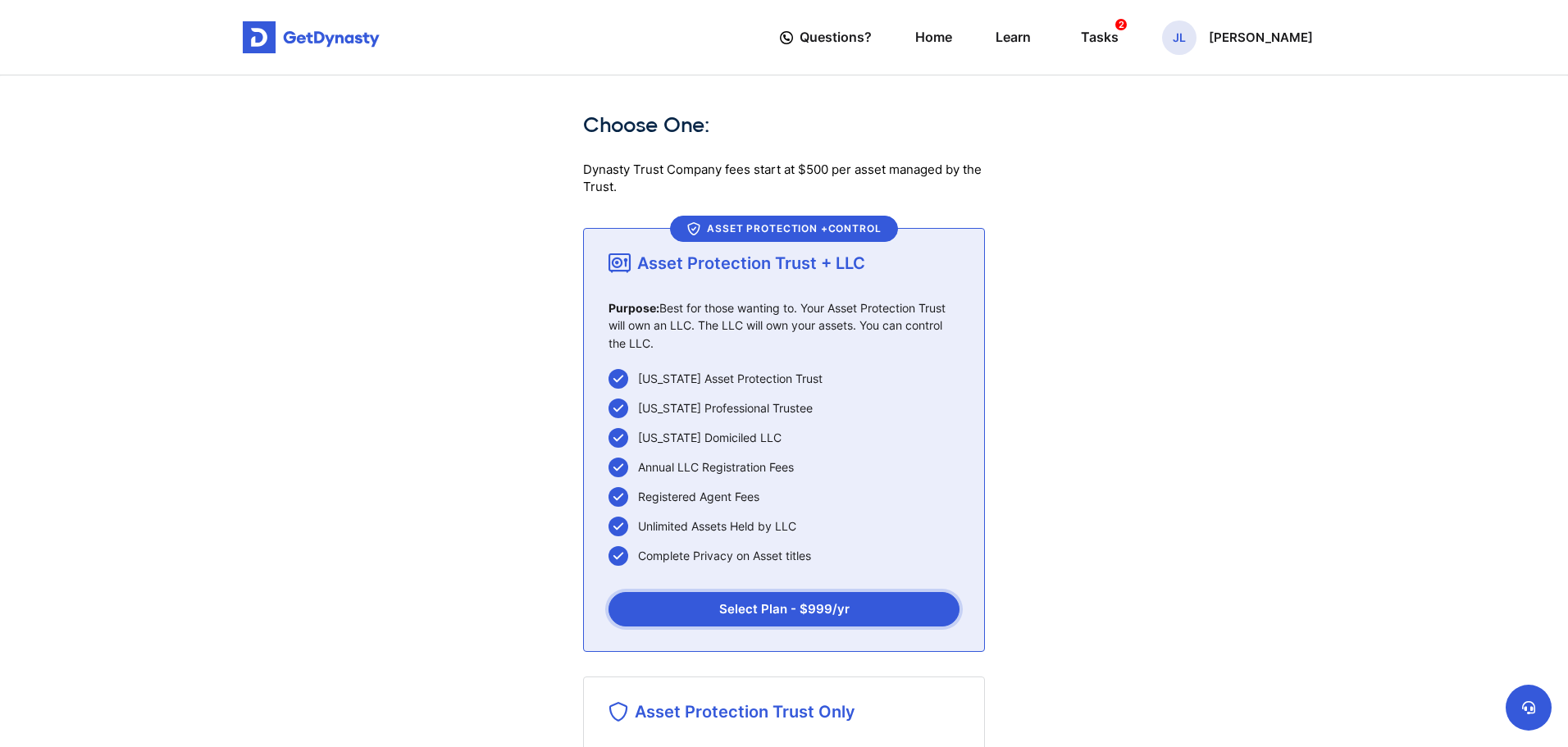
click at [805, 607] on button "Select Plan - $ 999 /yr" at bounding box center [784, 610] width 351 height 35
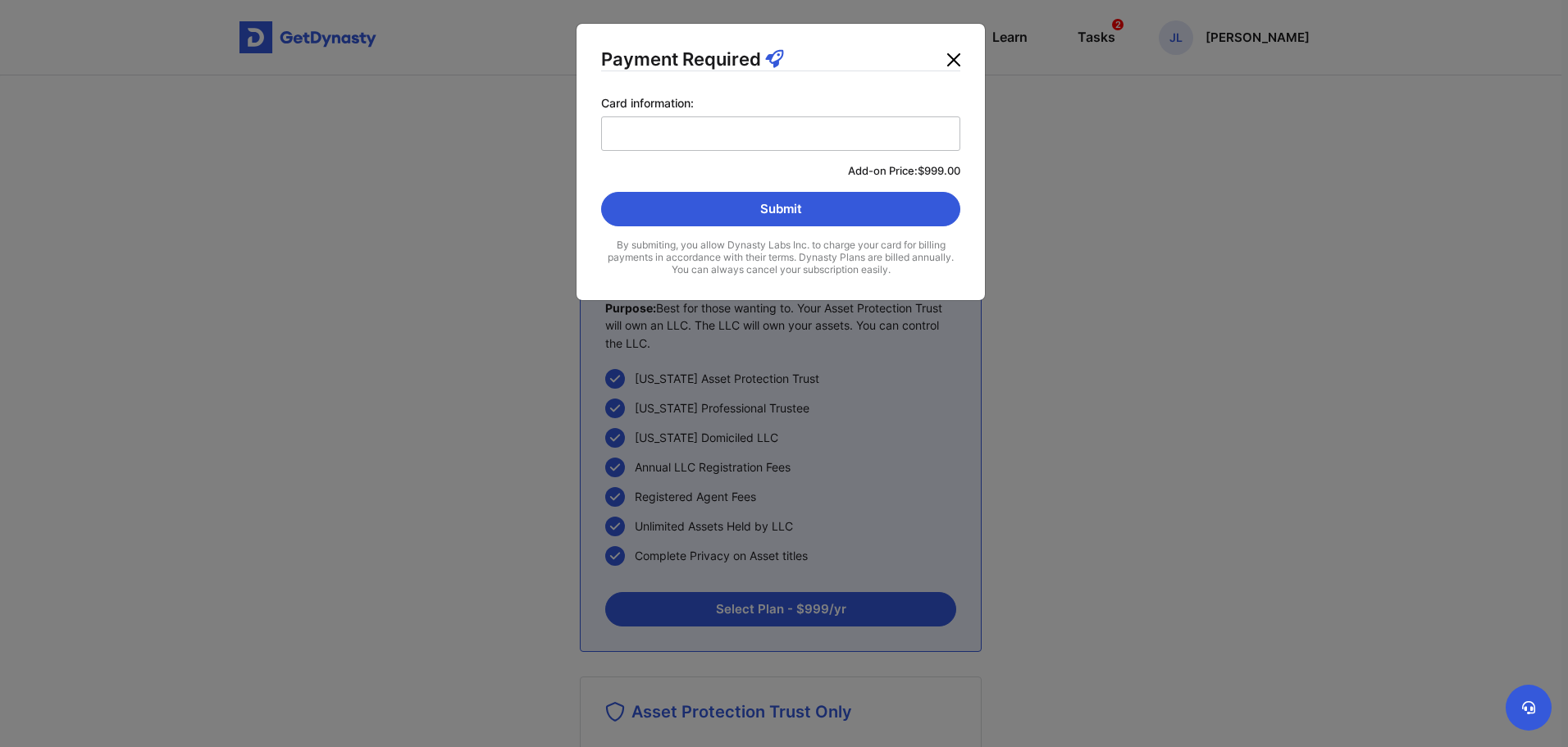
click at [953, 61] on button "Close" at bounding box center [954, 60] width 26 height 26
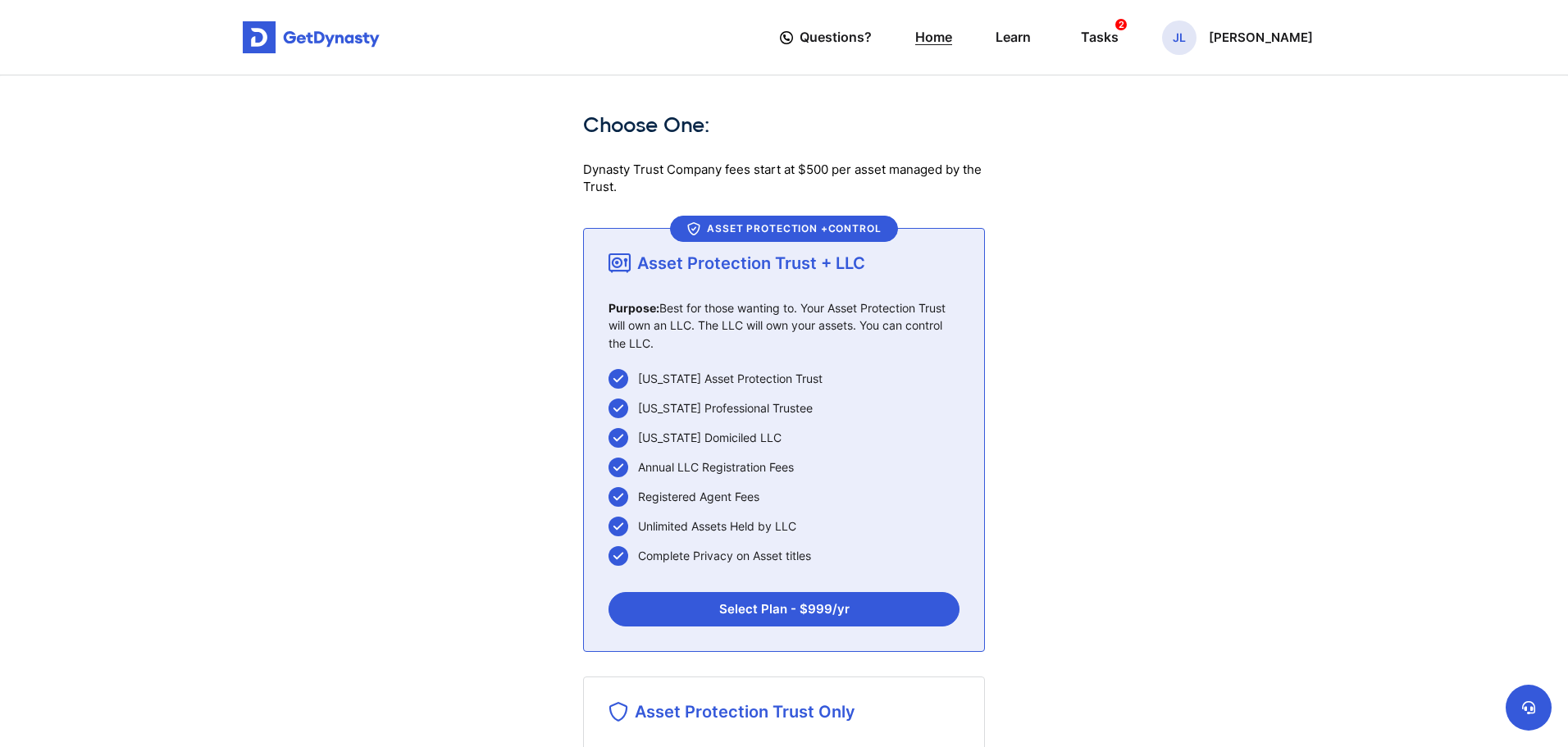
click at [952, 41] on link "Home" at bounding box center [933, 37] width 37 height 46
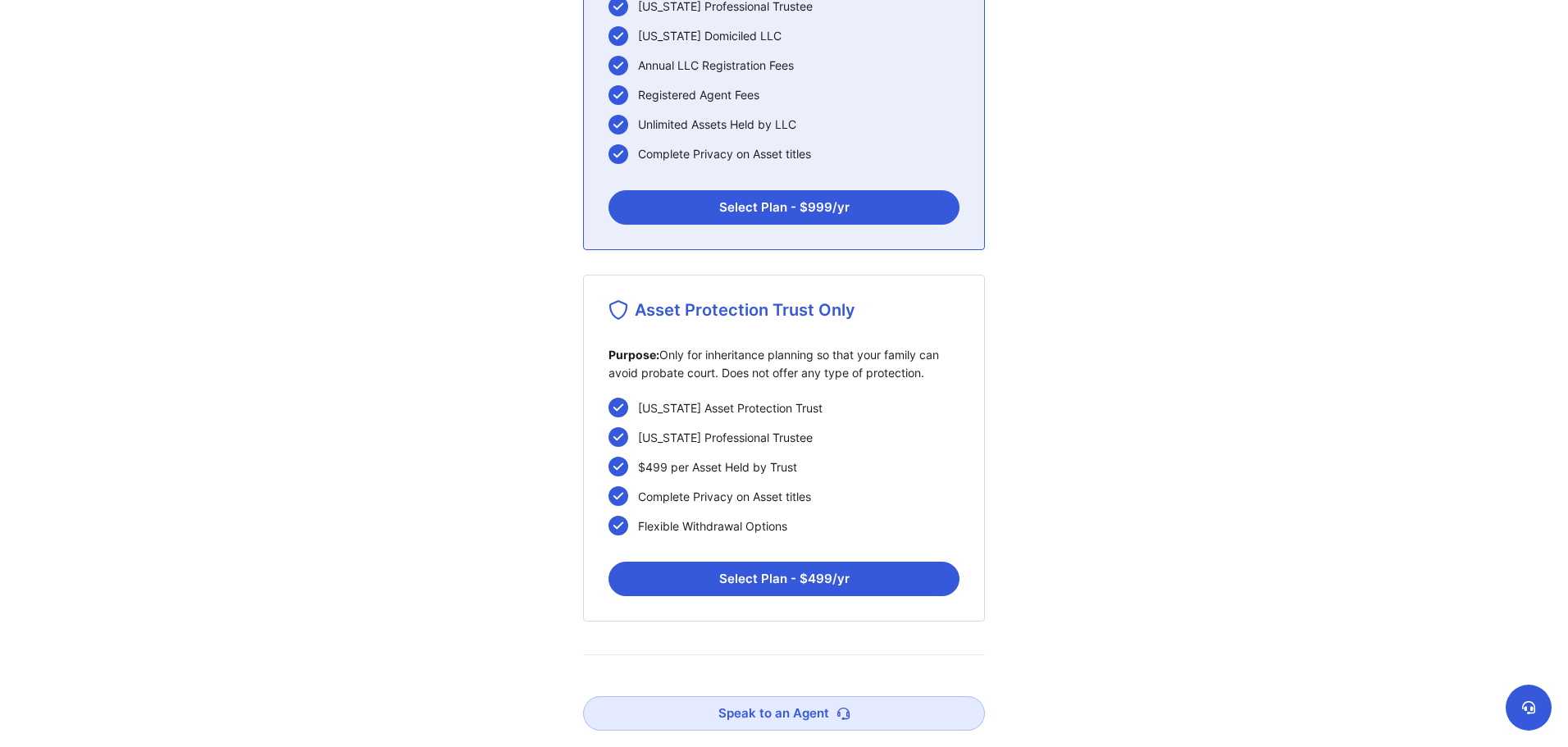
scroll to position [422, 0]
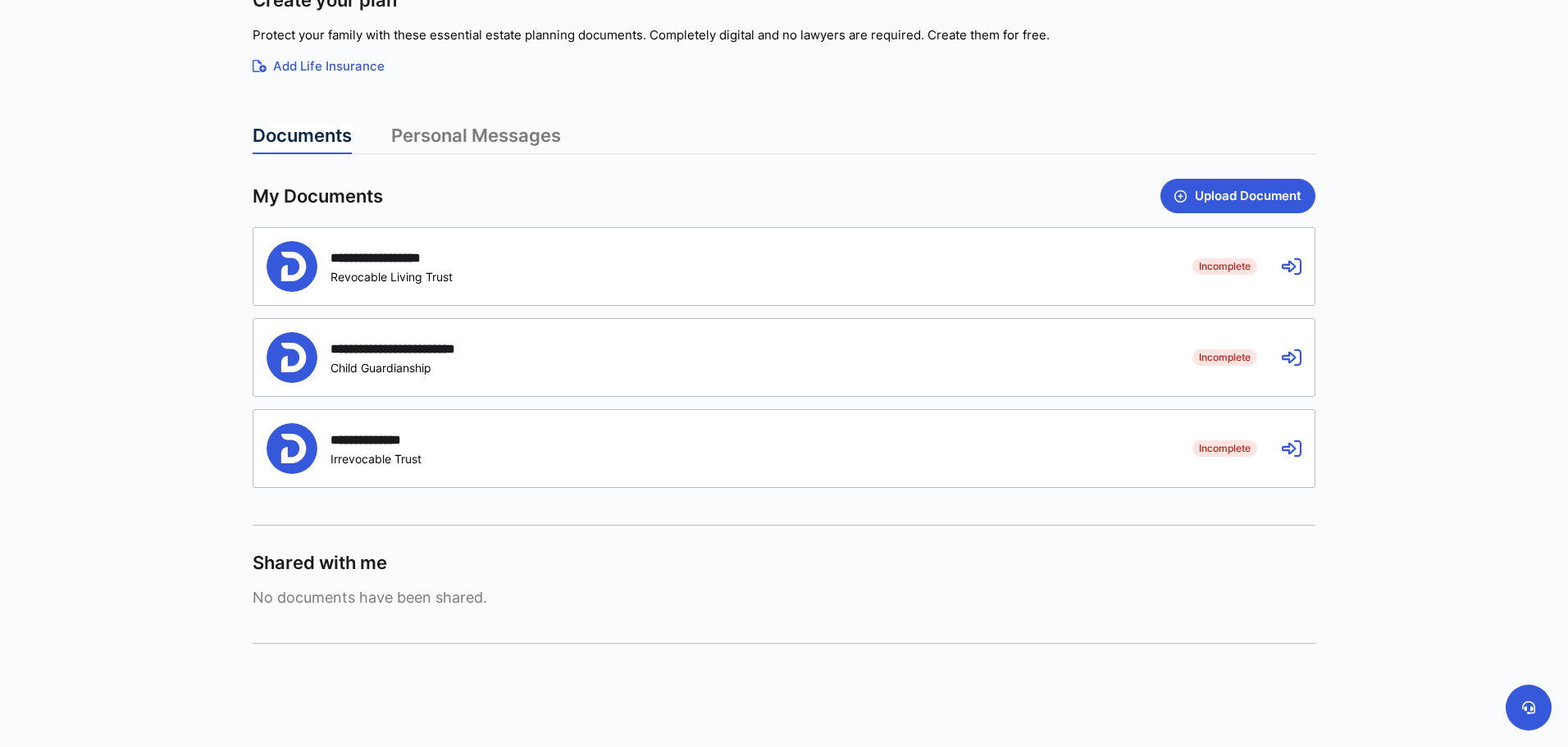
scroll to position [356, 0]
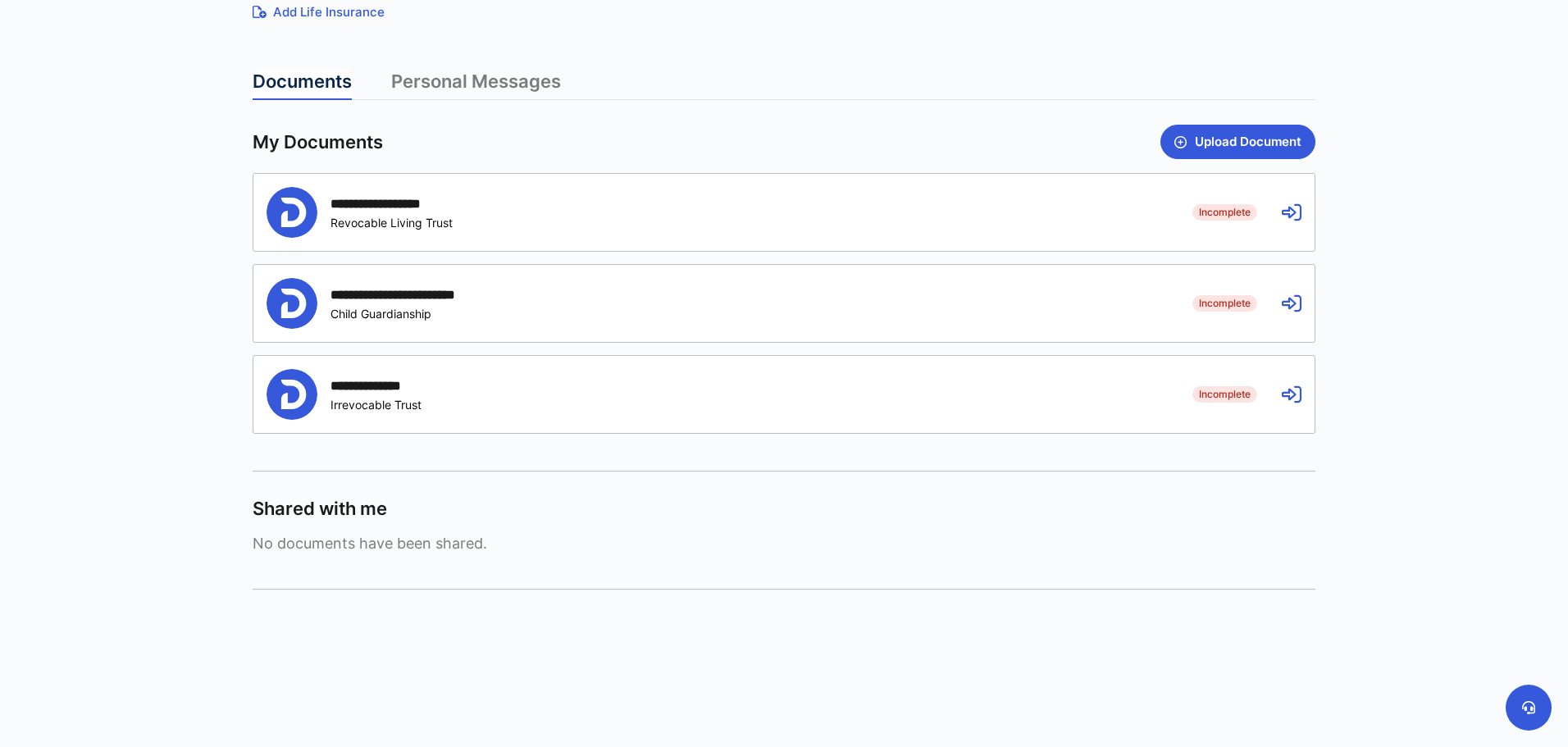
click at [377, 376] on div "**********" at bounding box center [717, 394] width 901 height 50
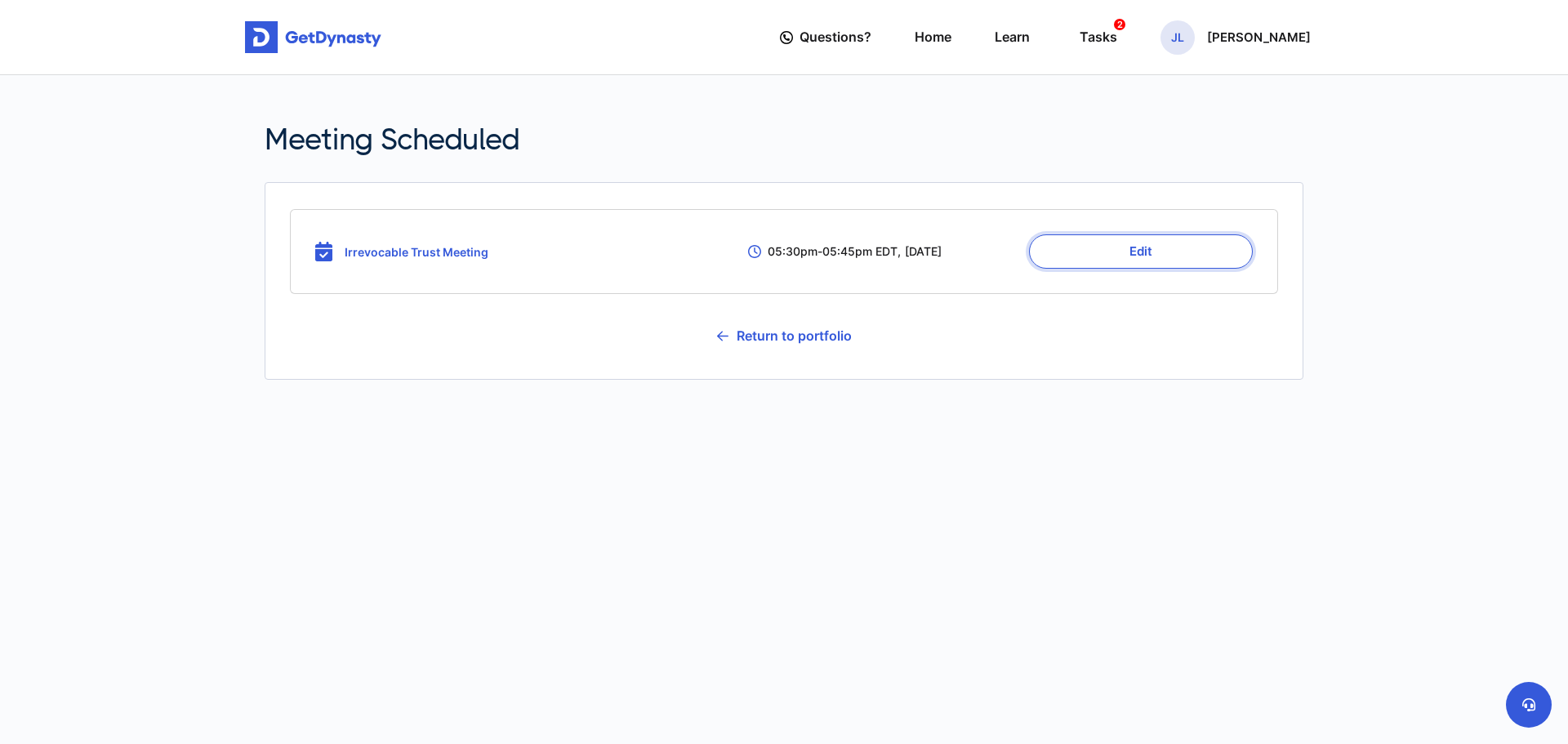
click at [1215, 260] on button "Edit" at bounding box center [1141, 251] width 224 height 35
